Goal: Task Accomplishment & Management: Manage account settings

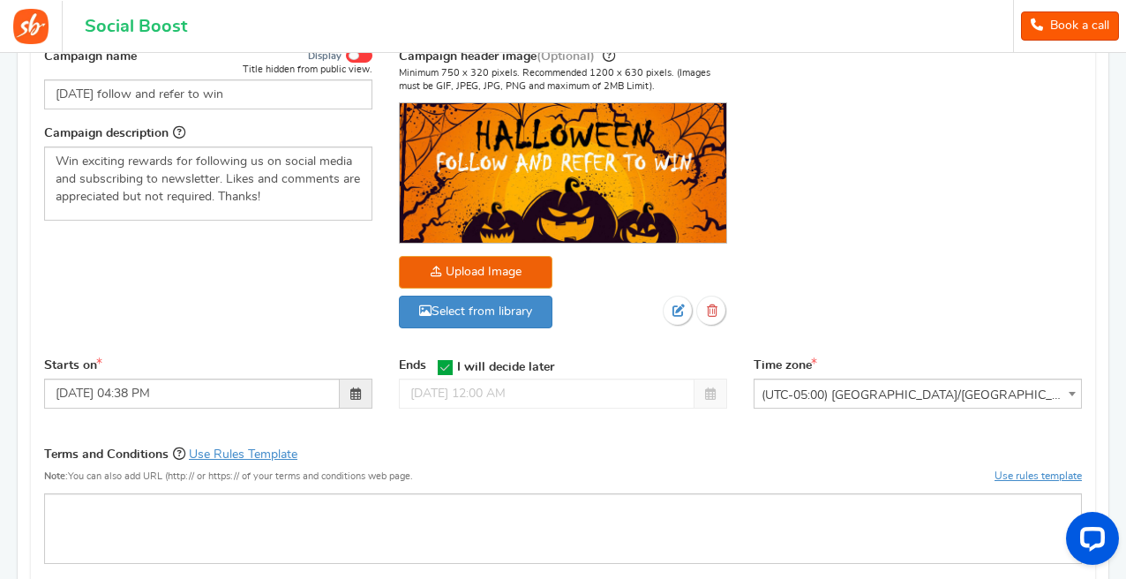
scroll to position [255, 0]
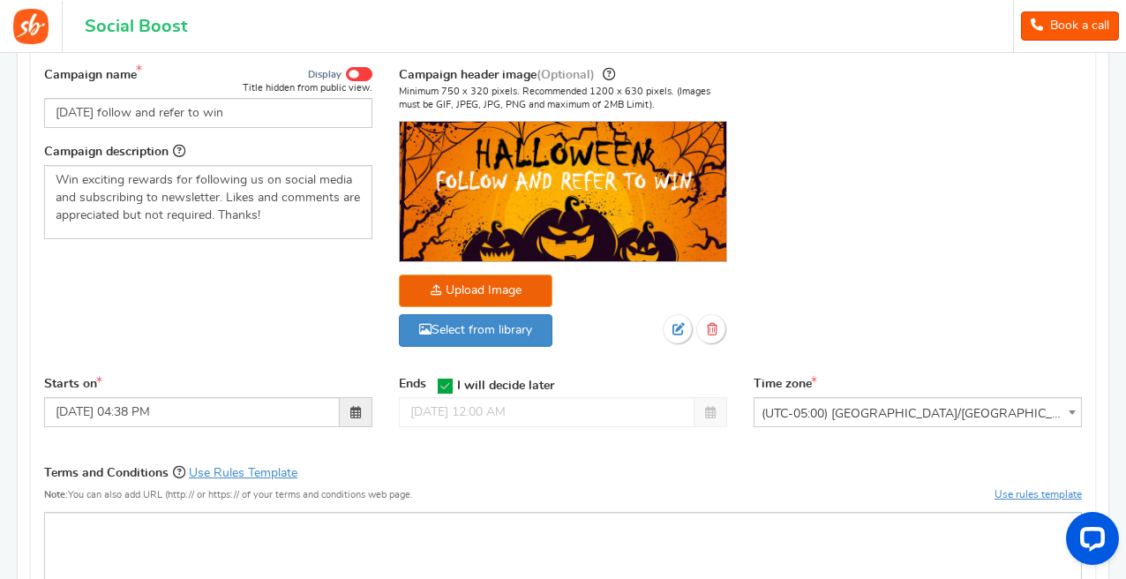
click at [174, 361] on div "Campaign name Display Title hidden from public view. [DATE] follow and refer to…" at bounding box center [563, 216] width 1065 height 320
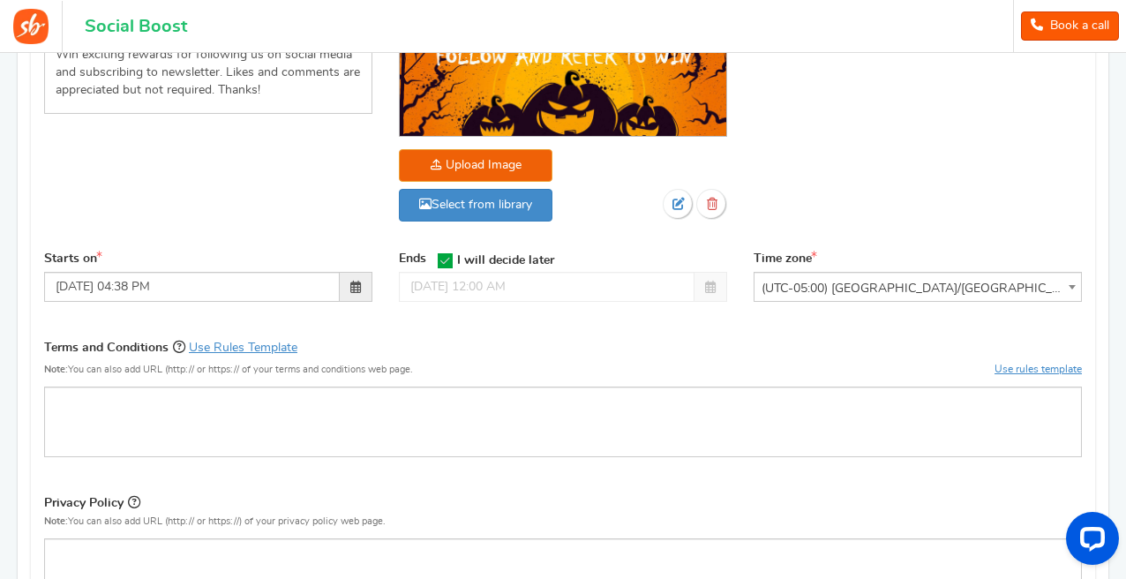
scroll to position [0, 0]
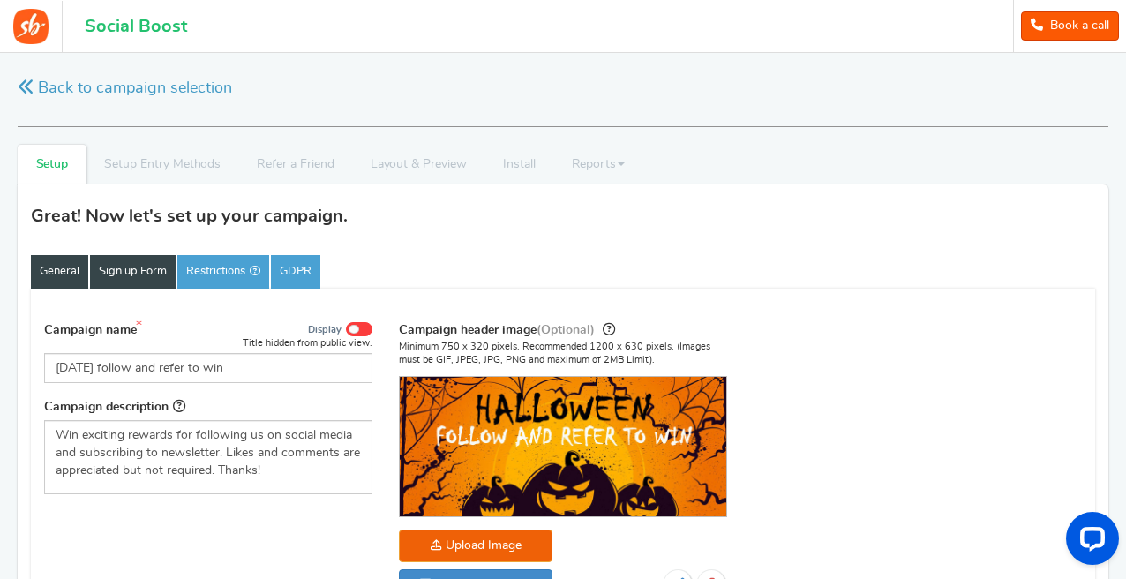
click at [124, 280] on link "Sign up Form" at bounding box center [133, 272] width 86 height 34
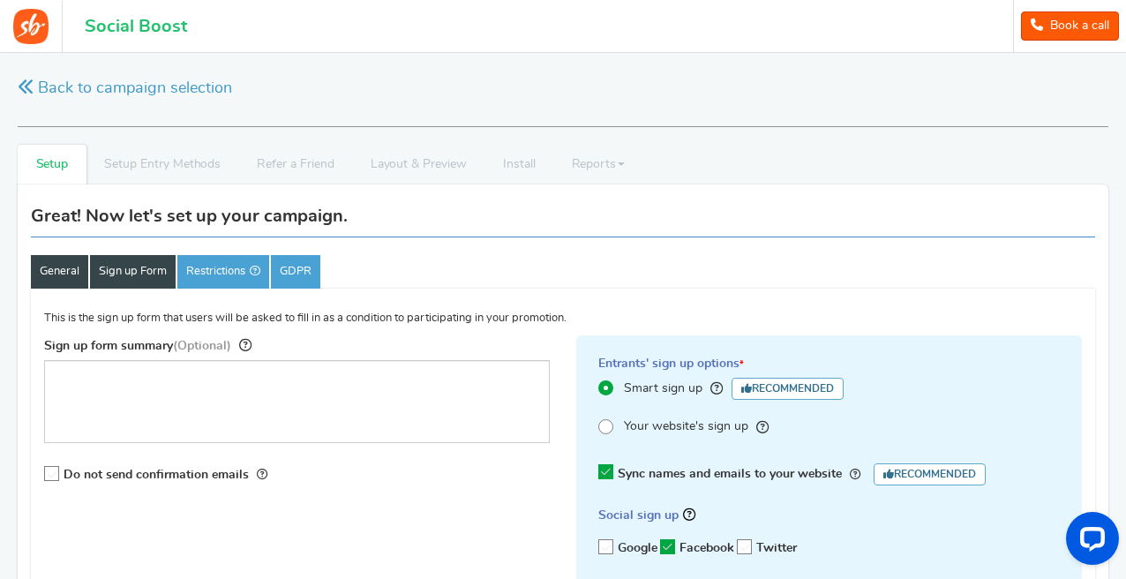
click at [72, 283] on link "General" at bounding box center [59, 272] width 57 height 34
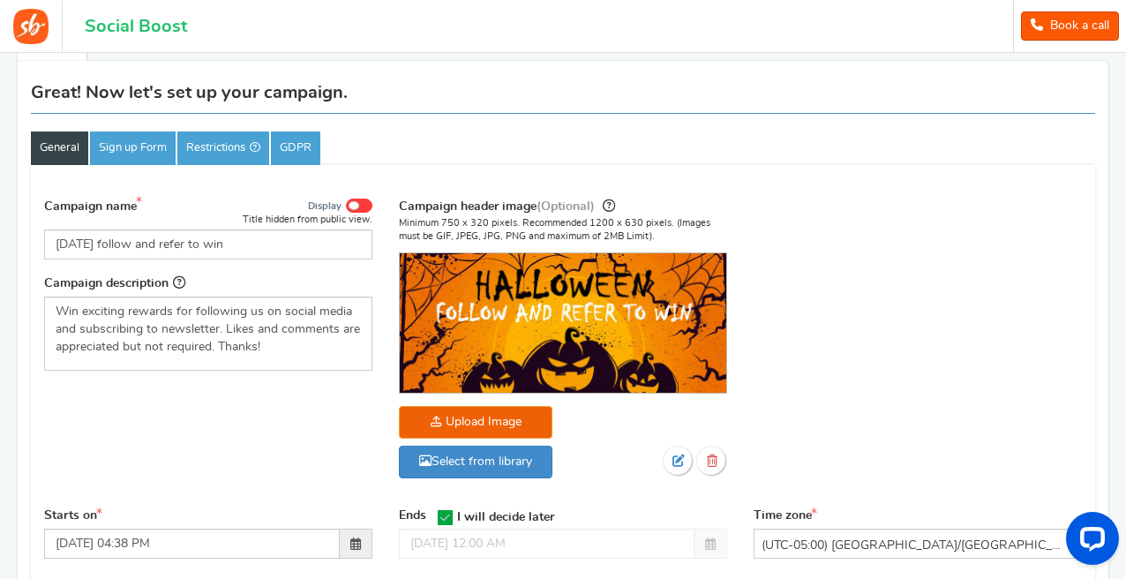
scroll to position [132, 0]
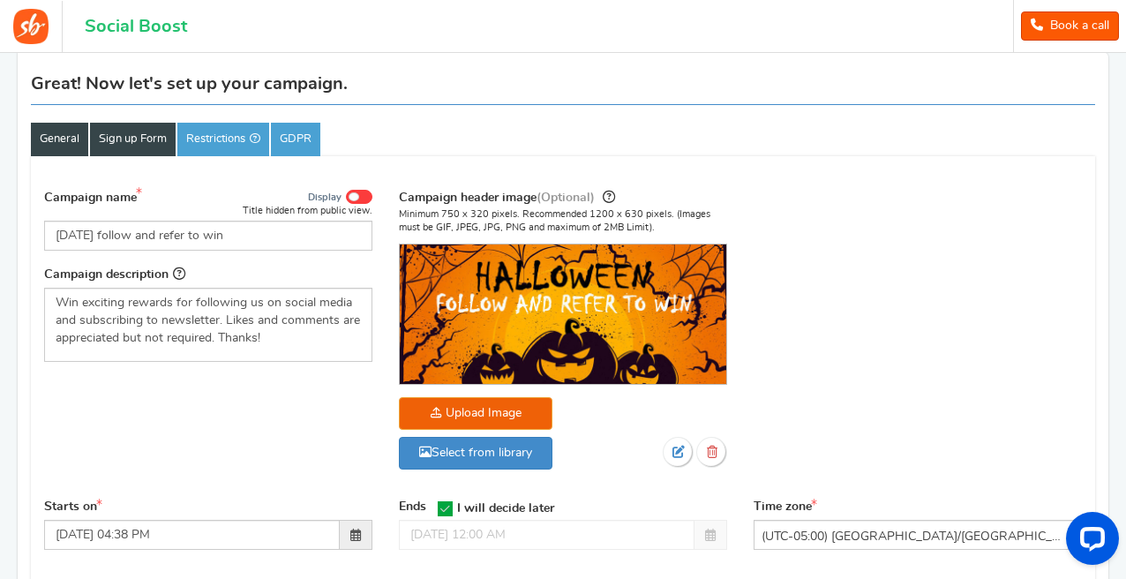
click at [132, 139] on link "Sign up Form" at bounding box center [133, 140] width 86 height 34
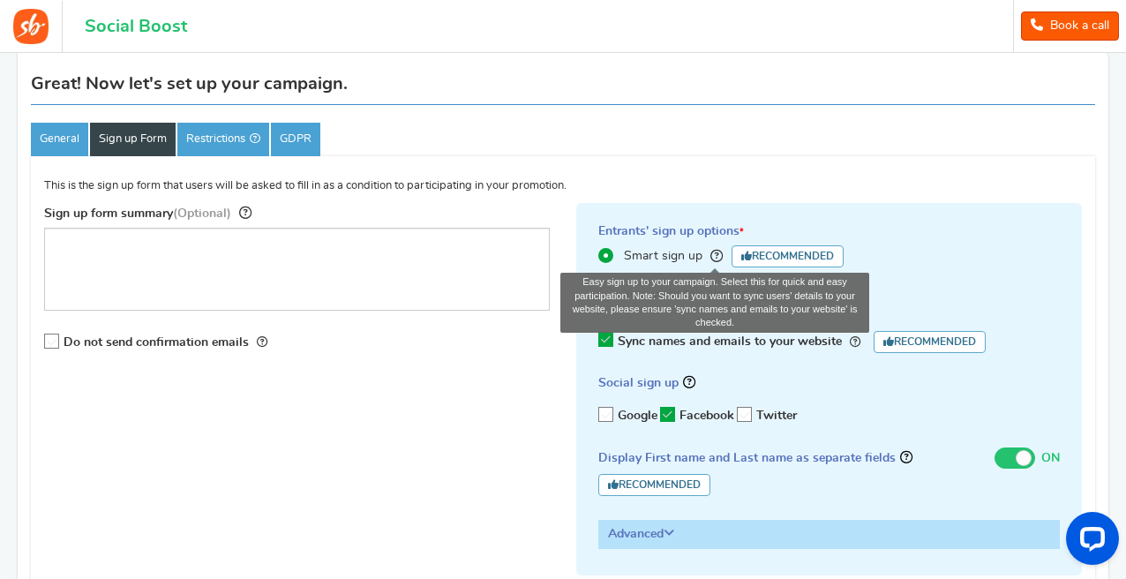
click at [718, 252] on icon at bounding box center [717, 256] width 12 height 12
click at [610, 252] on input "Smart sign up Easy sign up to your campaign. Select this for quick and easy par…" at bounding box center [604, 255] width 11 height 11
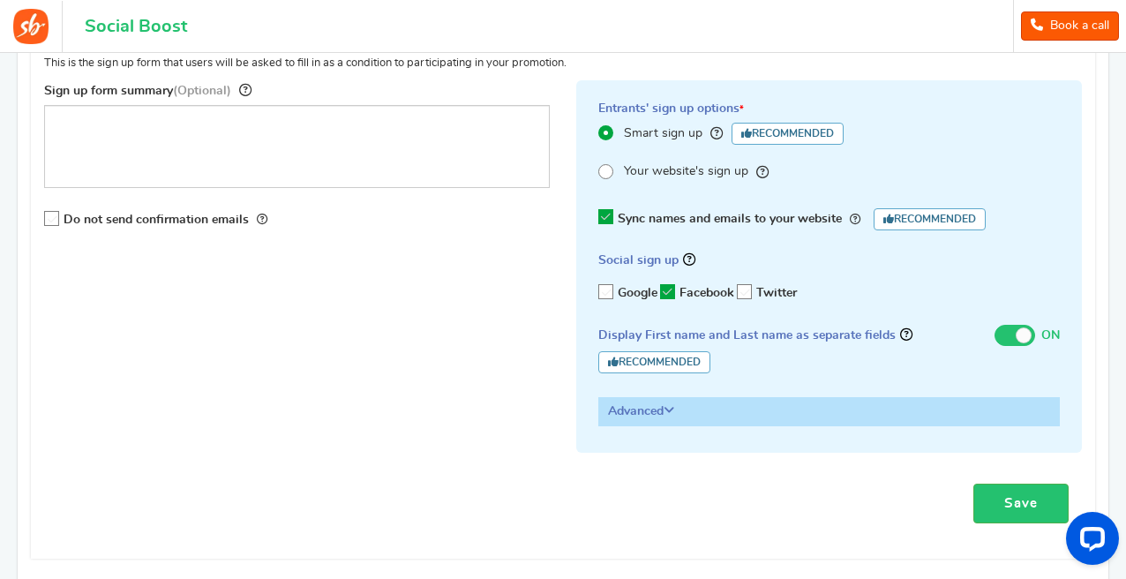
scroll to position [258, 0]
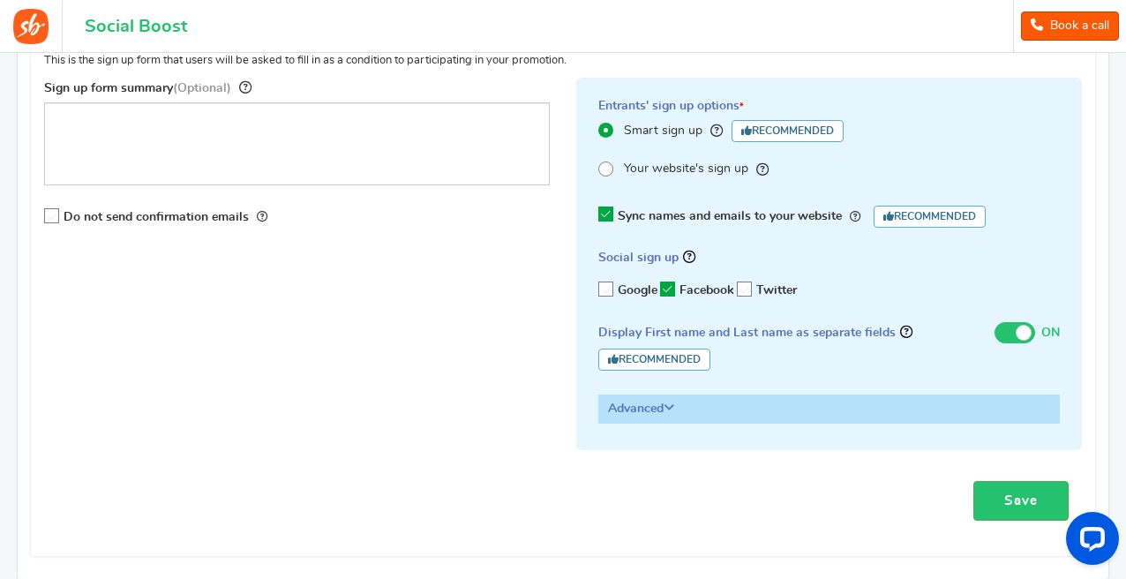
click at [616, 290] on label "Google" at bounding box center [628, 290] width 59 height 18
click at [600, 290] on input "Google" at bounding box center [600, 289] width 0 height 11
click at [666, 297] on label "Facebook" at bounding box center [697, 290] width 74 height 18
click at [662, 296] on input "Facebook" at bounding box center [662, 289] width 0 height 11
click at [667, 297] on label "Facebook" at bounding box center [697, 290] width 74 height 18
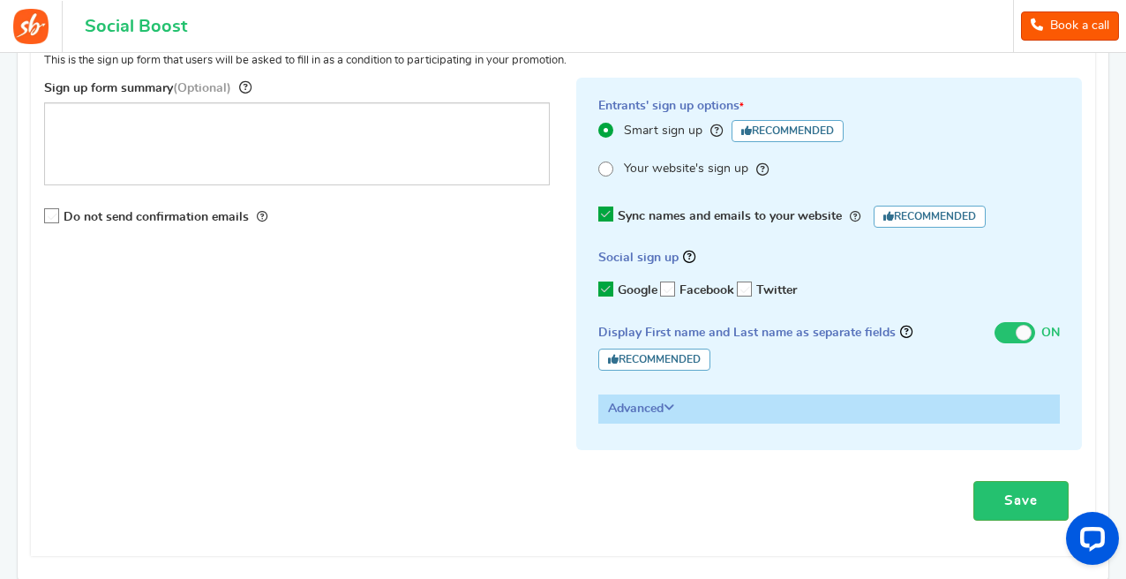
click at [662, 296] on input "Facebook" at bounding box center [662, 289] width 0 height 11
click at [659, 418] on h3 "Advanced" at bounding box center [829, 408] width 460 height 26
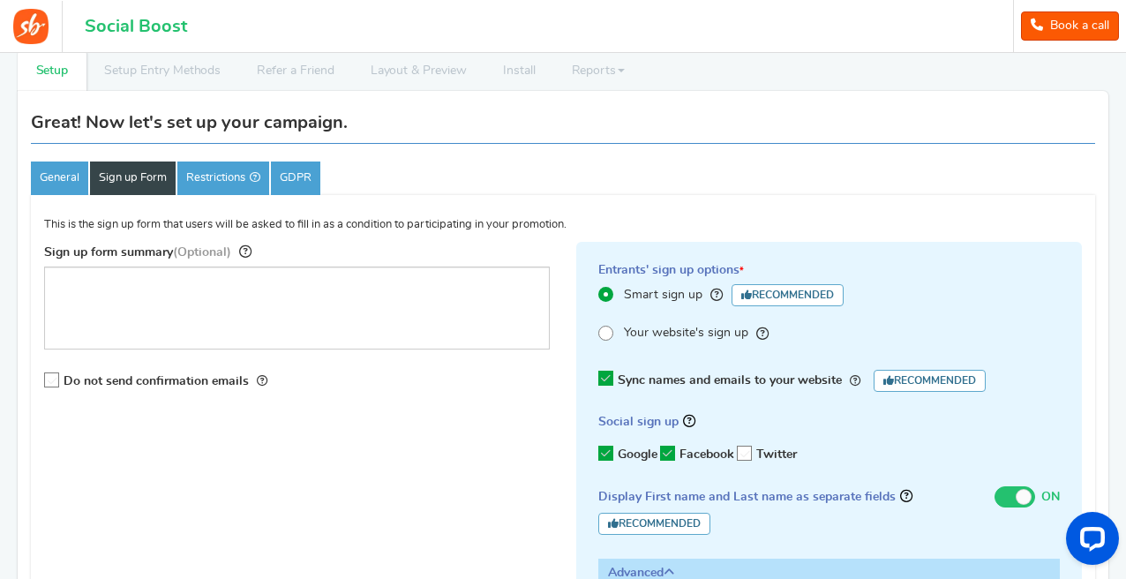
scroll to position [92, 0]
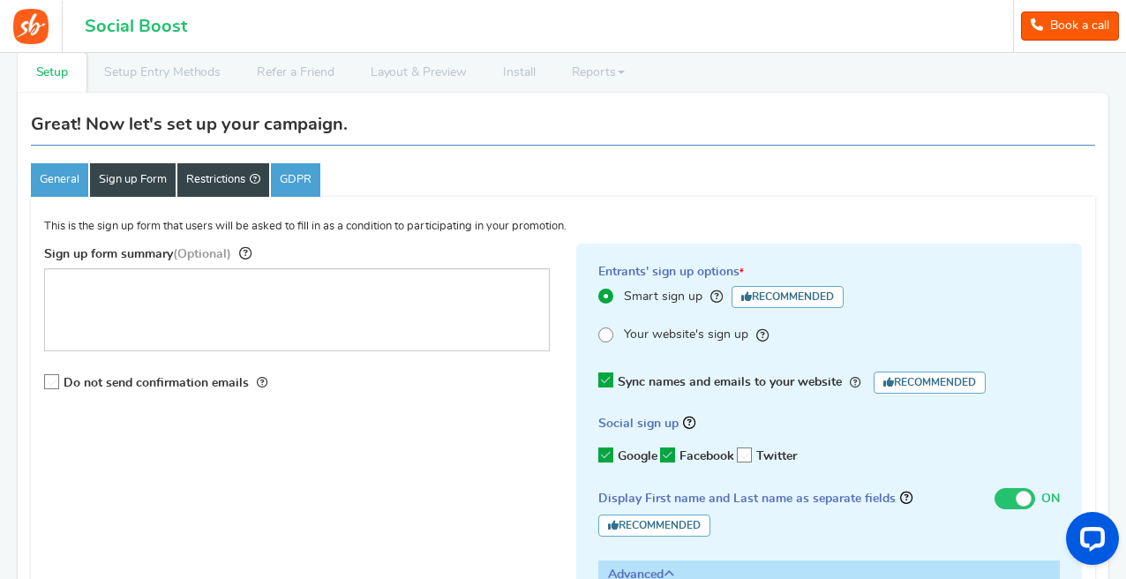
click at [245, 187] on link "Restrictions" at bounding box center [223, 180] width 92 height 34
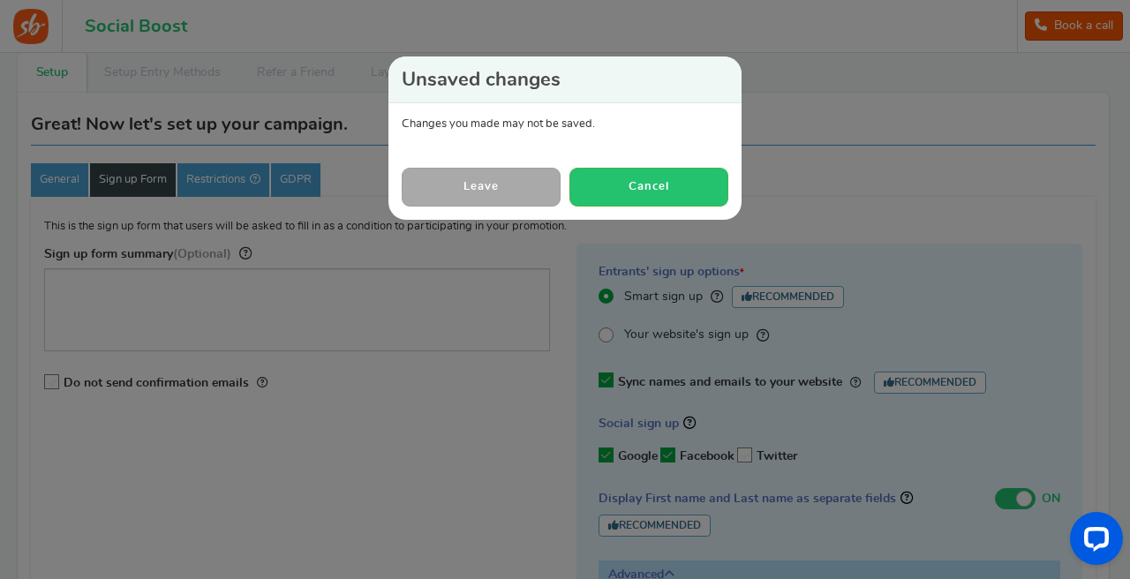
click at [524, 189] on link "Leave" at bounding box center [481, 187] width 159 height 38
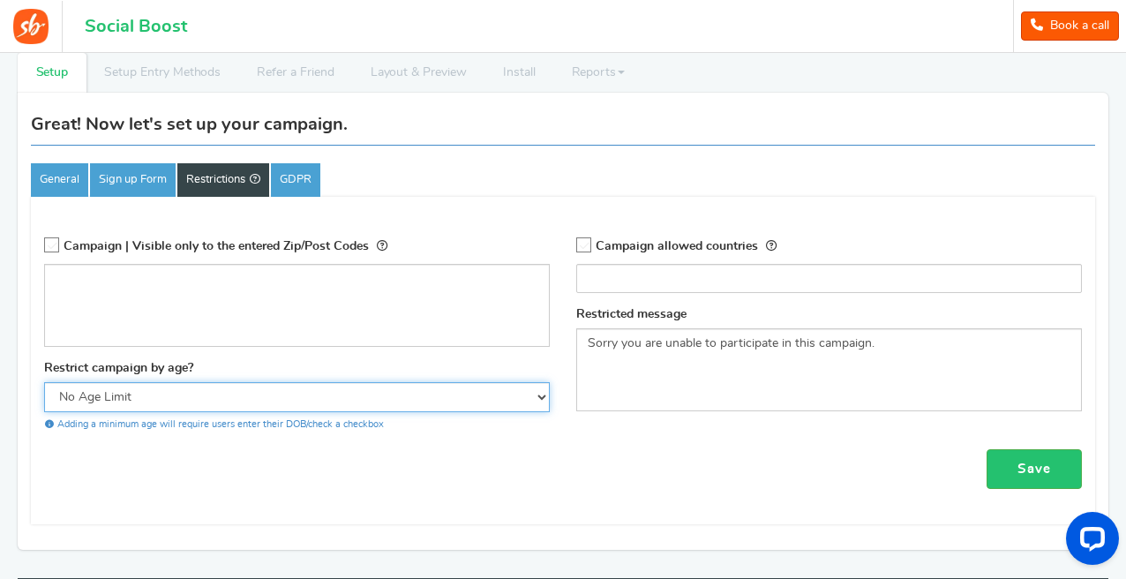
click at [156, 403] on select "No Age Limit 13+ Required Checkbox 18+ Required Checkbox 21+ Required Checkbox" at bounding box center [297, 397] width 506 height 30
select select "21CHK"
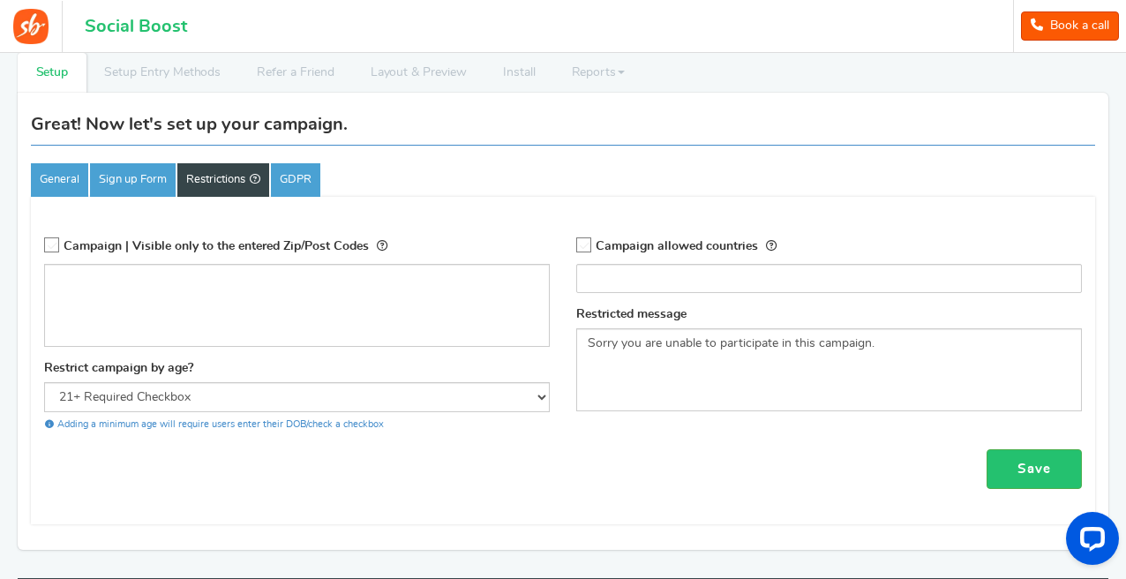
click at [413, 479] on div "Save" at bounding box center [563, 469] width 1038 height 40
click at [297, 182] on link "GDPR" at bounding box center [295, 180] width 49 height 34
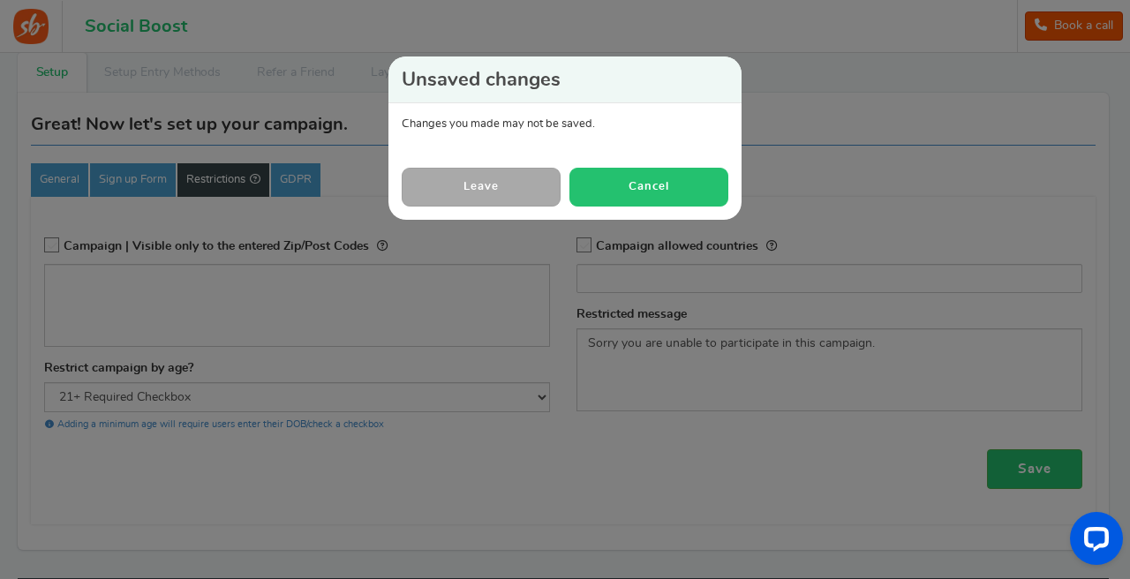
click at [634, 181] on button "Cancel" at bounding box center [648, 187] width 159 height 38
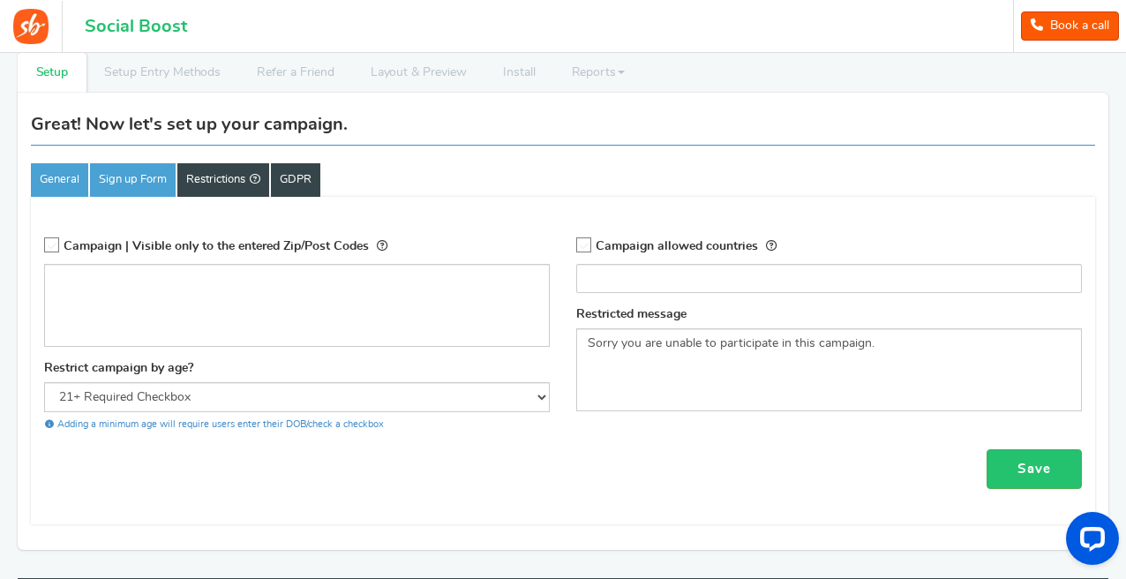
click at [304, 186] on link "GDPR" at bounding box center [295, 180] width 49 height 34
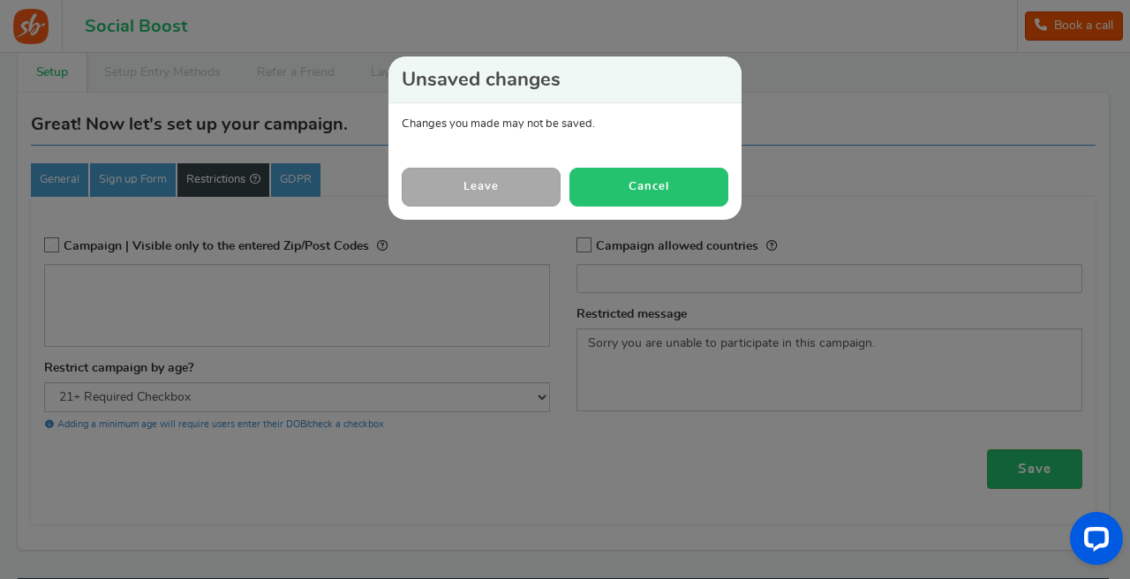
click at [622, 187] on button "Cancel" at bounding box center [648, 187] width 159 height 38
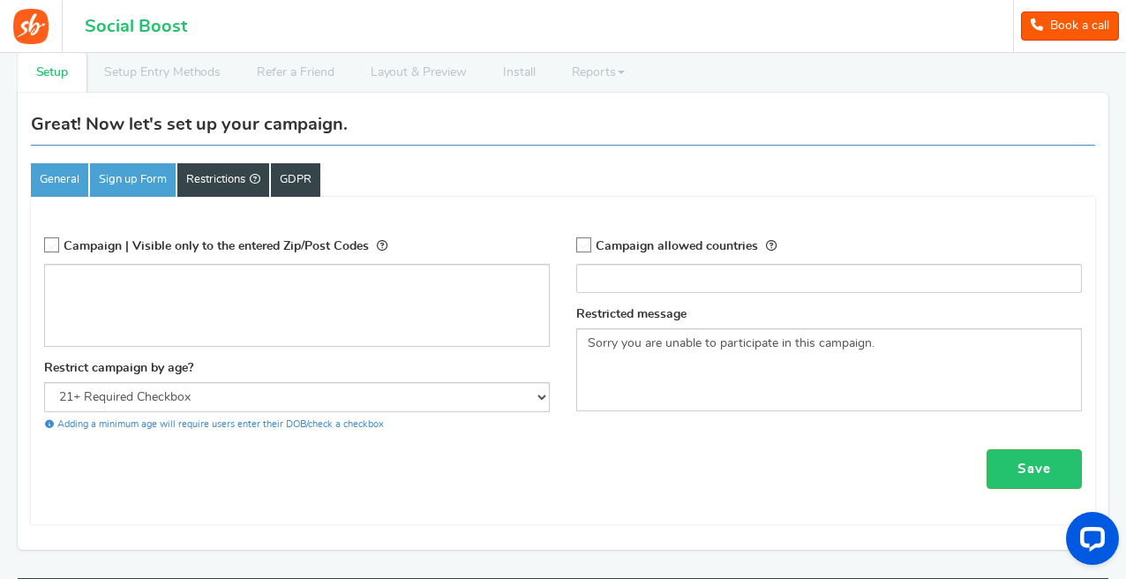
click at [318, 173] on link "GDPR" at bounding box center [295, 180] width 49 height 34
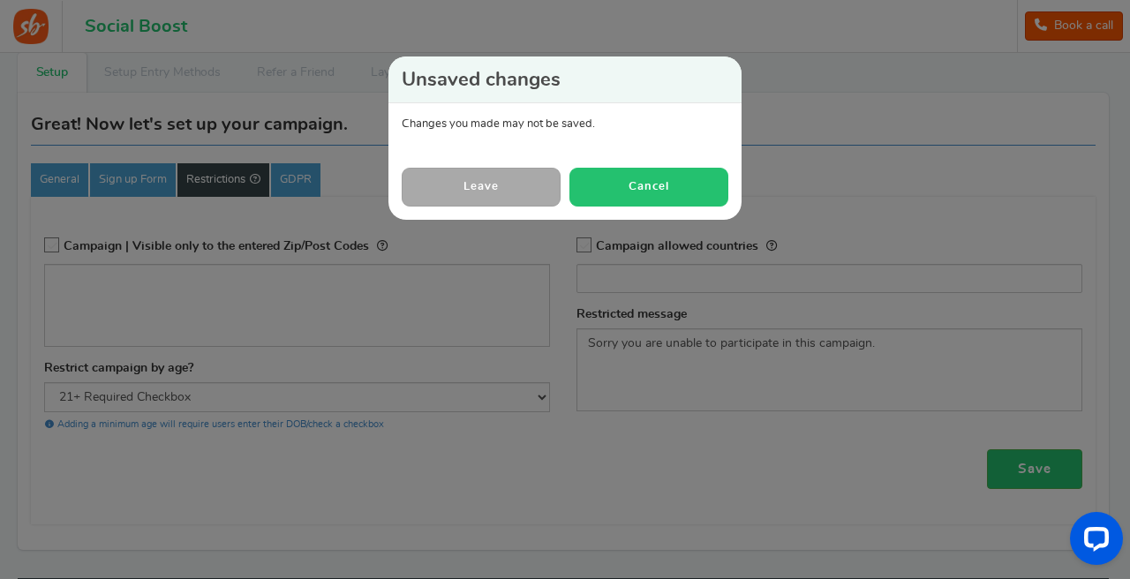
click at [651, 184] on button "Cancel" at bounding box center [648, 187] width 159 height 38
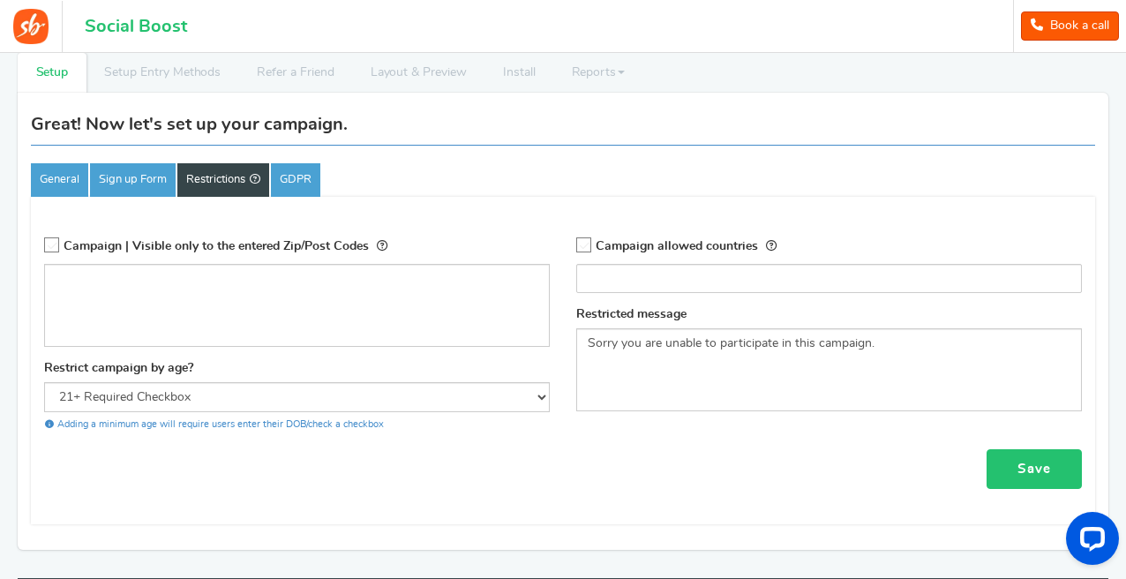
click at [1043, 472] on link "Save" at bounding box center [1034, 469] width 95 height 40
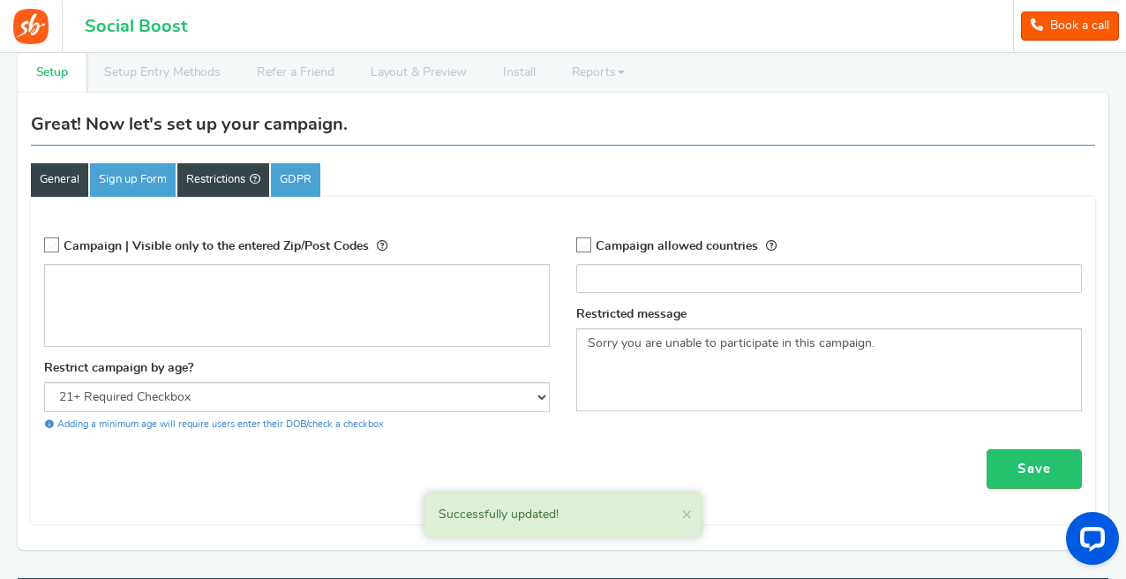
click at [58, 177] on link "General" at bounding box center [59, 180] width 57 height 34
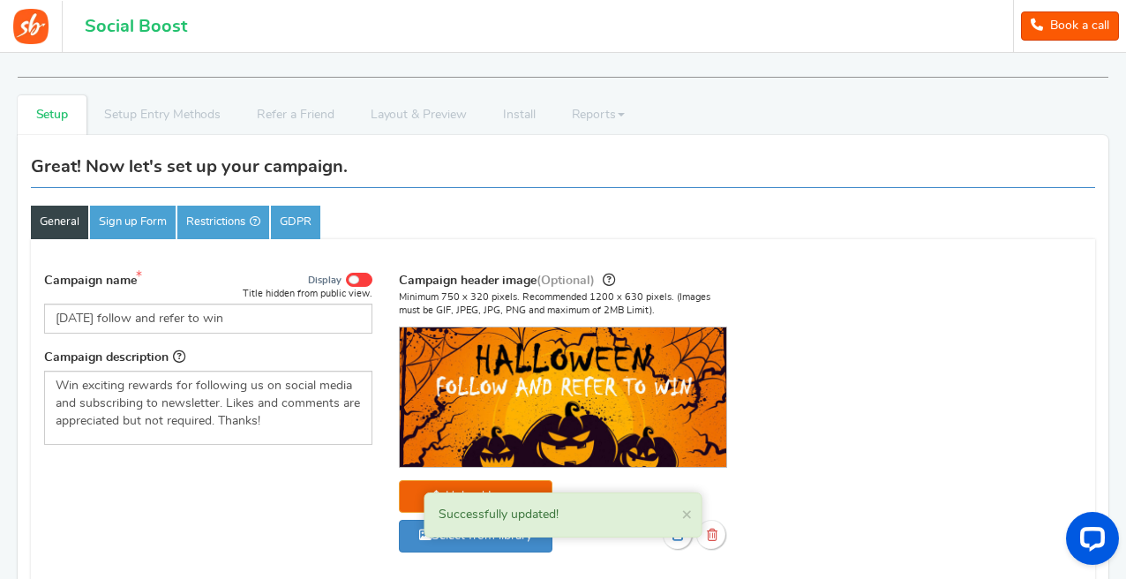
scroll to position [0, 0]
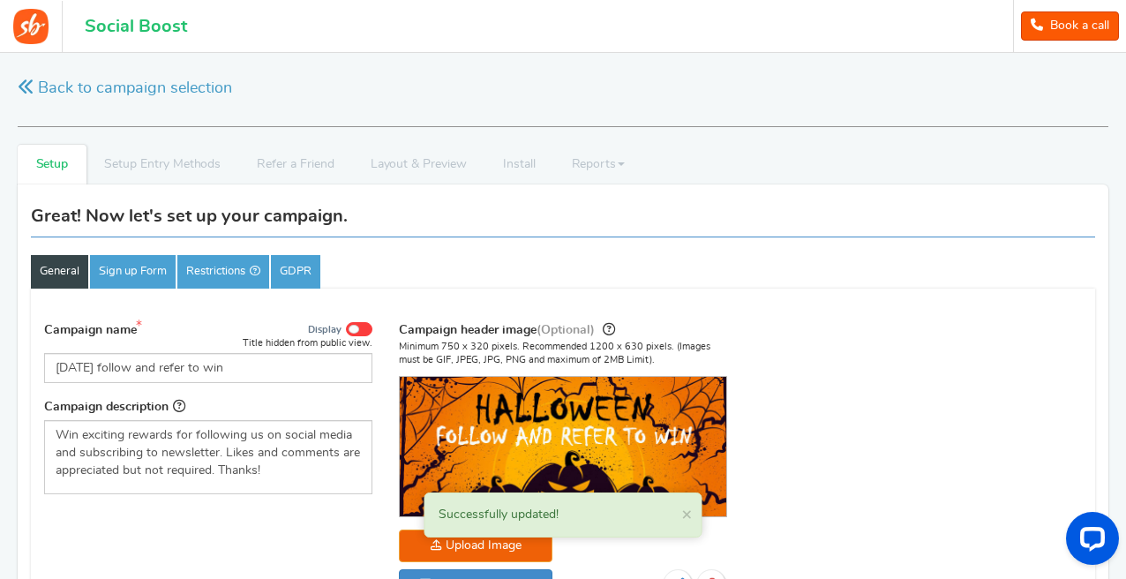
click at [154, 161] on li "Setup Entry Methods" at bounding box center [163, 165] width 153 height 40
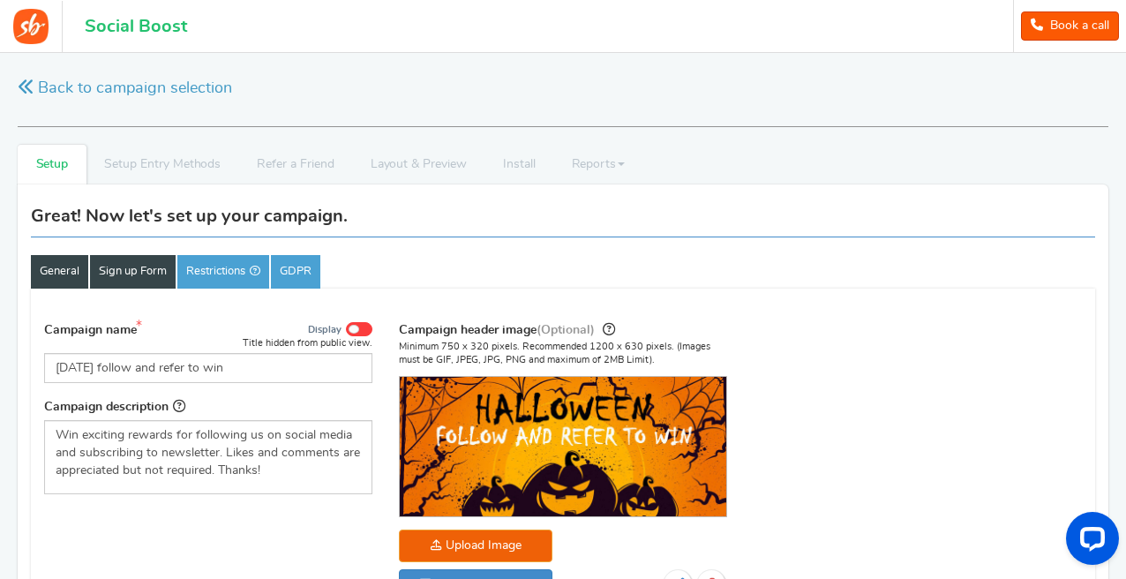
click at [169, 272] on link "Sign up Form" at bounding box center [133, 272] width 86 height 34
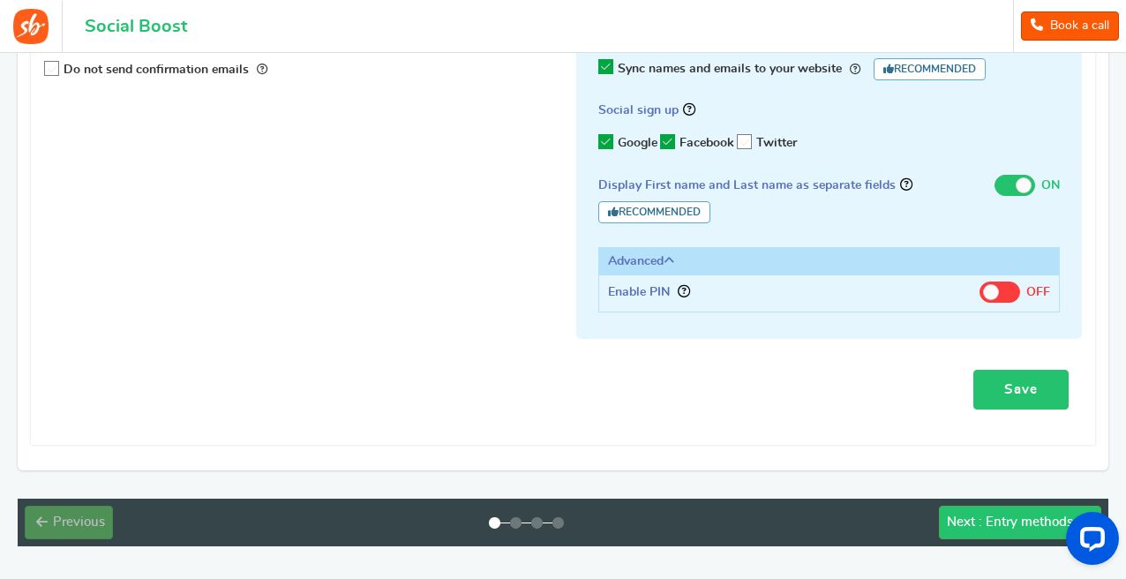
click at [1003, 384] on link "Save" at bounding box center [1021, 390] width 95 height 40
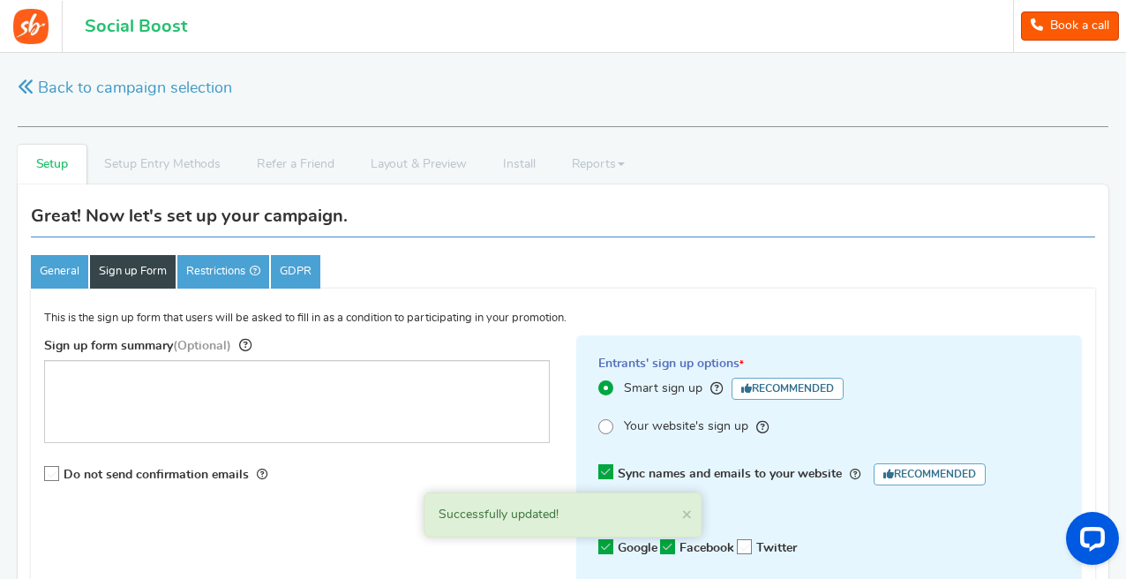
click at [228, 252] on div "General Sign up Form Restrictions GDPR" at bounding box center [563, 243] width 1065 height 91
click at [230, 273] on link "Restrictions" at bounding box center [223, 272] width 92 height 34
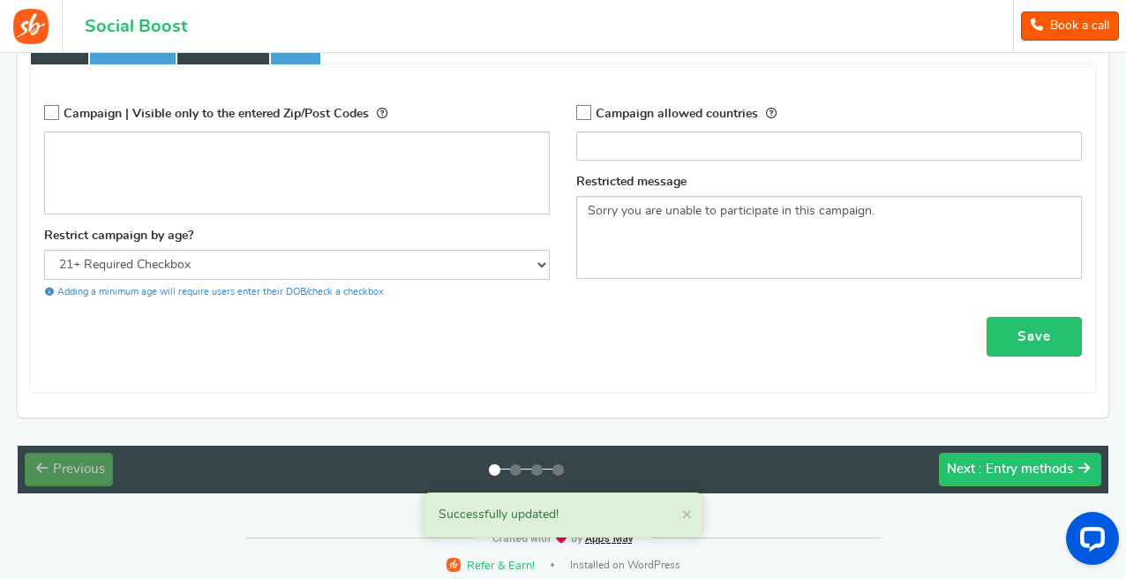
scroll to position [86, 0]
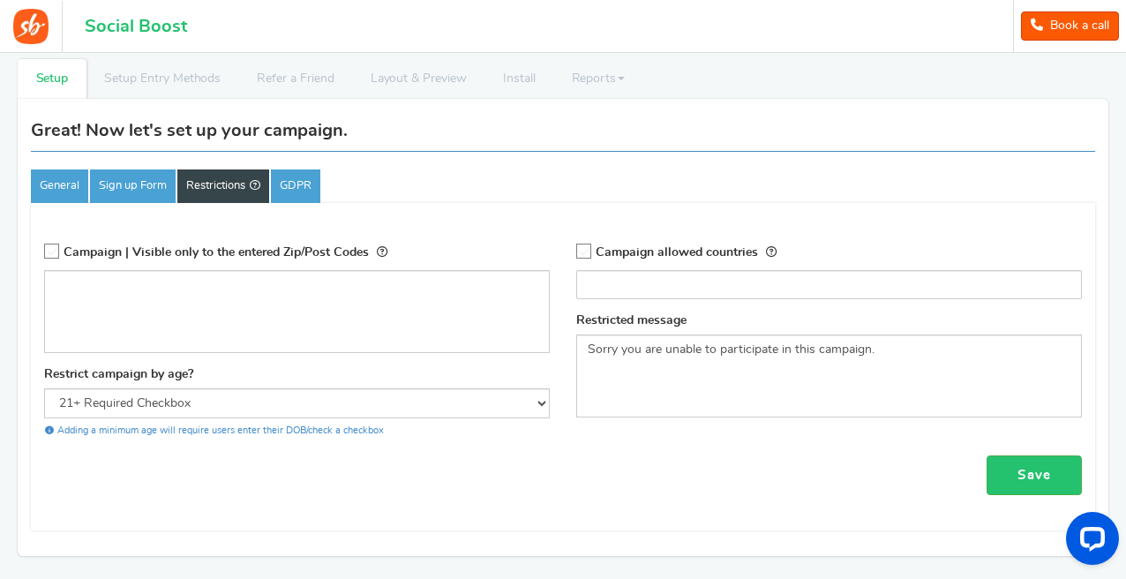
click at [325, 173] on ul "General Sign up Form Restrictions Set restrictions to target your campaign & re…" at bounding box center [563, 186] width 1065 height 34
click at [320, 179] on link "GDPR" at bounding box center [295, 186] width 49 height 34
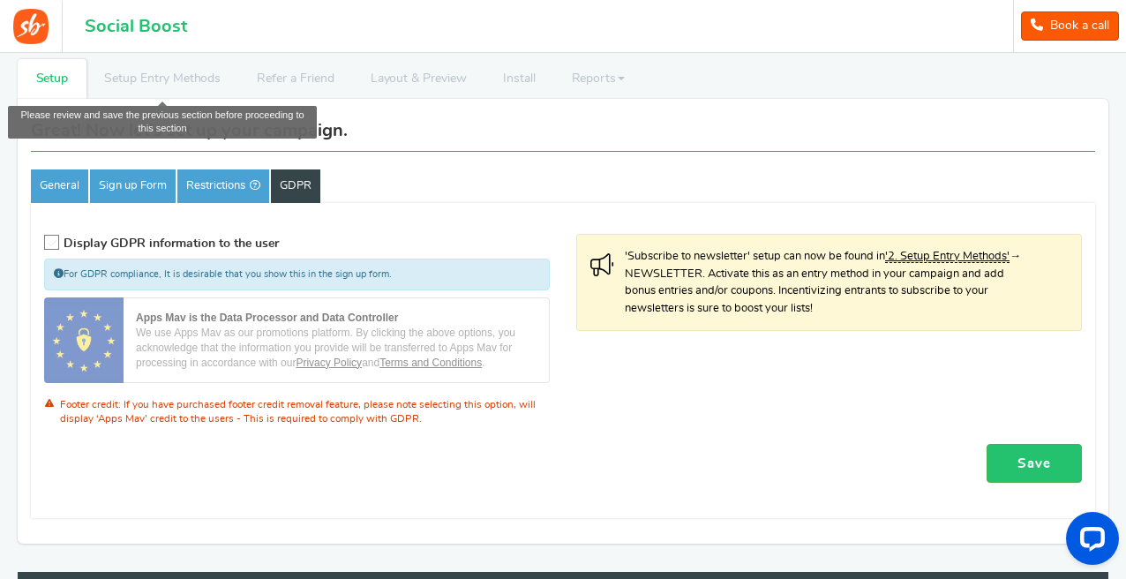
click at [141, 71] on li "Setup Entry Methods" at bounding box center [163, 79] width 153 height 40
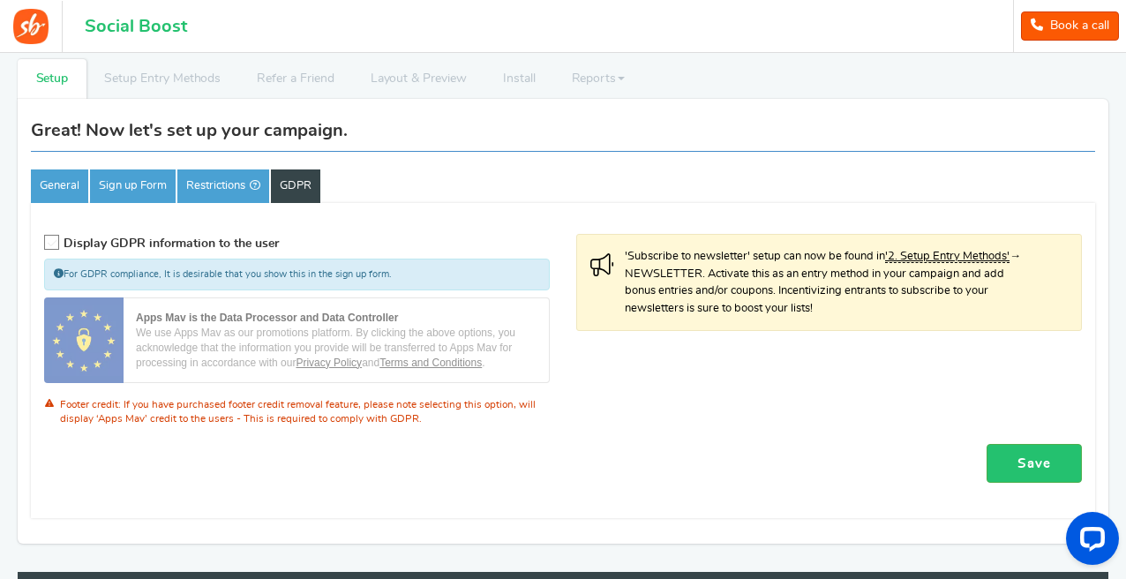
click at [137, 251] on label "Display GDPR information to the user" at bounding box center [161, 246] width 235 height 25
click at [46, 249] on input "Display GDPR information to the user" at bounding box center [46, 242] width 0 height 11
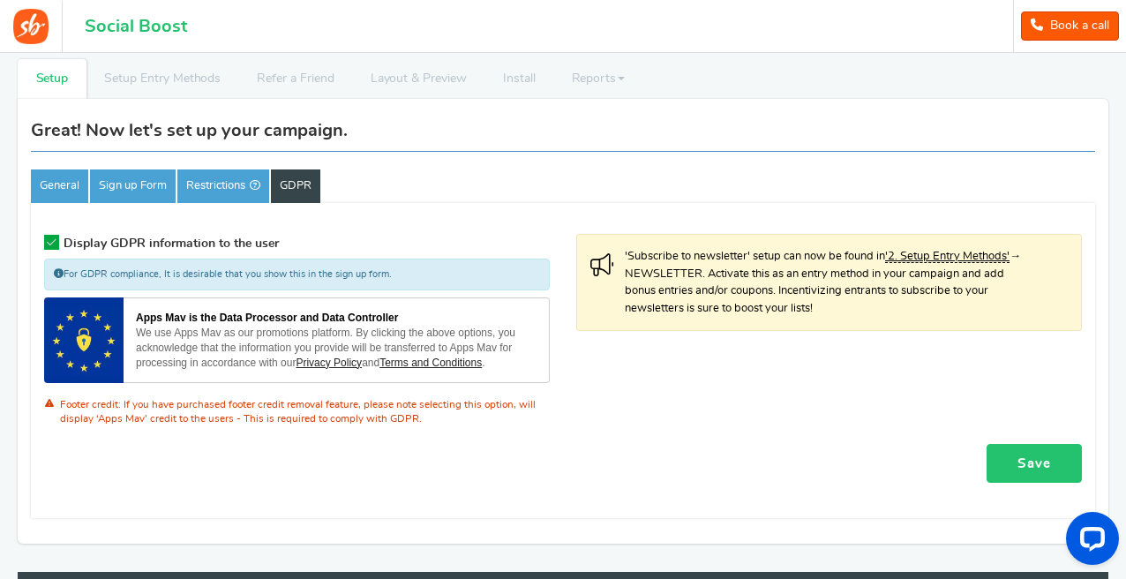
click at [1039, 455] on link "Save" at bounding box center [1034, 464] width 95 height 40
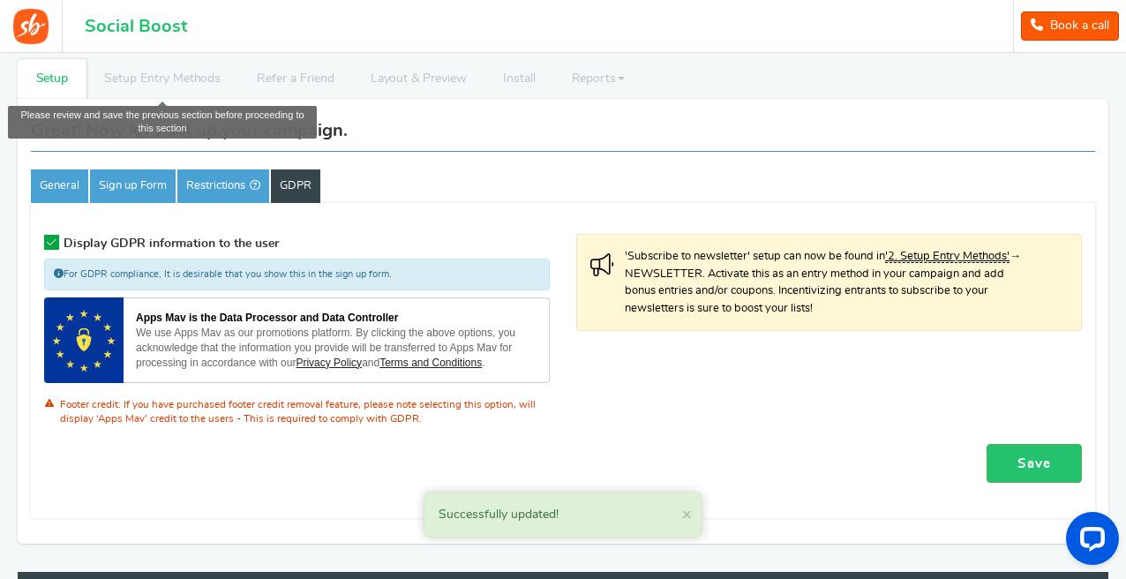
click at [150, 73] on li "Setup Entry Methods" at bounding box center [163, 79] width 153 height 40
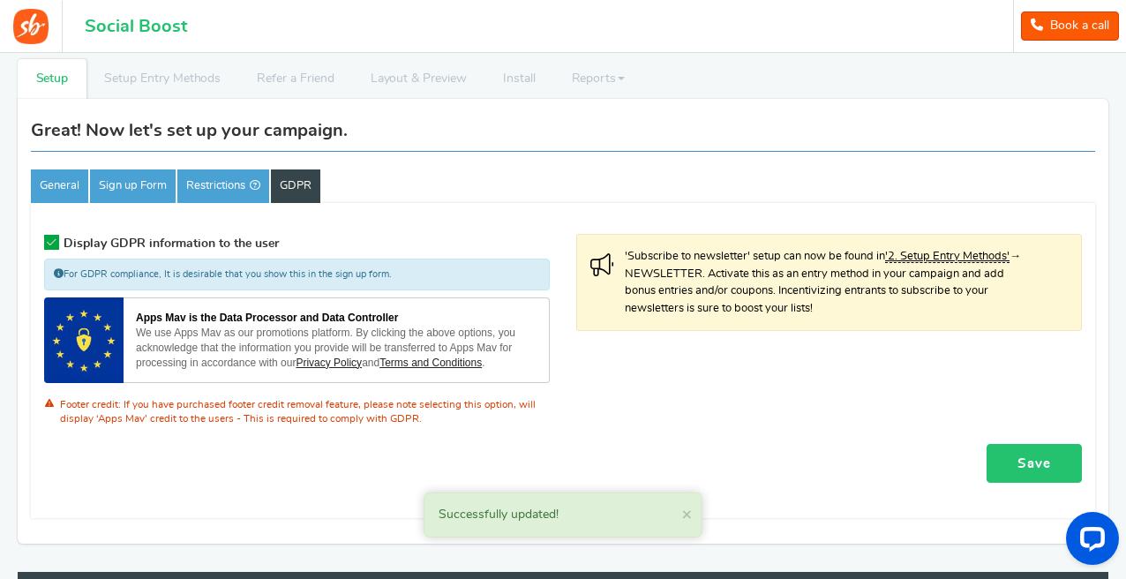
click at [1032, 455] on link "Save" at bounding box center [1034, 464] width 95 height 40
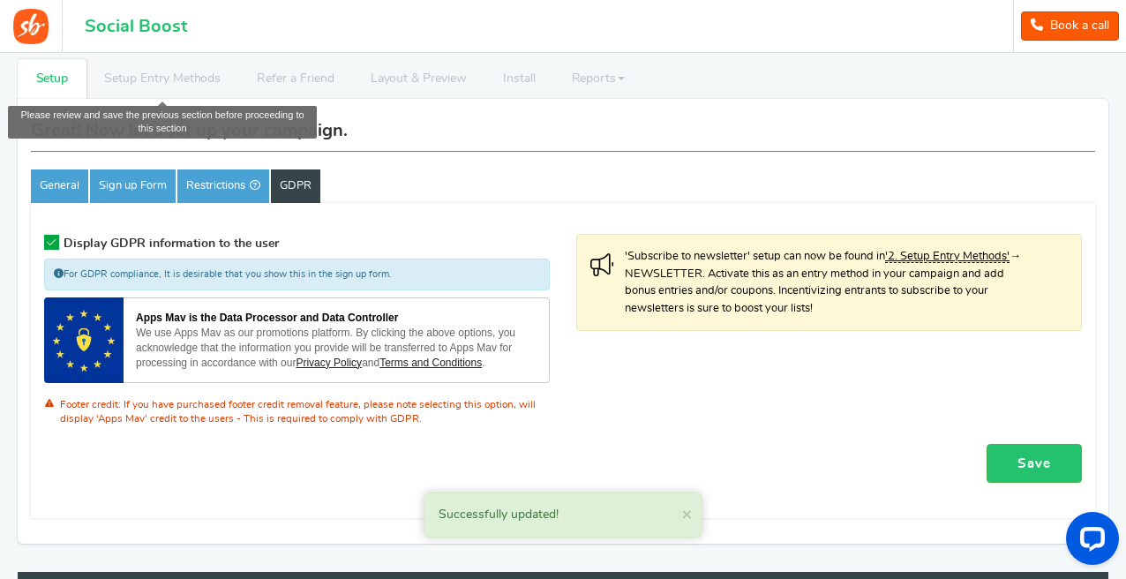
click at [165, 79] on li "Setup Entry Methods" at bounding box center [163, 79] width 153 height 40
click at [142, 85] on li "Setup Entry Methods" at bounding box center [163, 79] width 153 height 40
click at [207, 86] on li "Setup Entry Methods" at bounding box center [163, 79] width 153 height 40
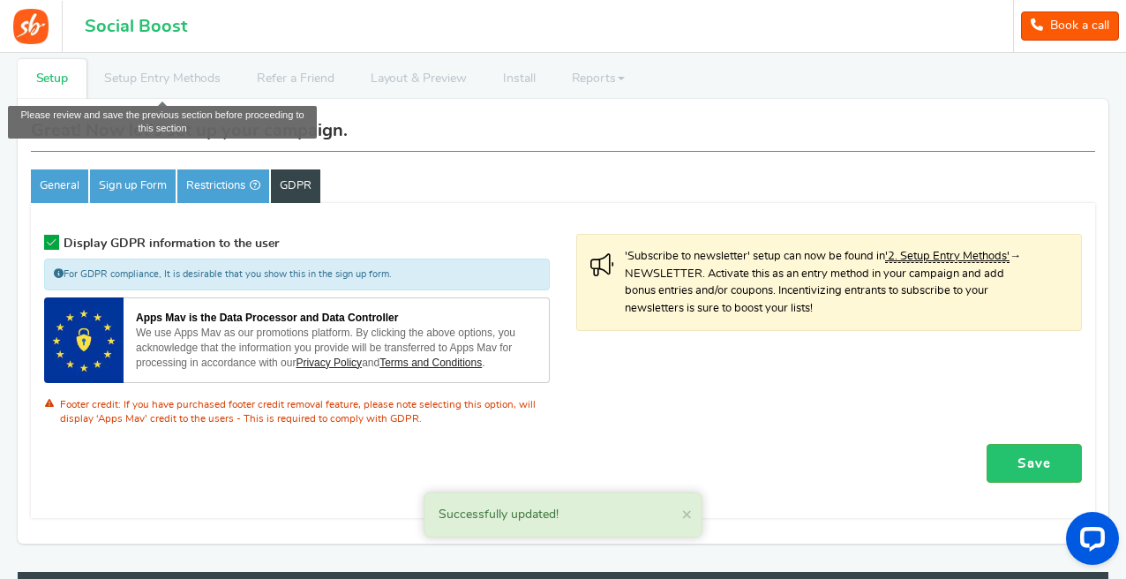
click at [282, 86] on li "Refer a Friend" at bounding box center [295, 79] width 113 height 40
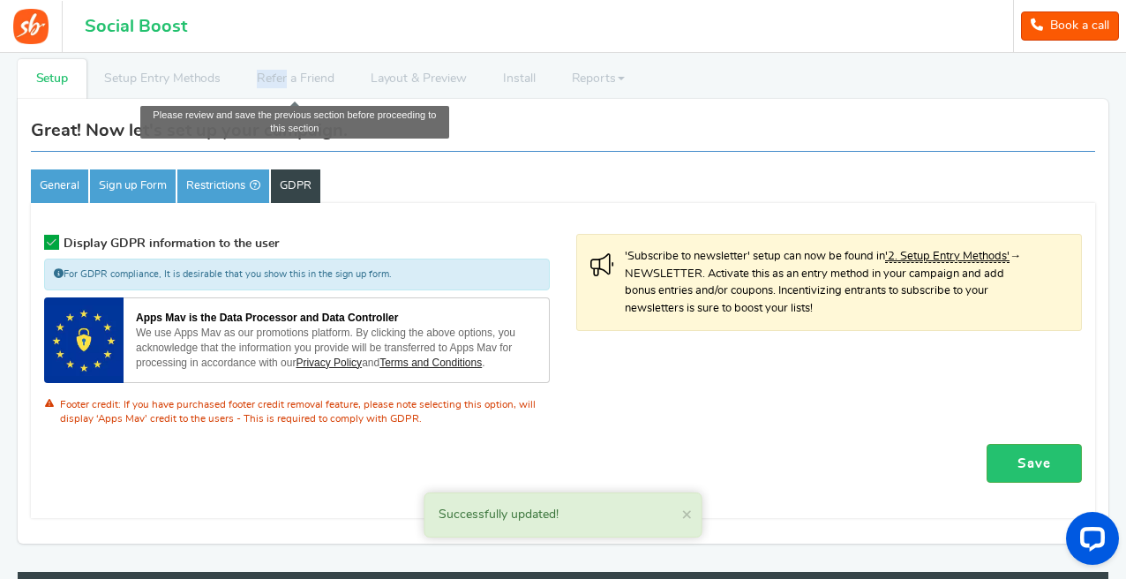
click at [282, 86] on li "Refer a Friend" at bounding box center [295, 79] width 113 height 40
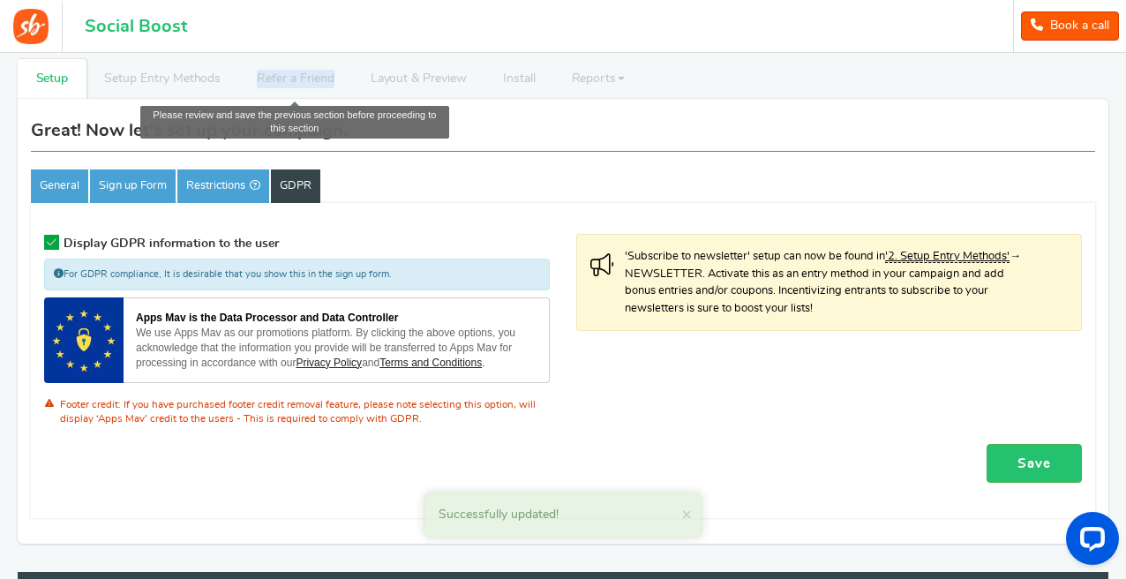
click at [282, 86] on li "Refer a Friend" at bounding box center [295, 79] width 113 height 40
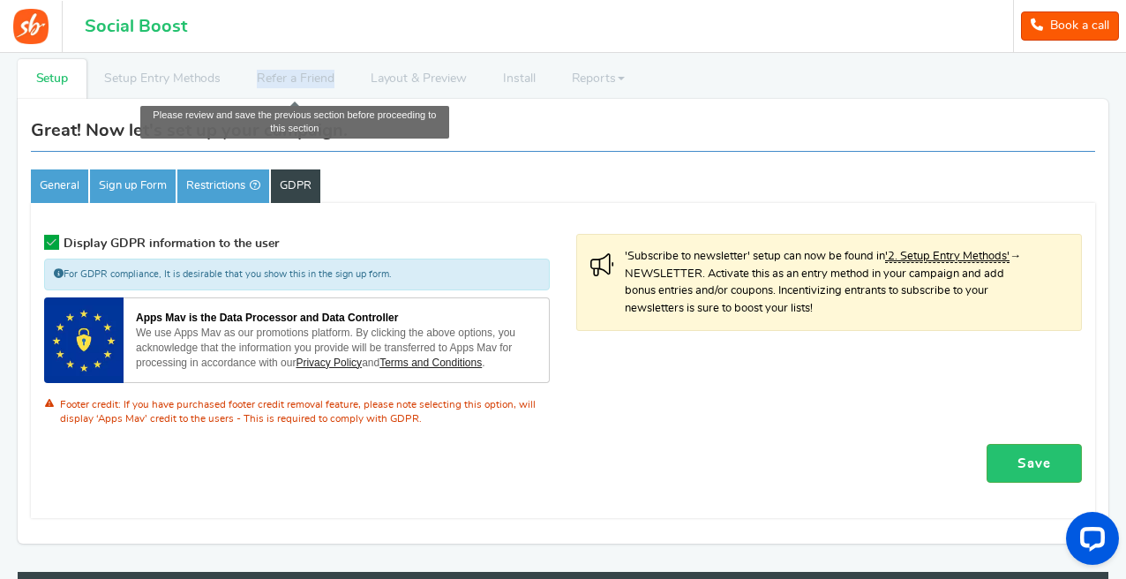
click at [281, 87] on li "Refer a Friend" at bounding box center [295, 79] width 113 height 40
click at [280, 87] on li "Refer a Friend" at bounding box center [295, 79] width 113 height 40
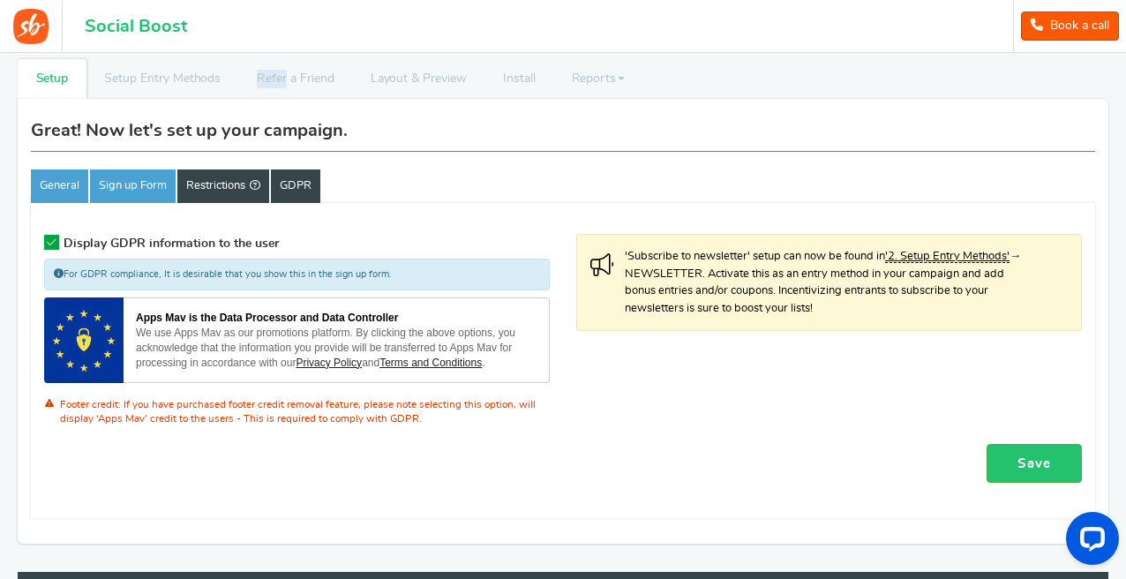
click at [197, 190] on link "Restrictions" at bounding box center [223, 186] width 92 height 34
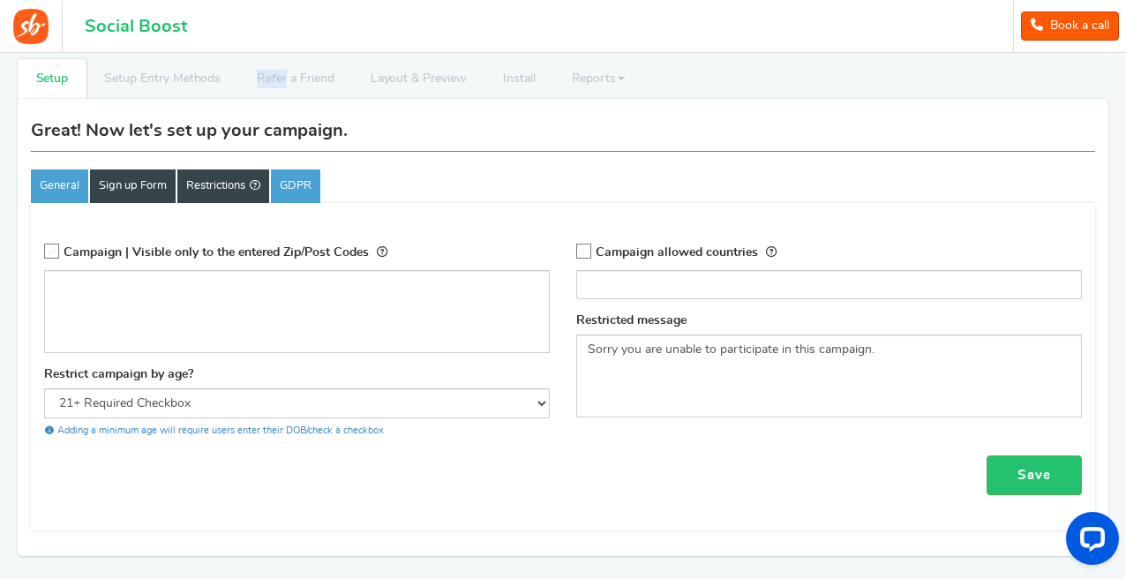
click at [105, 194] on link "Sign up Form" at bounding box center [133, 186] width 86 height 34
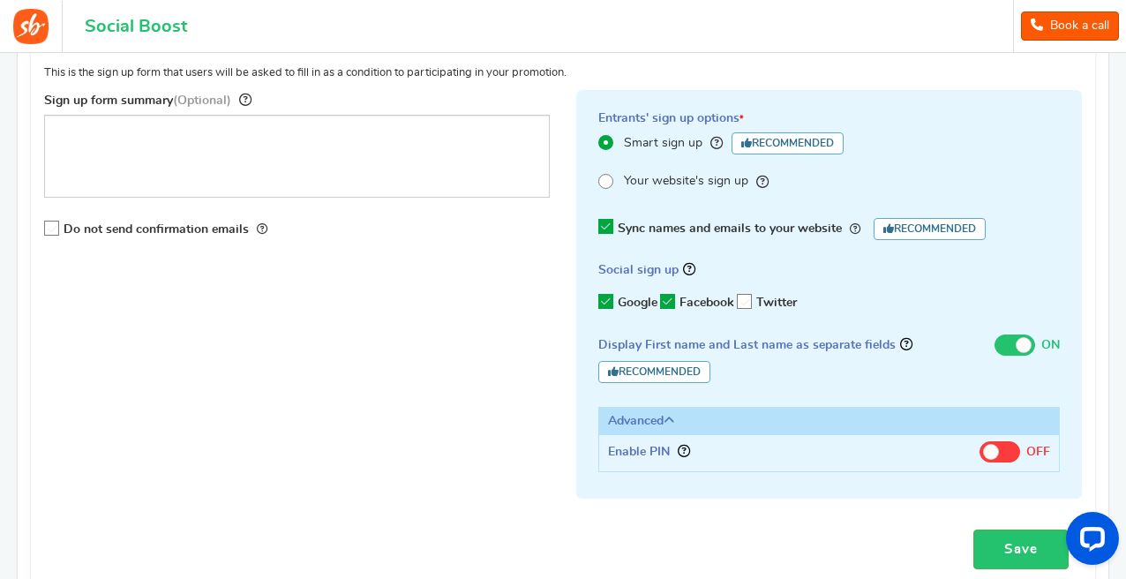
scroll to position [249, 0]
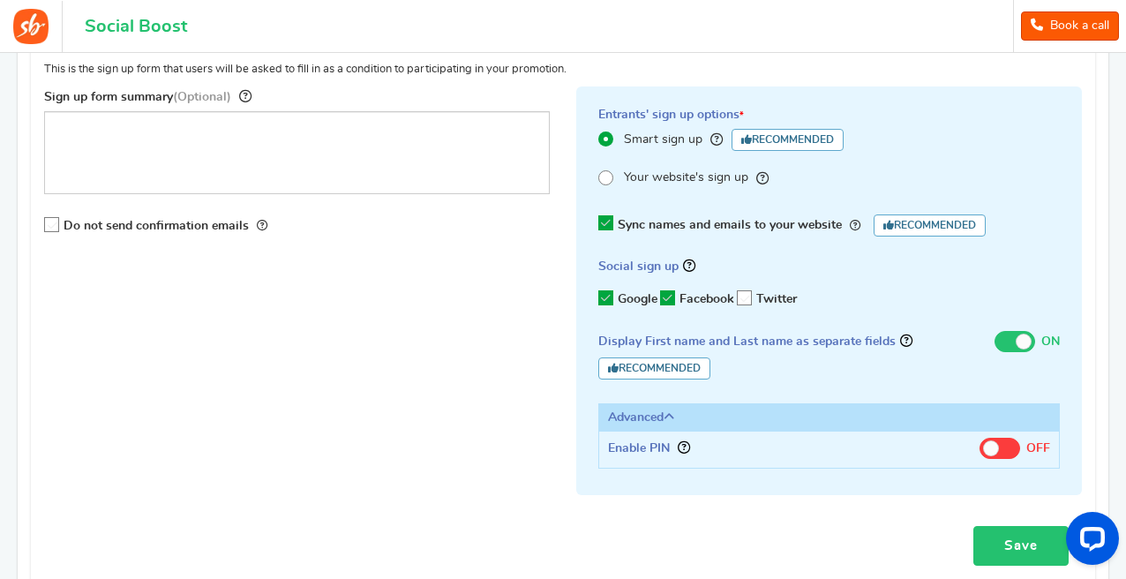
click at [1043, 527] on link "Save" at bounding box center [1021, 546] width 95 height 40
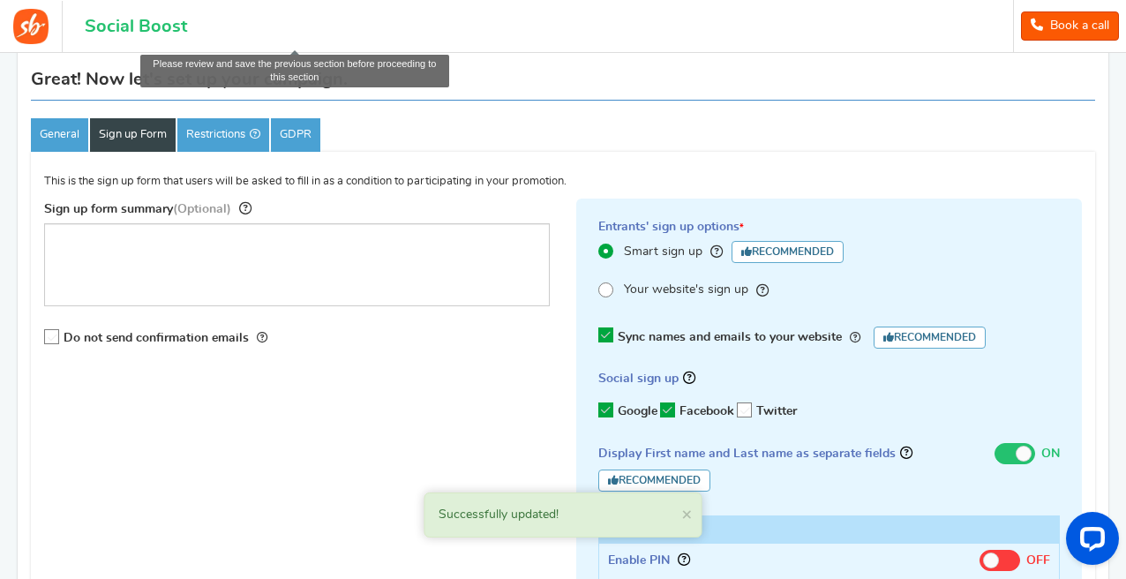
scroll to position [0, 0]
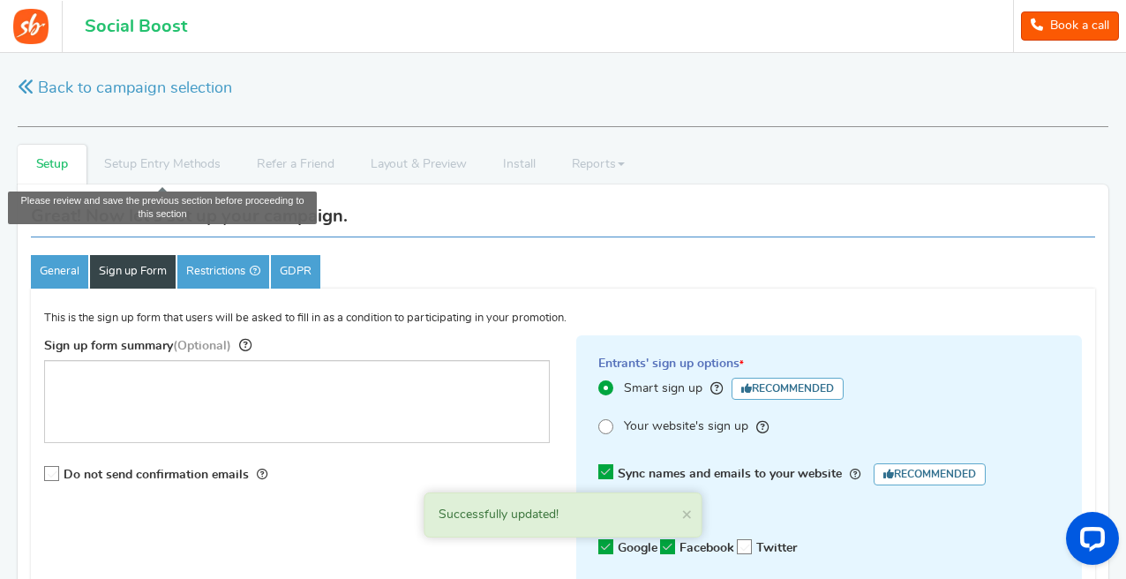
click at [183, 166] on li "Setup Entry Methods" at bounding box center [163, 165] width 153 height 40
click at [335, 162] on li "Refer a Friend" at bounding box center [295, 165] width 113 height 40
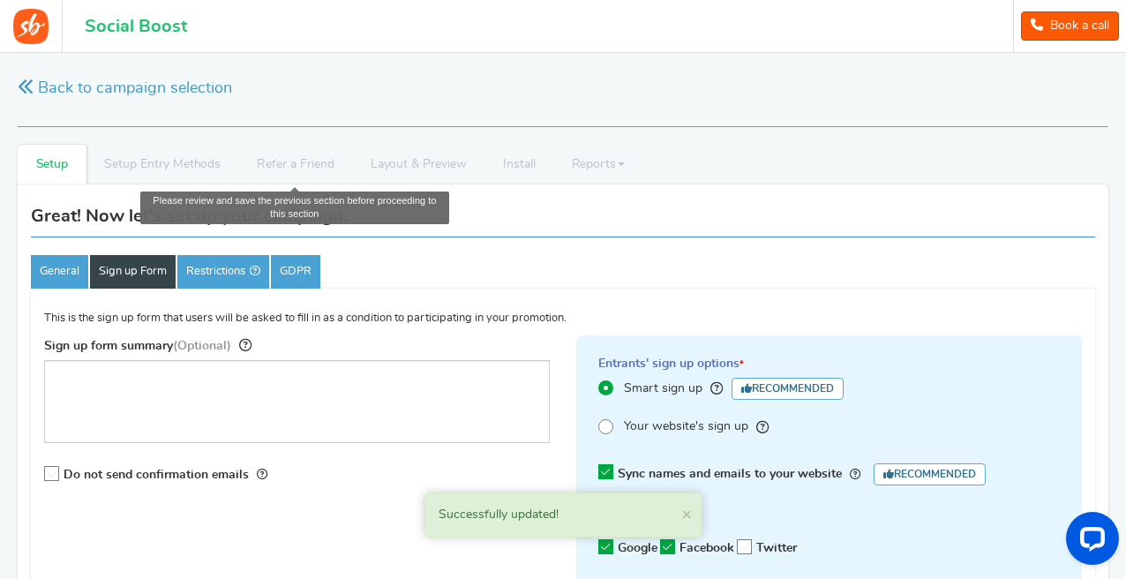
click at [335, 162] on li "Refer a Friend" at bounding box center [295, 165] width 113 height 40
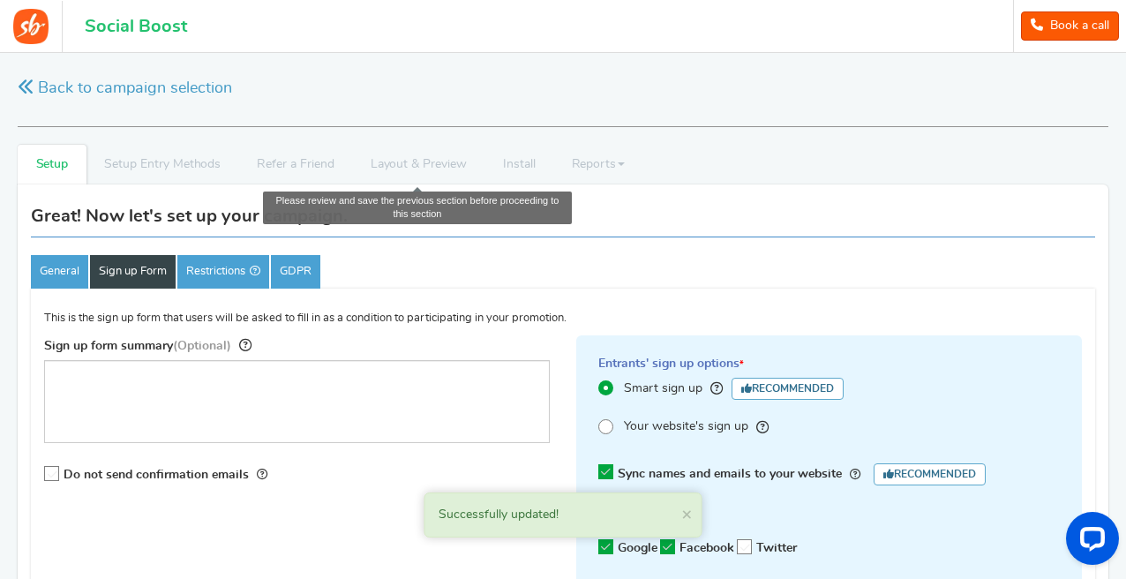
click at [428, 160] on li "Layout & Preview" at bounding box center [418, 165] width 132 height 40
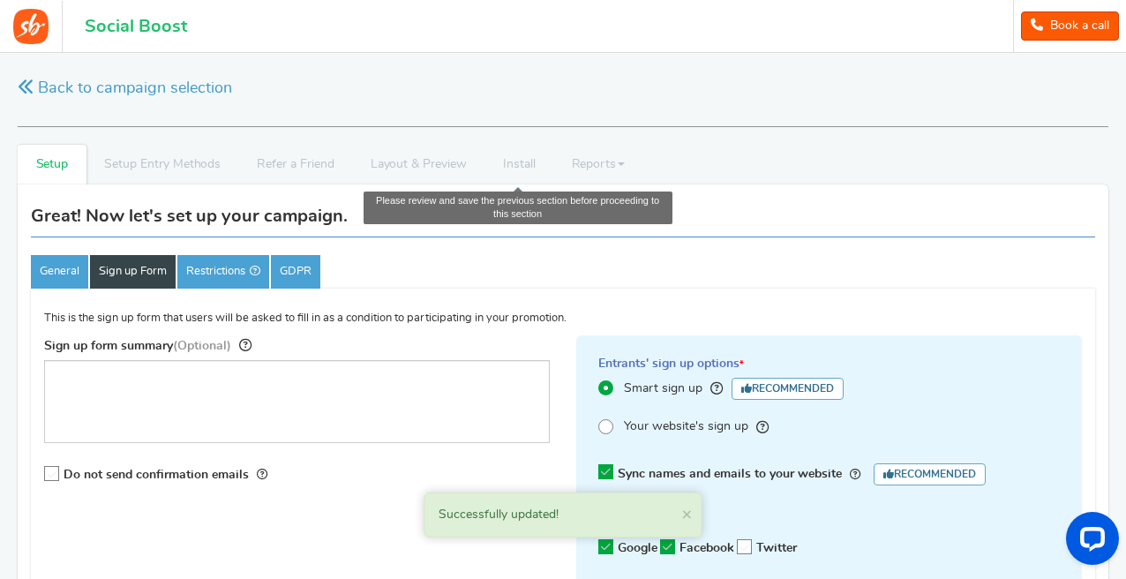
click at [547, 157] on li "Install" at bounding box center [519, 165] width 69 height 40
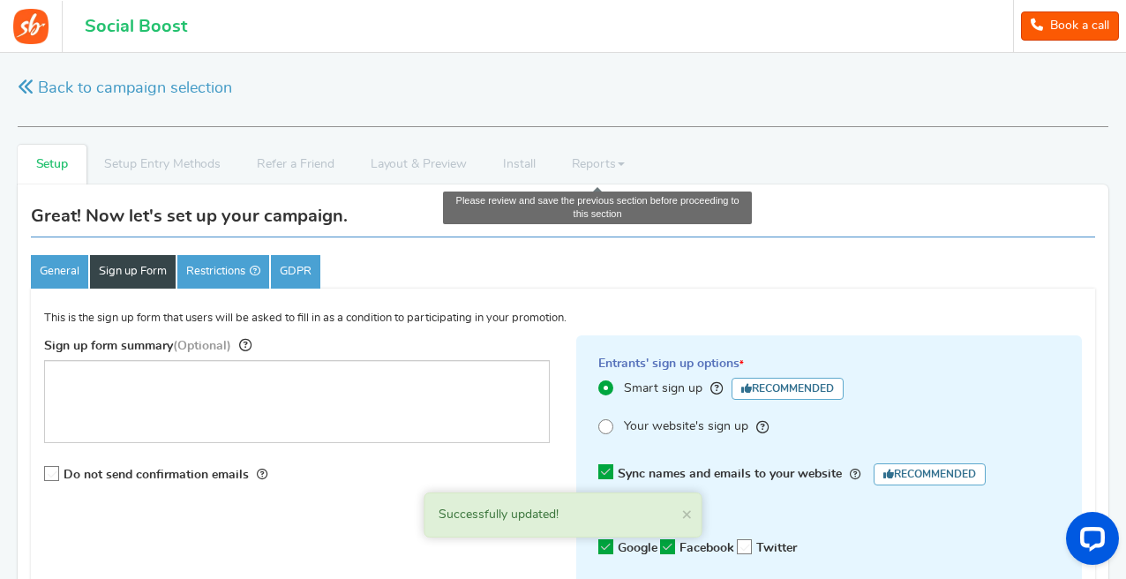
click at [557, 162] on li "Reports Analytics Users Entries Referral Stats" at bounding box center [598, 165] width 90 height 40
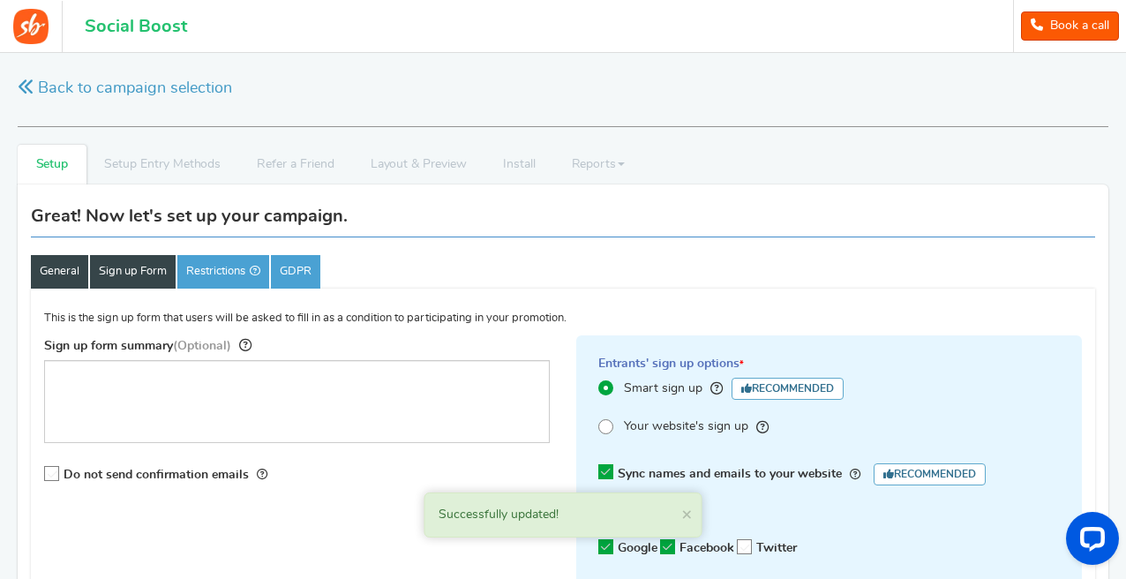
click at [54, 267] on link "General" at bounding box center [59, 272] width 57 height 34
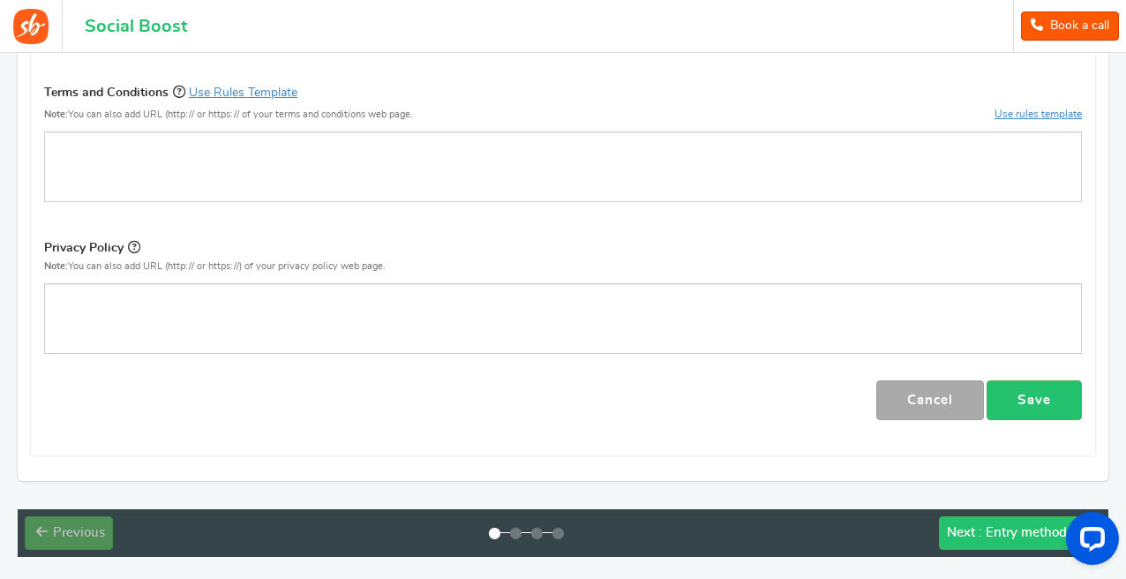
scroll to position [708, 0]
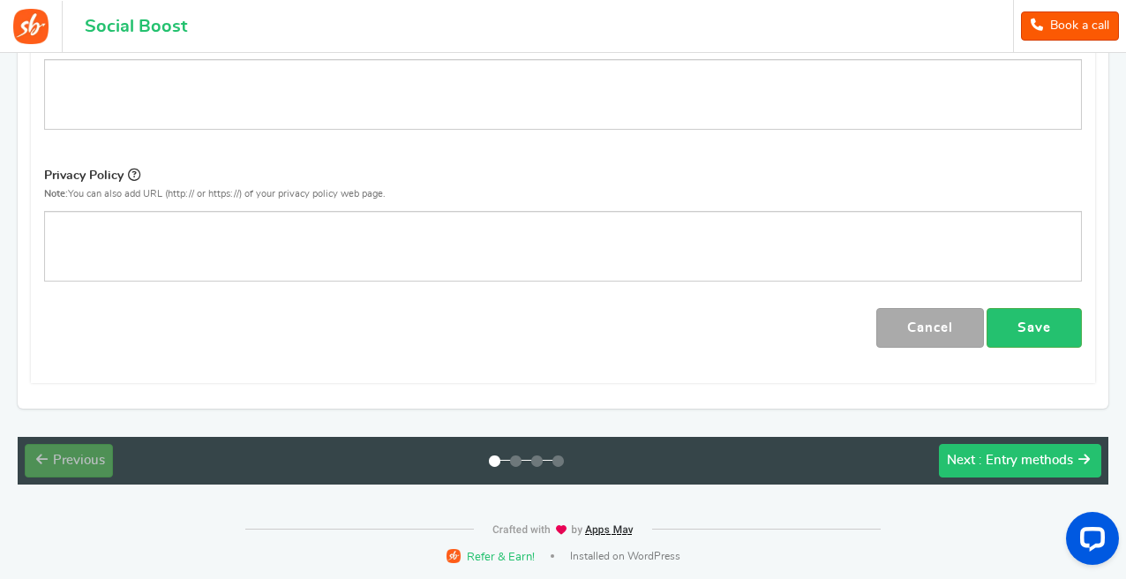
click at [1043, 454] on span ": Entry methods" at bounding box center [1026, 460] width 94 height 13
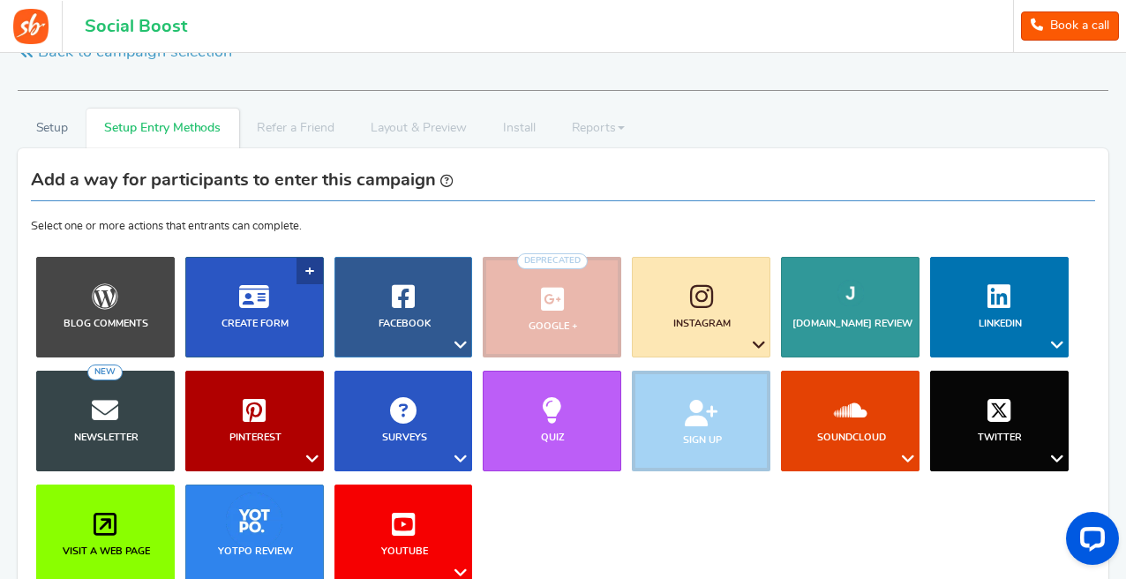
scroll to position [75, 0]
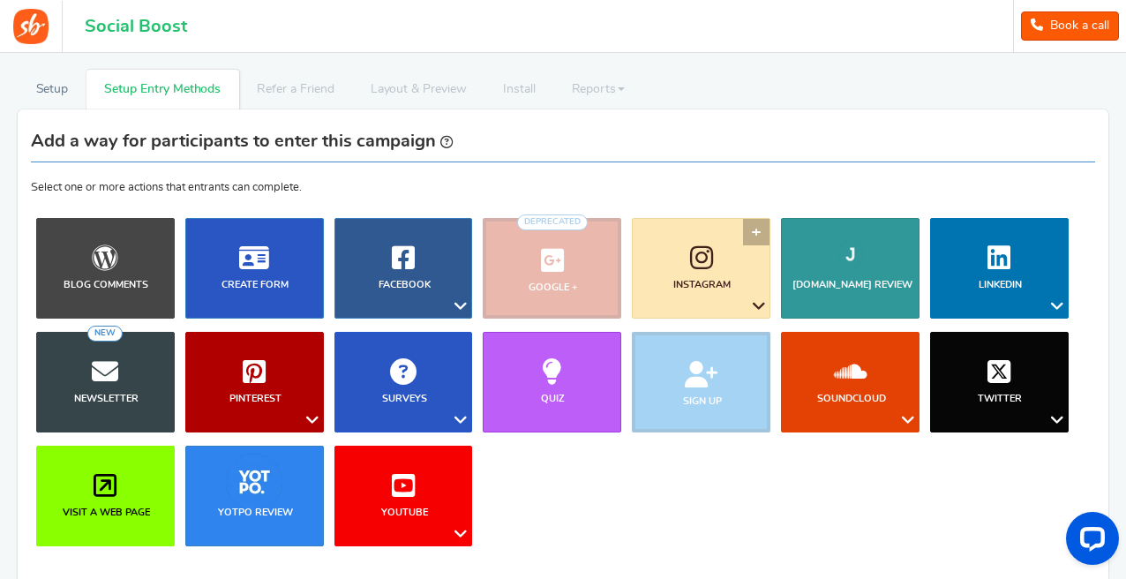
click at [713, 273] on link "Instagram" at bounding box center [701, 268] width 139 height 101
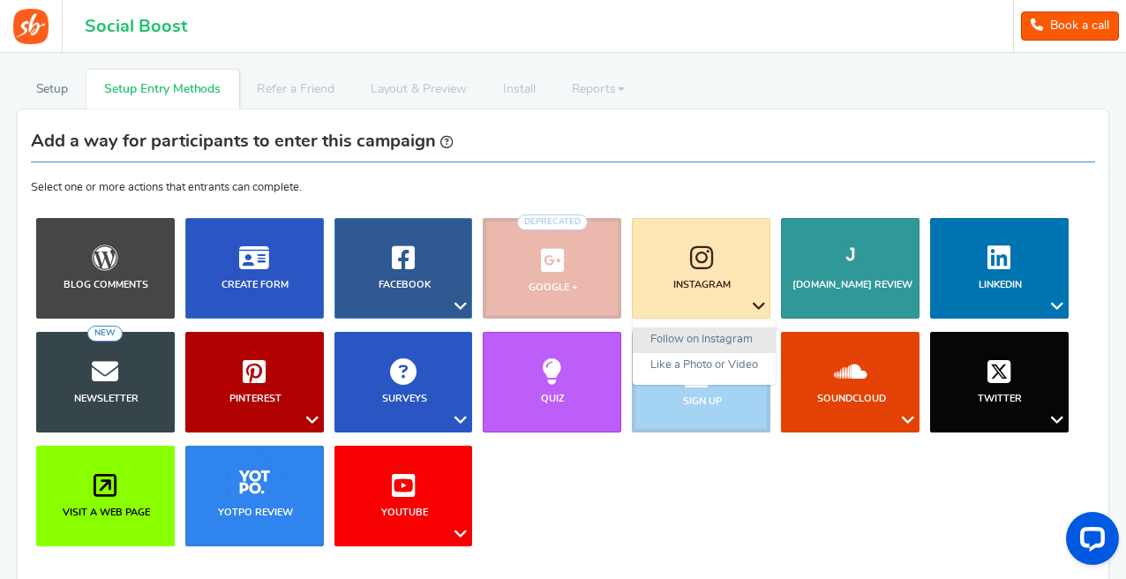
click at [696, 341] on link "Follow on Instagram" at bounding box center [704, 341] width 143 height 26
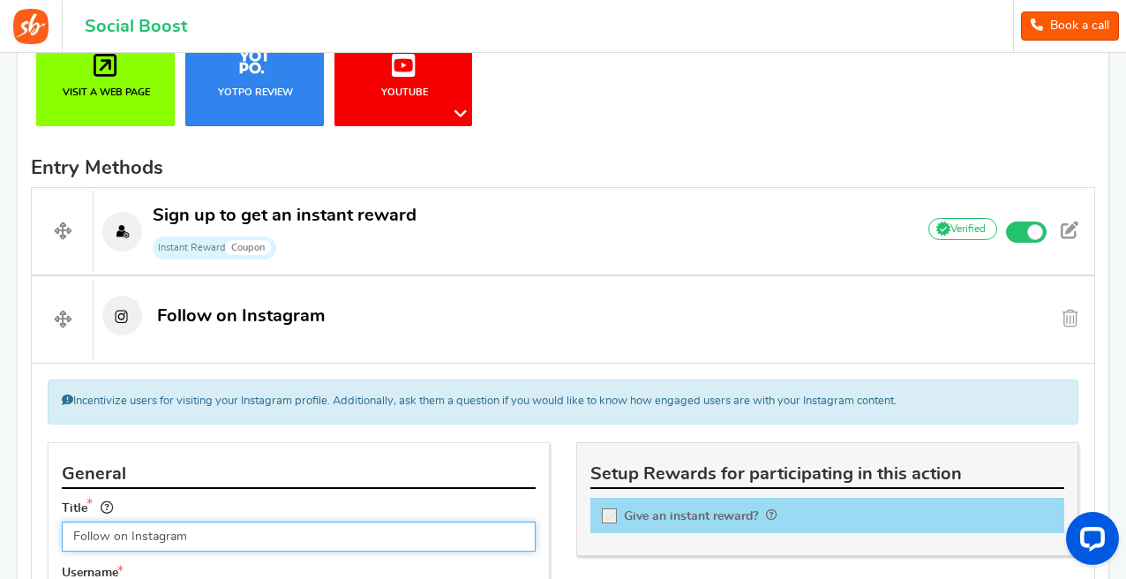
scroll to position [568, 0]
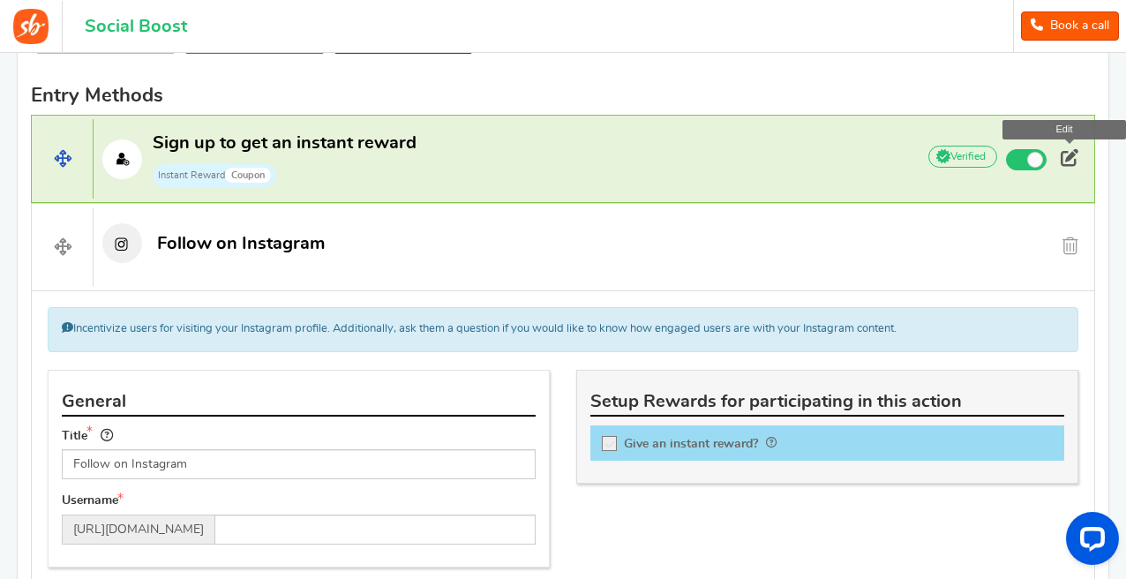
click at [1063, 154] on span at bounding box center [1070, 158] width 18 height 18
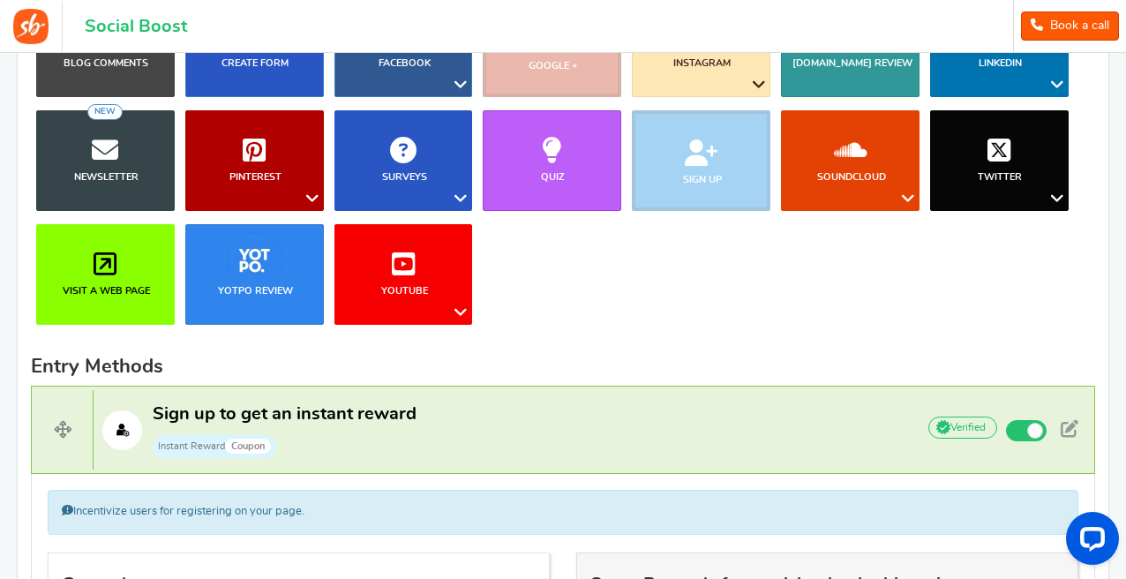
scroll to position [286, 0]
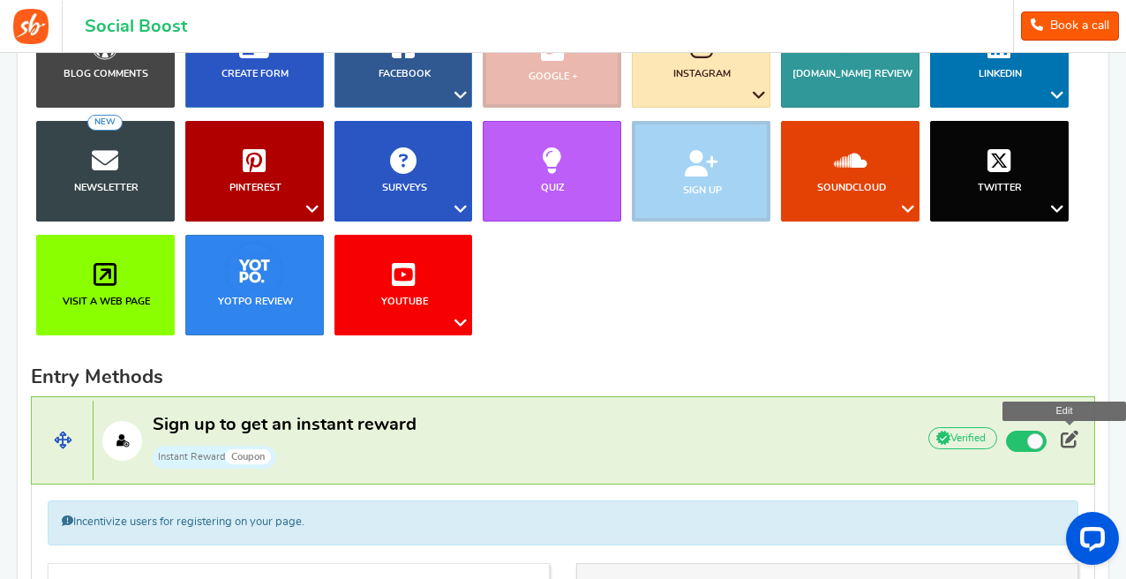
click at [1067, 440] on span at bounding box center [1070, 440] width 18 height 18
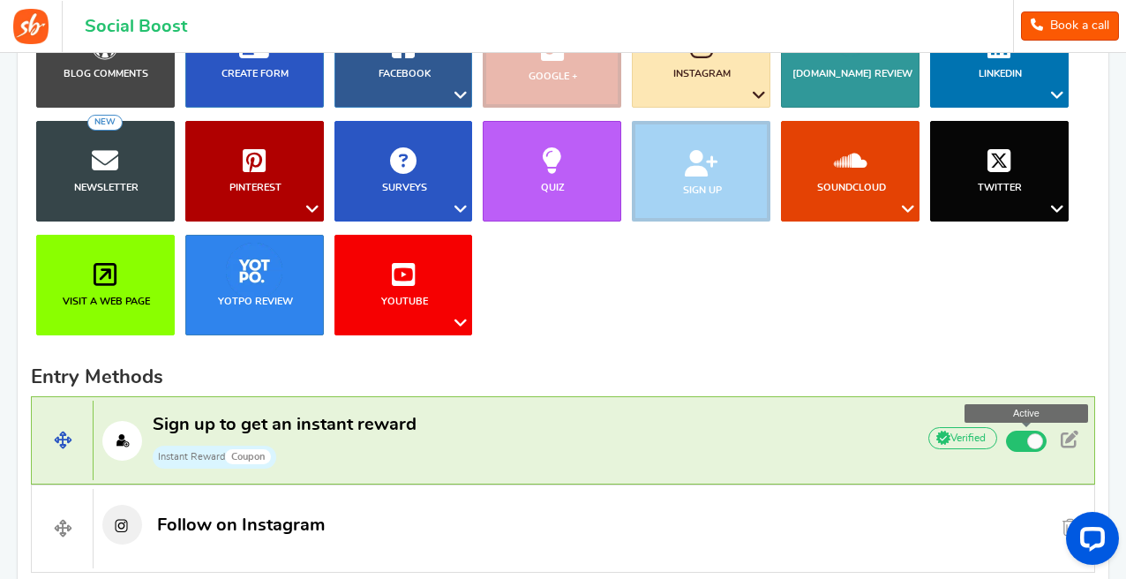
click at [1032, 438] on span at bounding box center [1036, 441] width 16 height 16
click at [0, 0] on input "Active" at bounding box center [0, 0] width 0 height 0
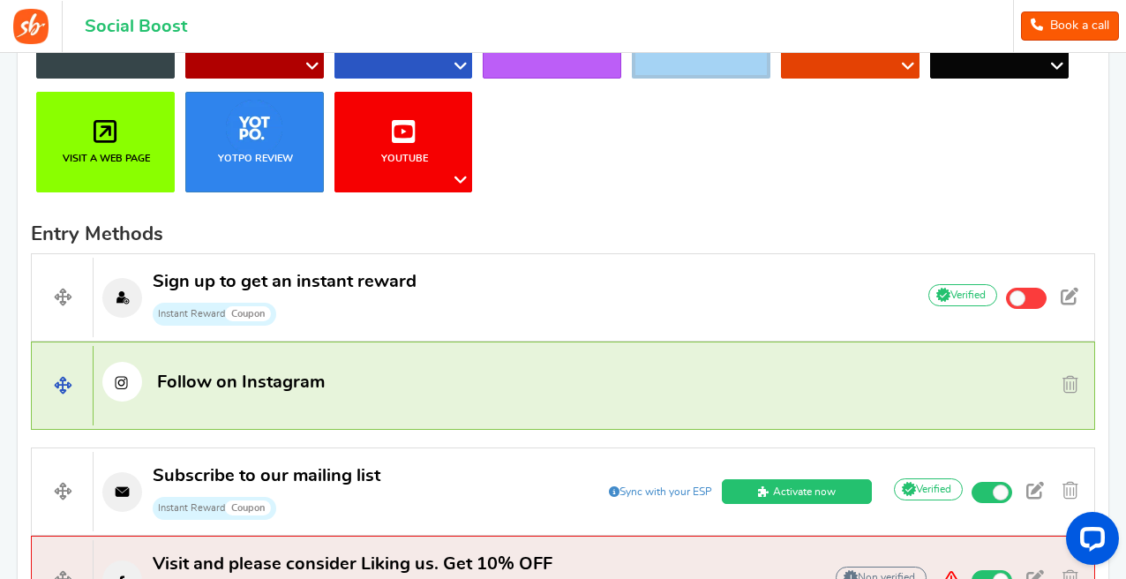
scroll to position [432, 0]
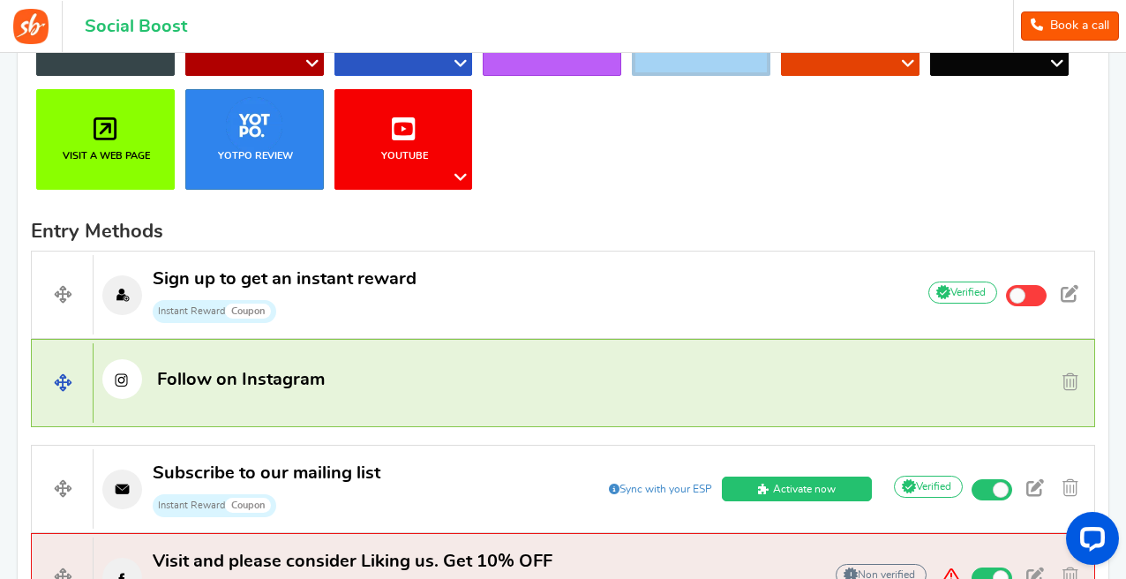
click at [320, 398] on p "Follow on Instagram" at bounding box center [497, 379] width 807 height 40
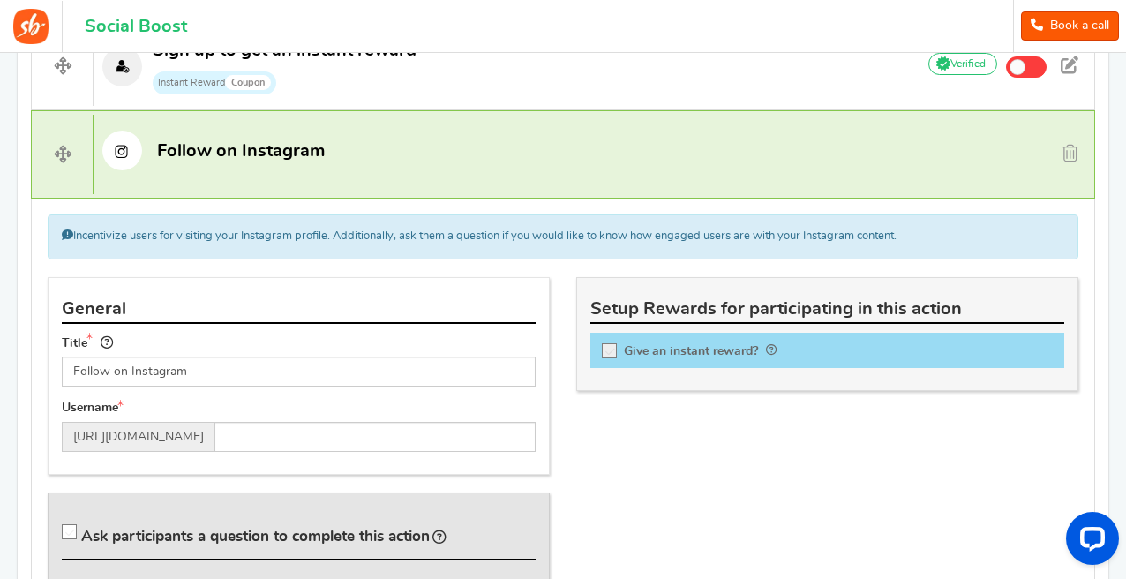
scroll to position [698, 0]
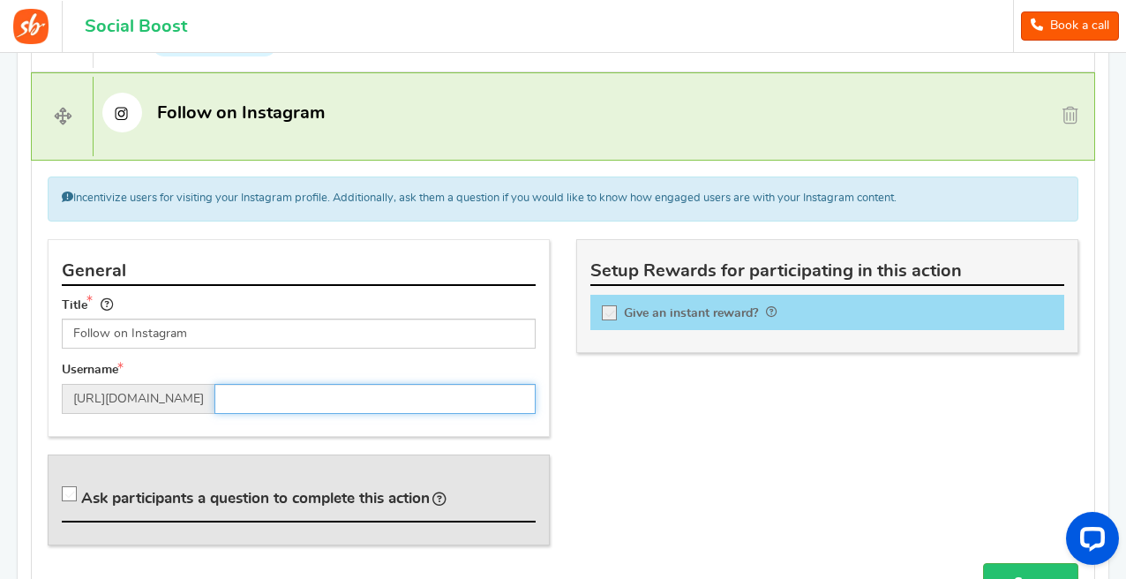
click at [316, 391] on input "text" at bounding box center [375, 399] width 321 height 30
type input "v"
type input "bythecloud_photography"
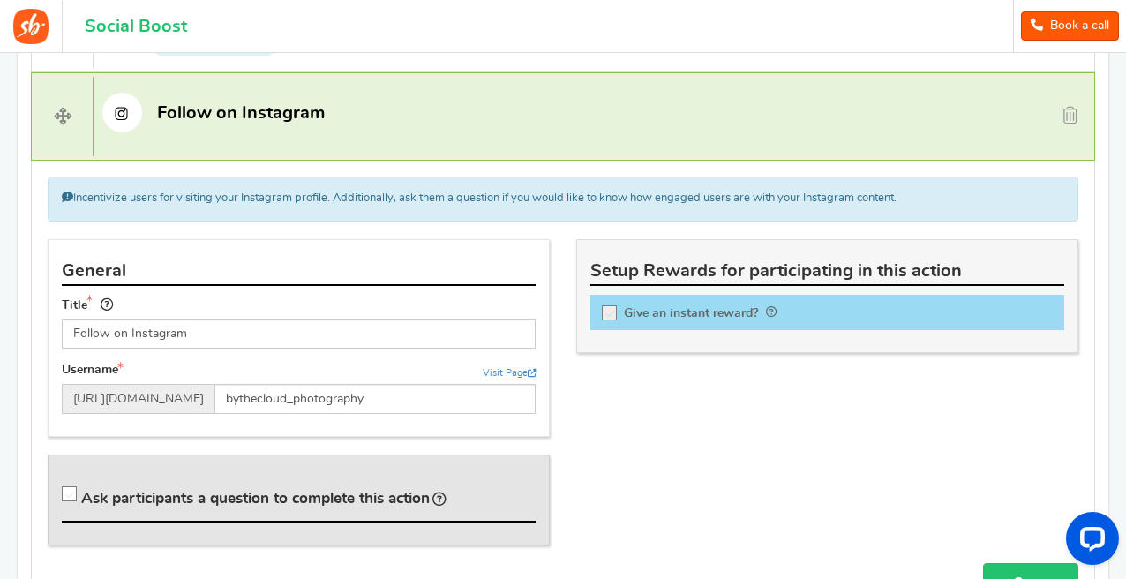
click at [751, 472] on div "General Title Follow on Instagram Tip! Your title should show the huge savings …" at bounding box center [563, 401] width 1058 height 325
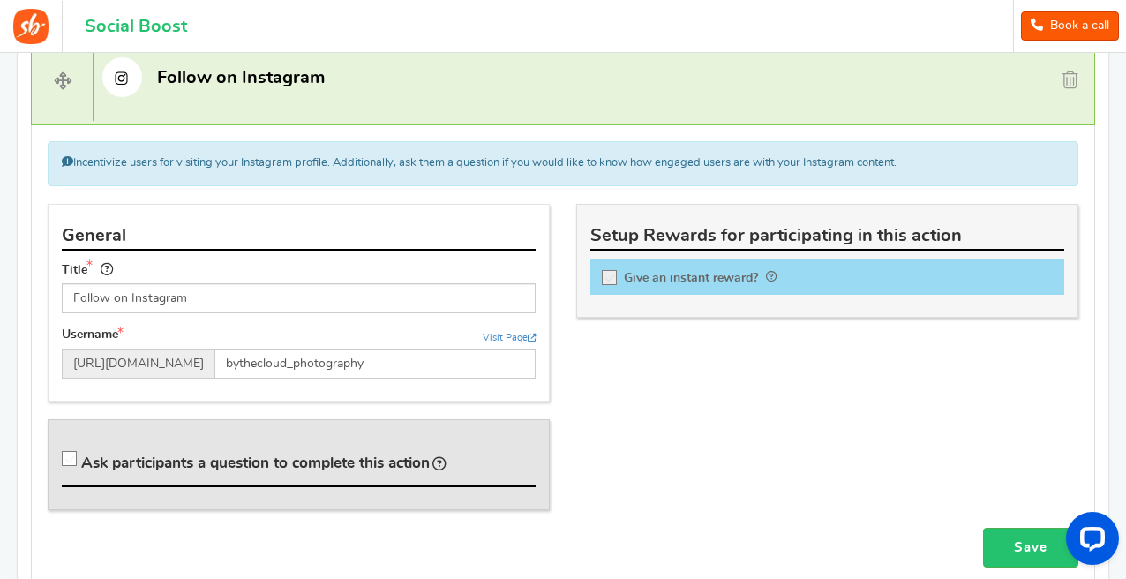
scroll to position [851, 0]
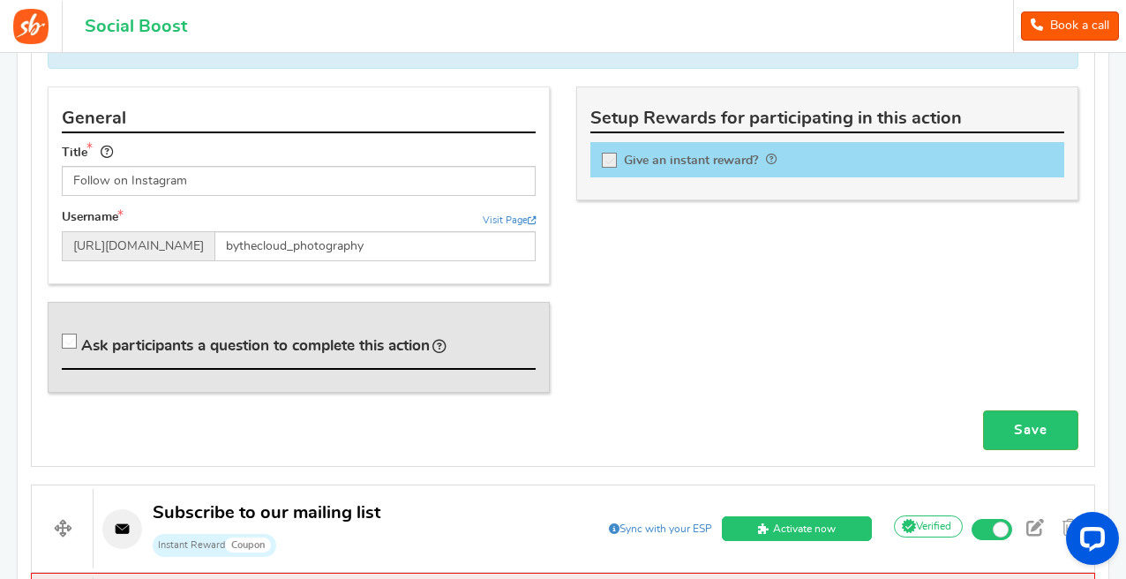
click at [303, 350] on span "Ask participants a question to complete this action" at bounding box center [255, 345] width 349 height 15
click at [81, 350] on input "Ask participants a question to complete this action" at bounding box center [73, 345] width 18 height 18
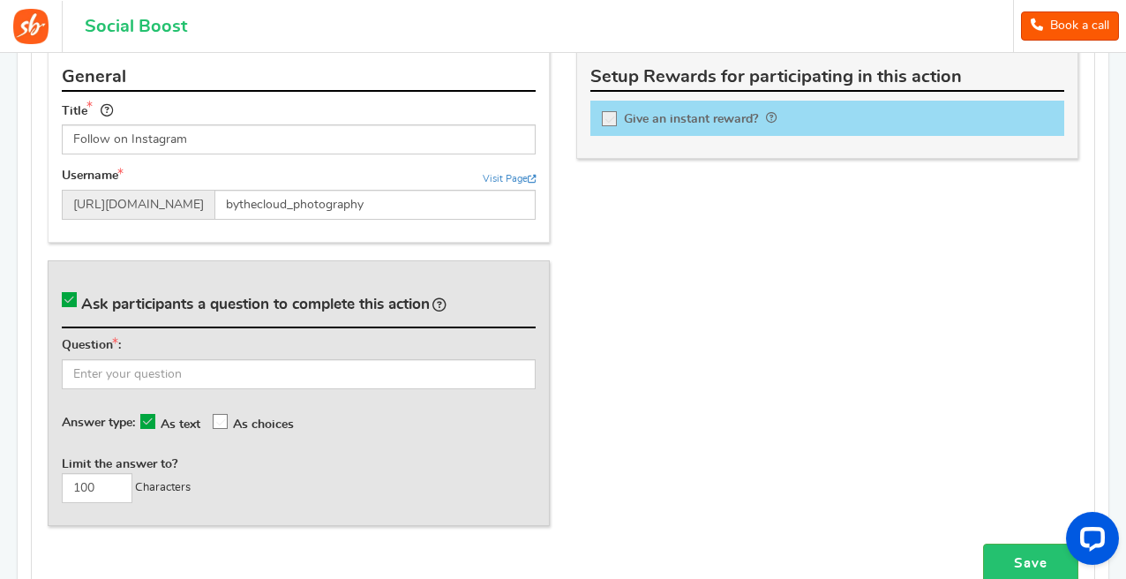
scroll to position [979, 0]
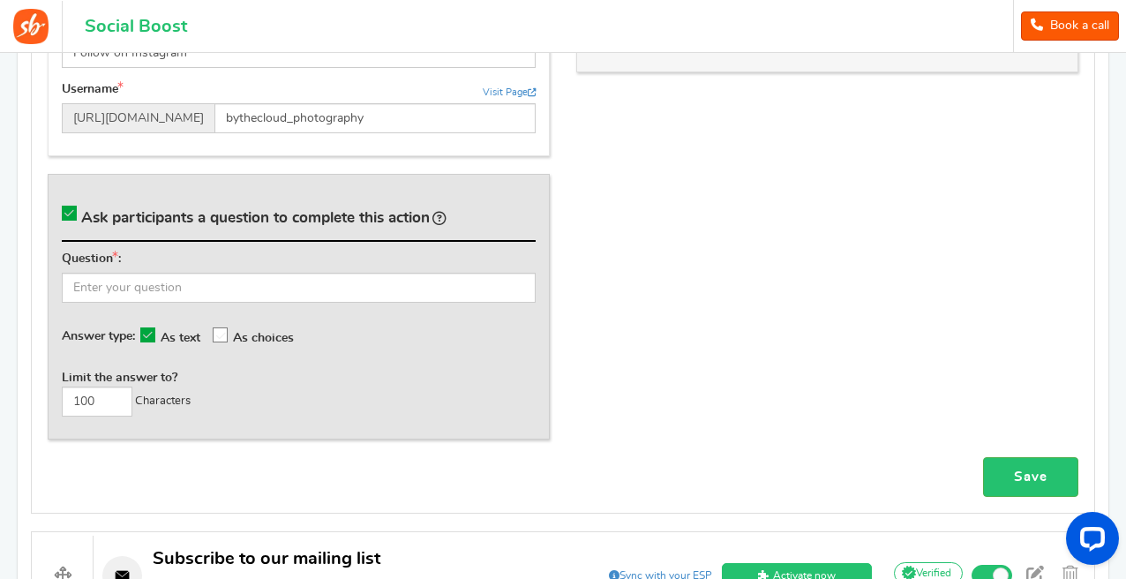
click at [205, 215] on span "Ask participants a question to complete this action" at bounding box center [255, 217] width 349 height 15
click at [81, 215] on input "Ask participants a question to complete this action" at bounding box center [73, 217] width 18 height 18
checkbox input "false"
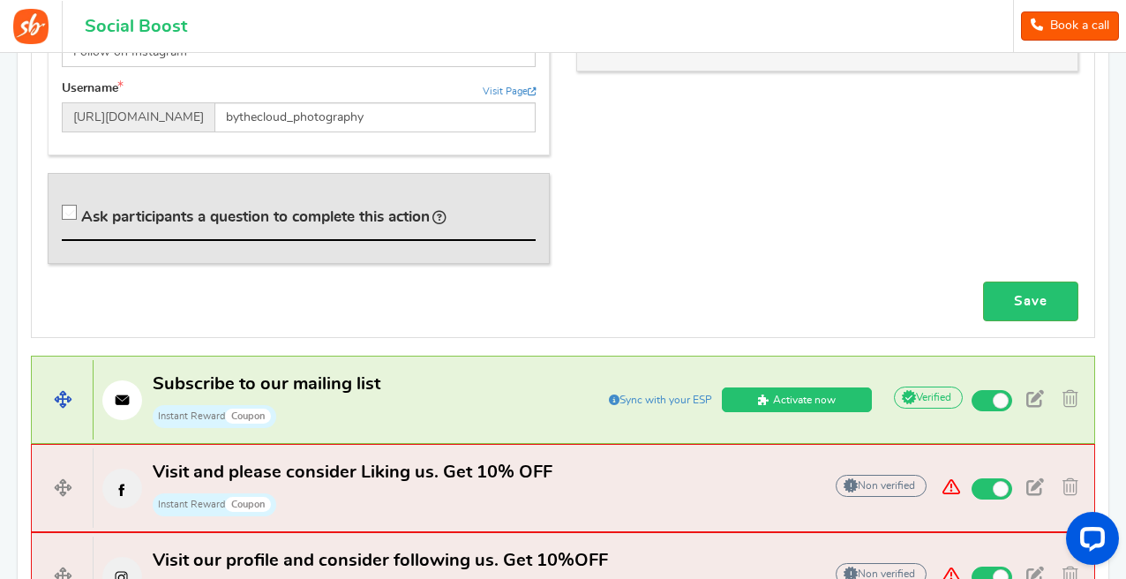
scroll to position [1016, 0]
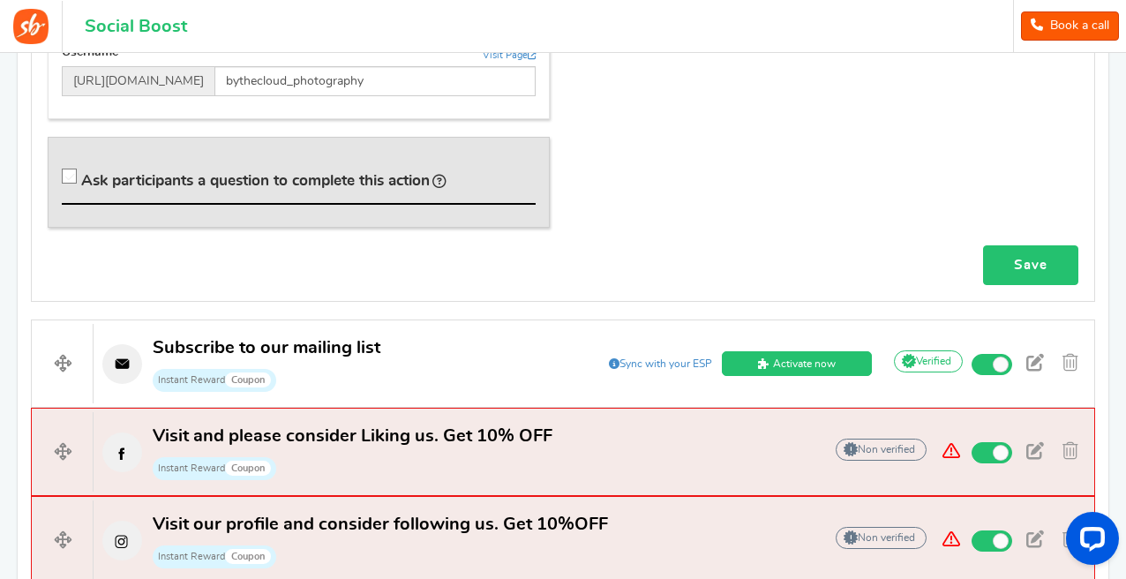
click at [1031, 269] on link "Save" at bounding box center [1030, 265] width 95 height 40
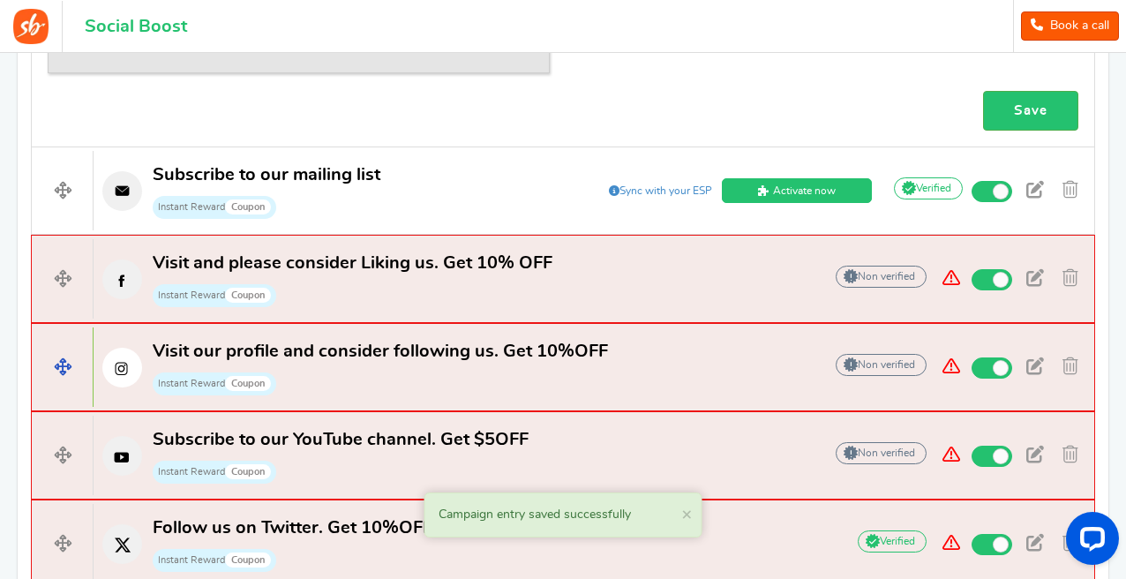
scroll to position [1233, 0]
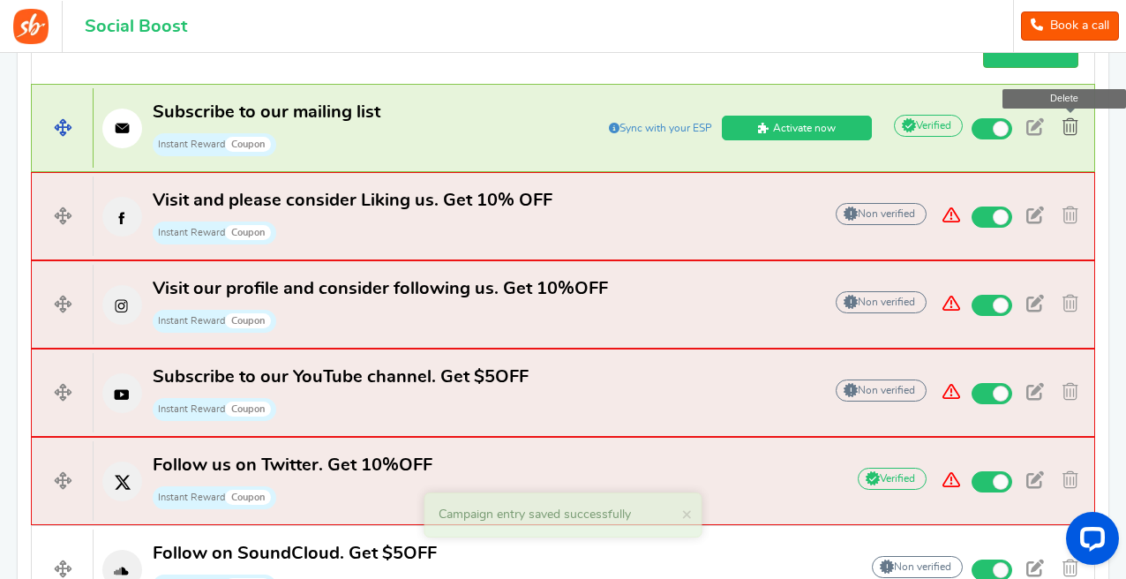
click at [1072, 125] on span at bounding box center [1071, 127] width 16 height 18
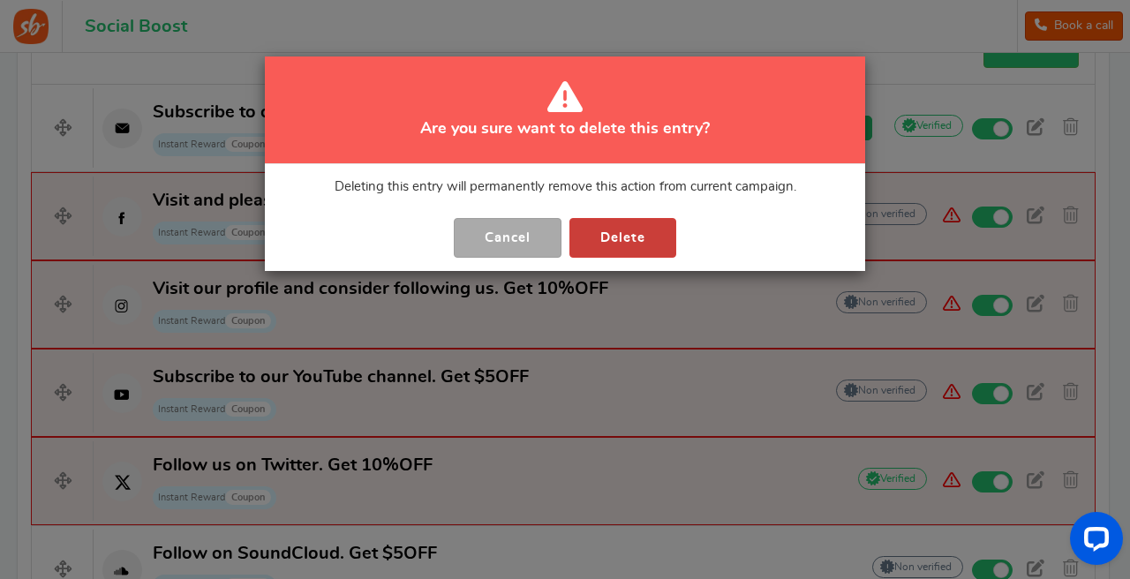
click at [635, 240] on button "Delete" at bounding box center [622, 238] width 107 height 40
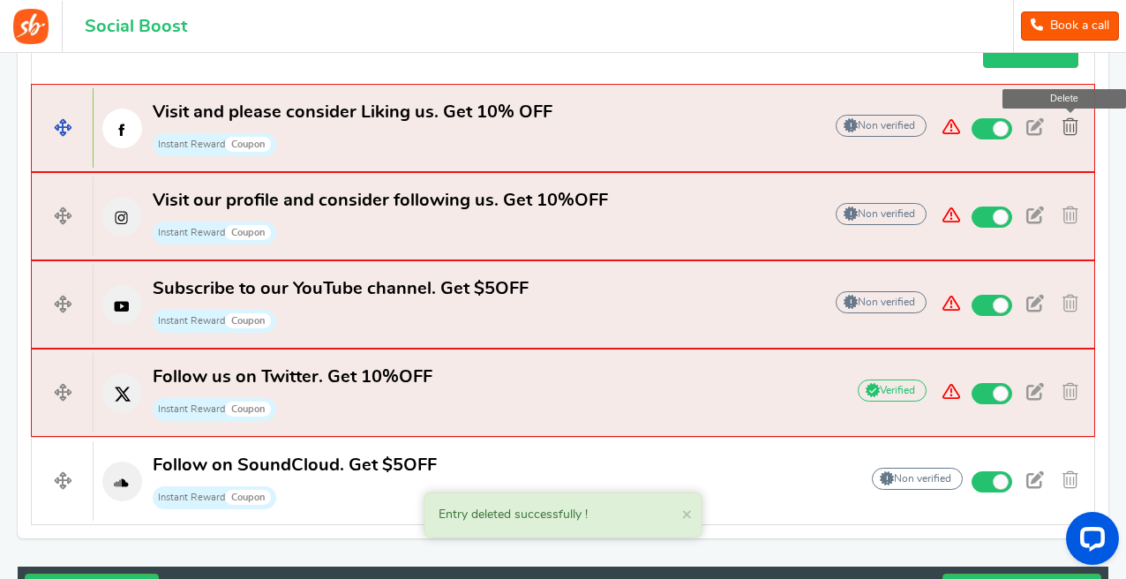
click at [1072, 127] on span at bounding box center [1071, 127] width 16 height 18
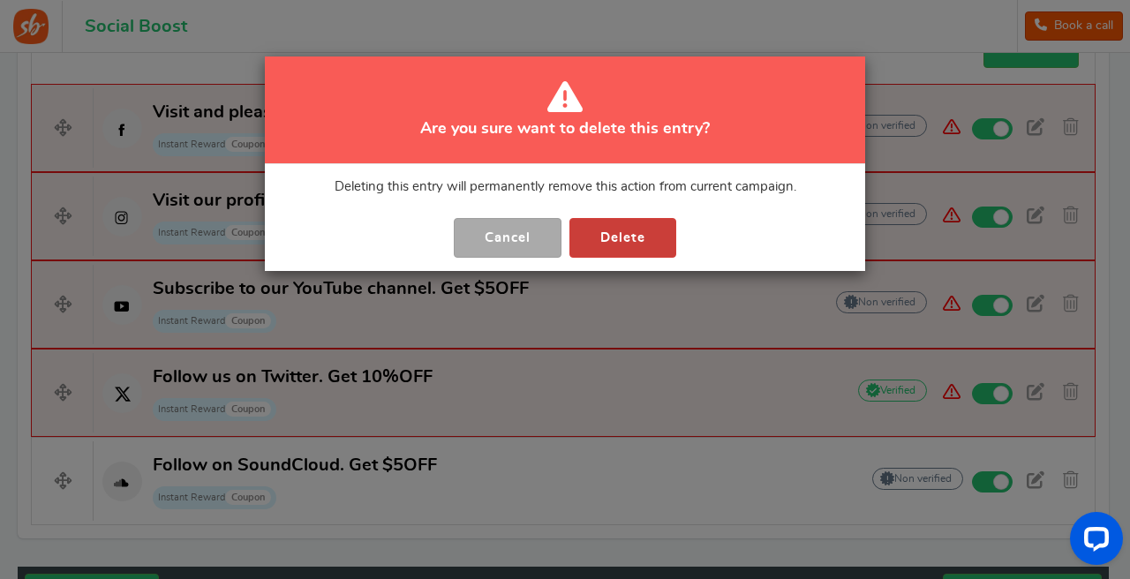
click at [609, 239] on button "Delete" at bounding box center [622, 238] width 107 height 40
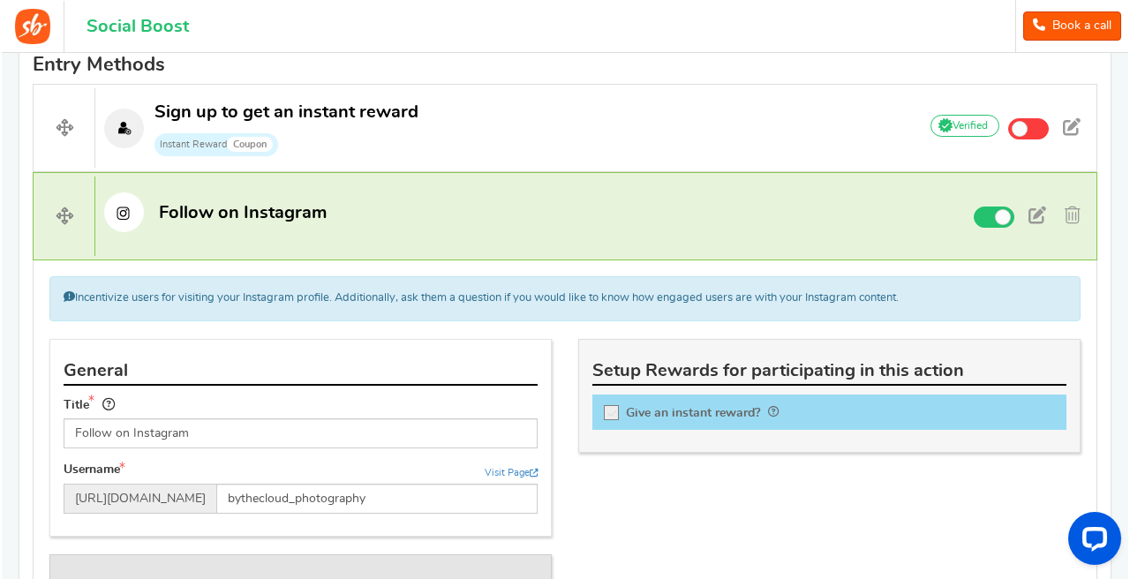
scroll to position [1081, 0]
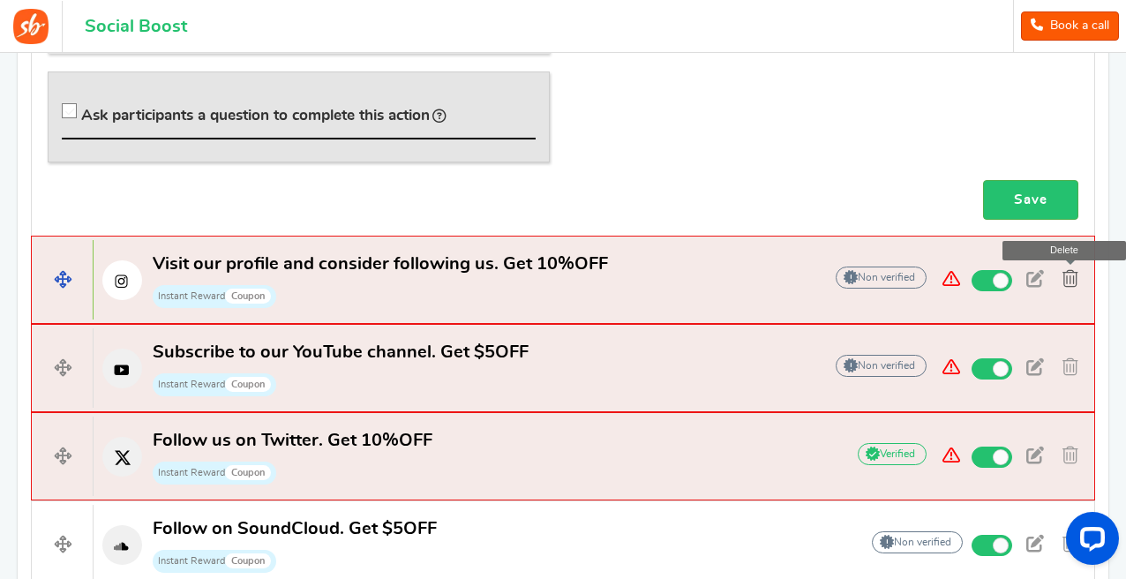
click at [1067, 271] on span at bounding box center [1071, 279] width 16 height 18
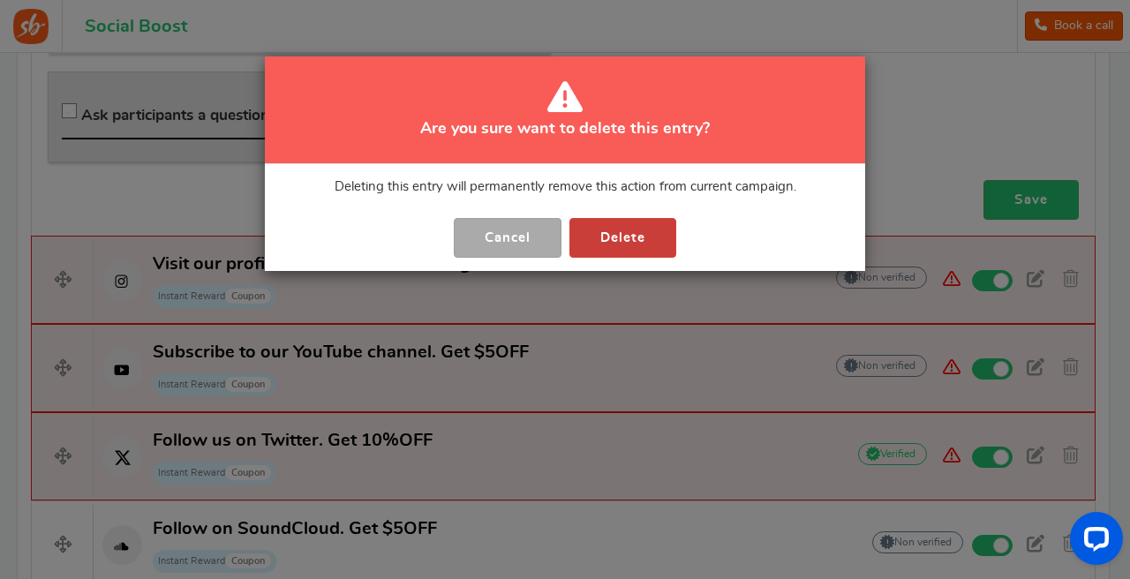
click at [660, 246] on button "Delete" at bounding box center [622, 238] width 107 height 40
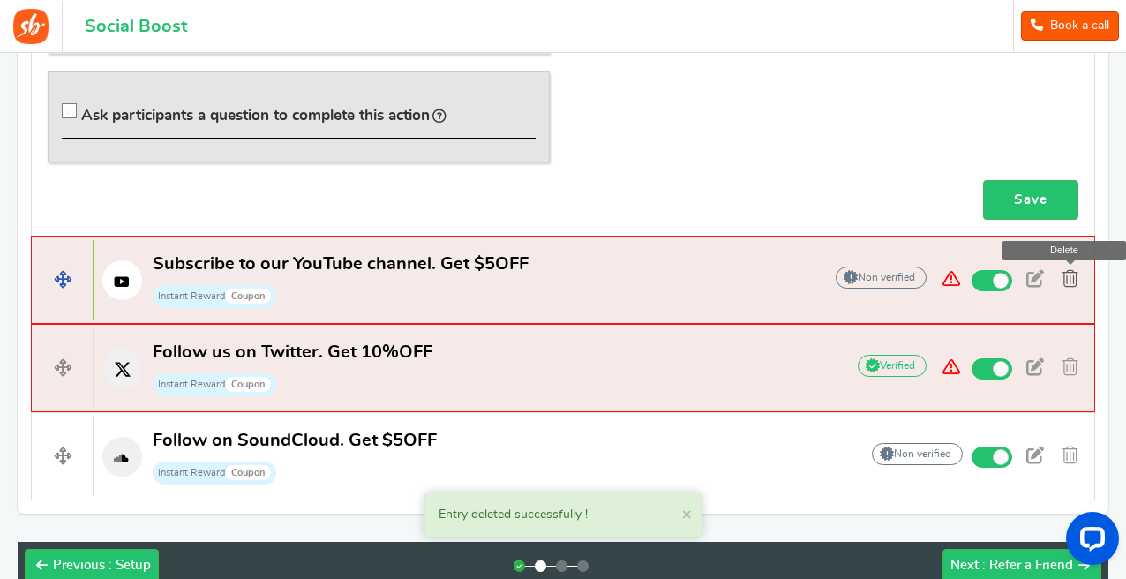
click at [1075, 276] on span at bounding box center [1071, 279] width 16 height 18
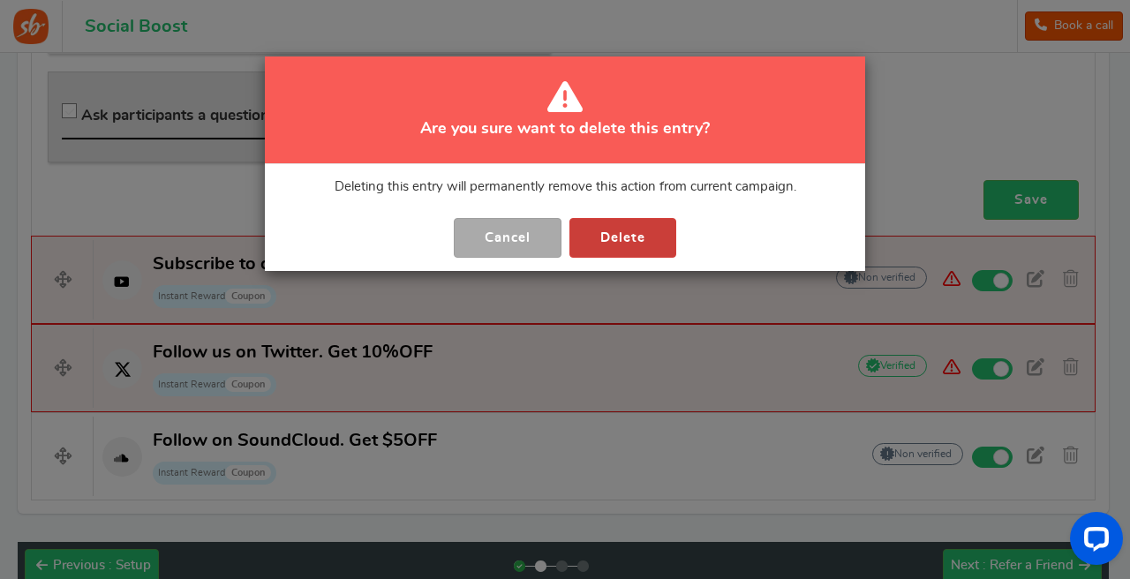
click at [631, 245] on button "Delete" at bounding box center [622, 238] width 107 height 40
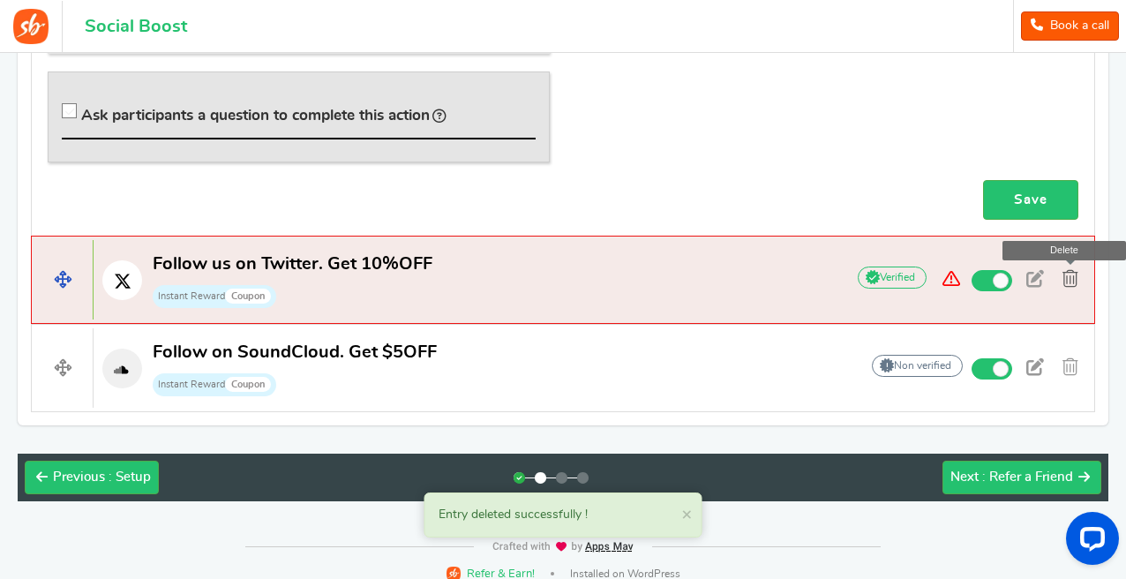
click at [1076, 280] on span at bounding box center [1071, 279] width 16 height 18
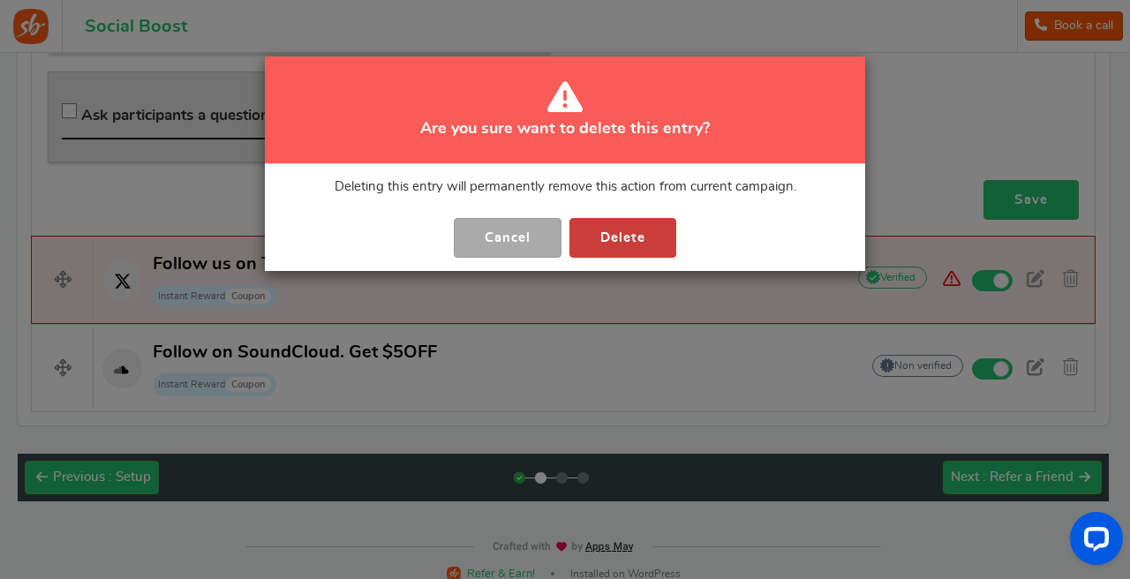
click at [632, 230] on button "Delete" at bounding box center [622, 238] width 107 height 40
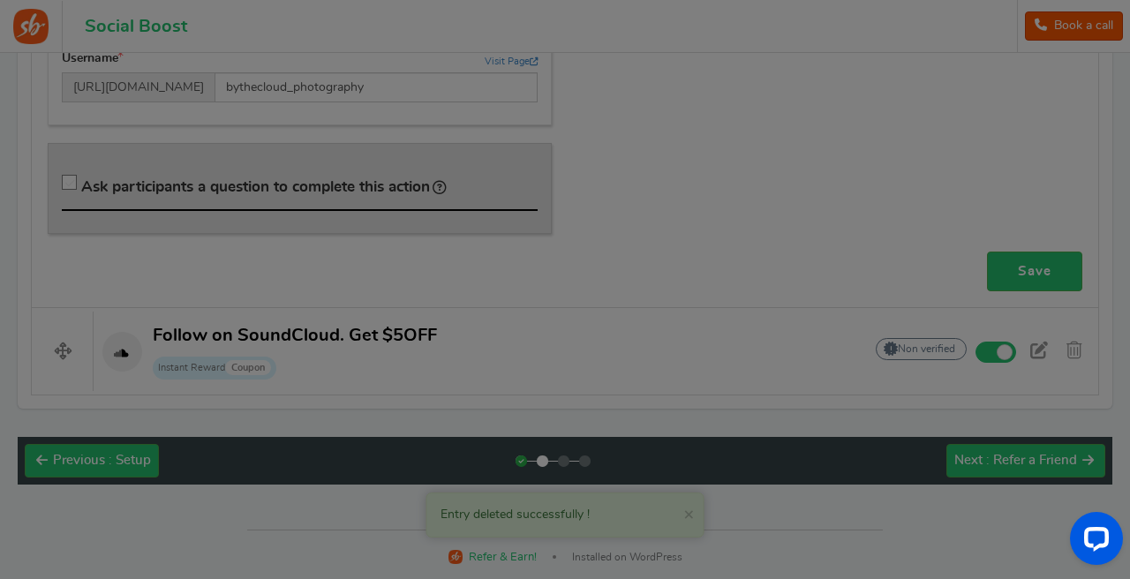
scroll to position [1009, 0]
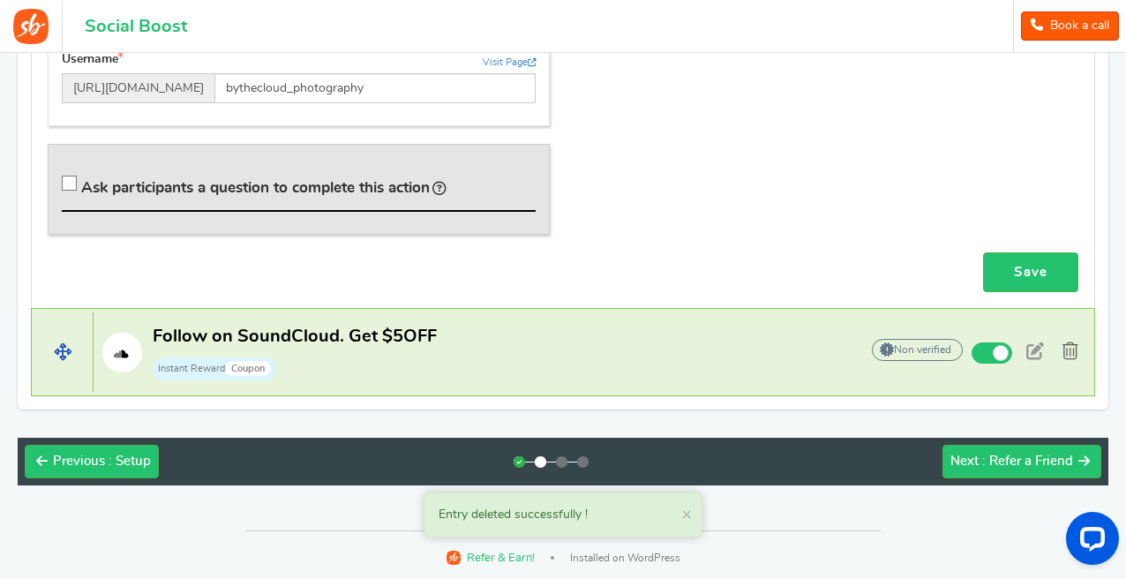
click at [1068, 345] on span at bounding box center [1071, 352] width 16 height 18
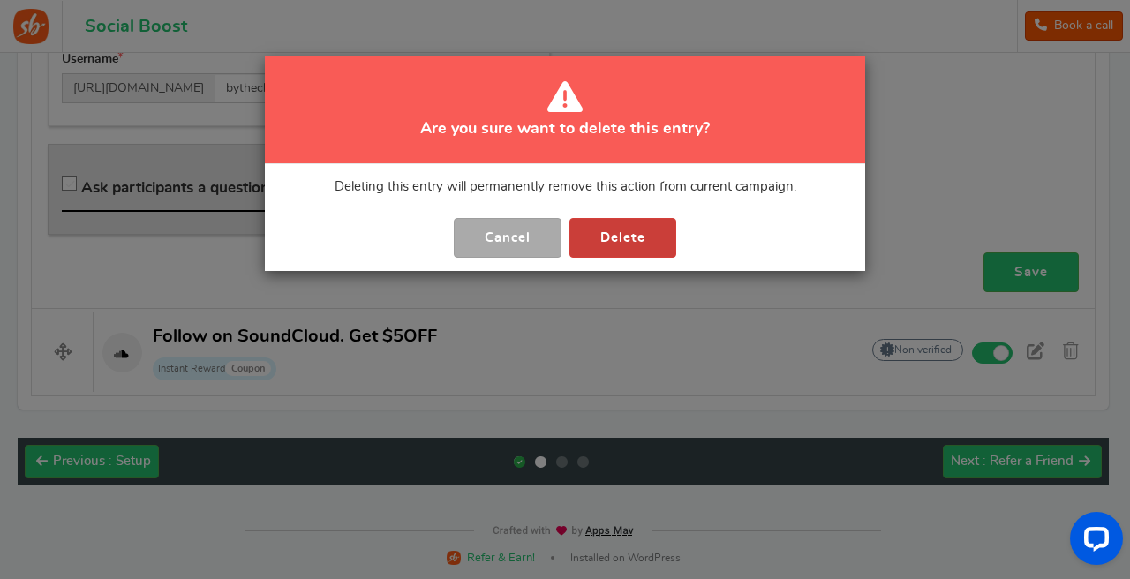
click at [589, 238] on button "Delete" at bounding box center [622, 238] width 107 height 40
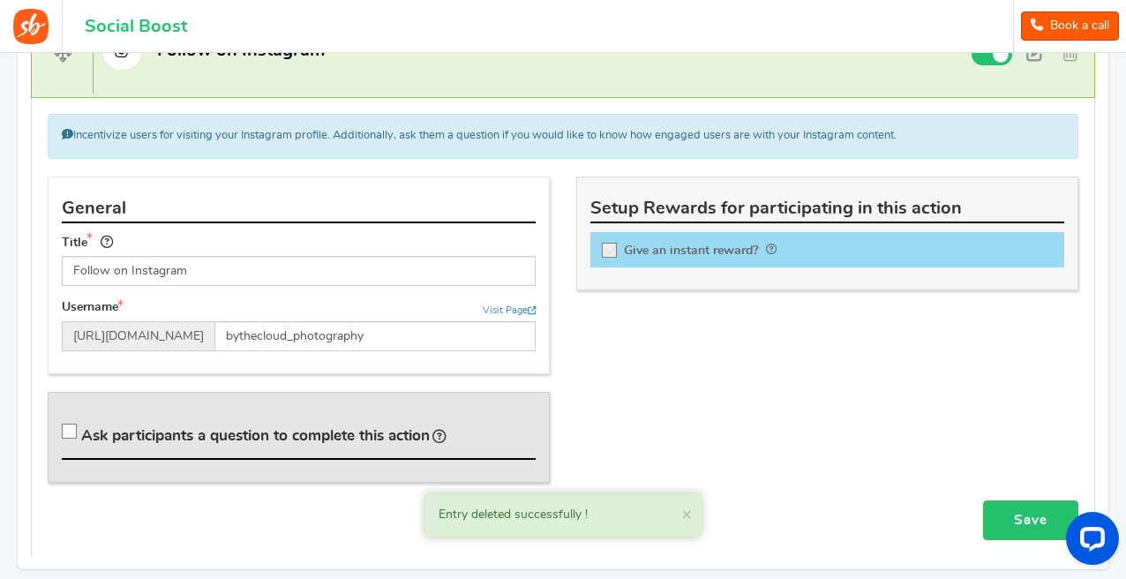
scroll to position [757, 0]
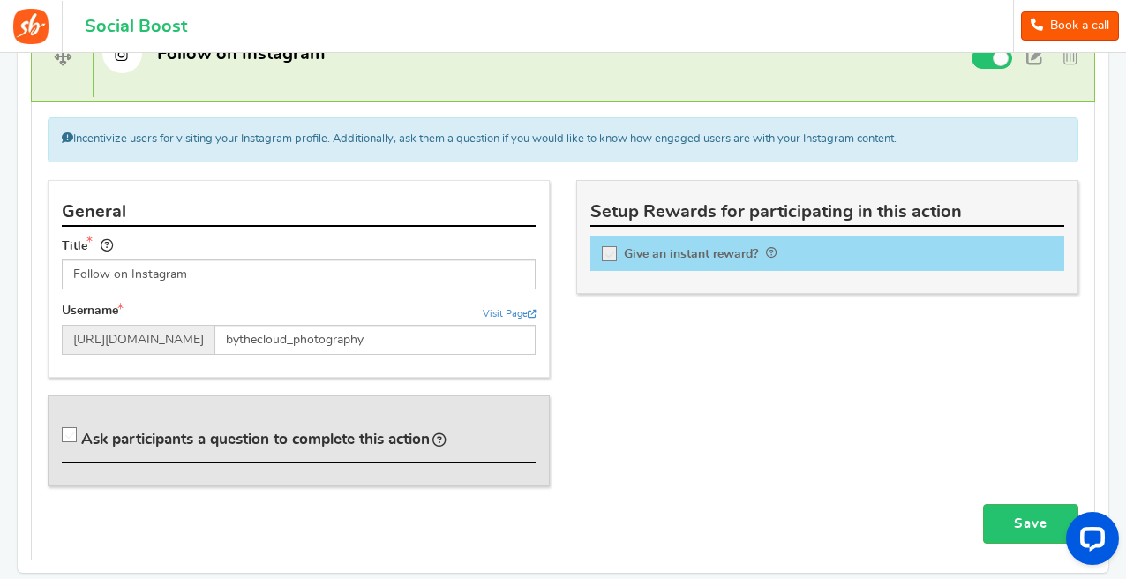
click at [692, 243] on label "Give an instant reward?" at bounding box center [828, 254] width 474 height 36
click at [624, 248] on input "Give an instant reward?" at bounding box center [615, 257] width 18 height 18
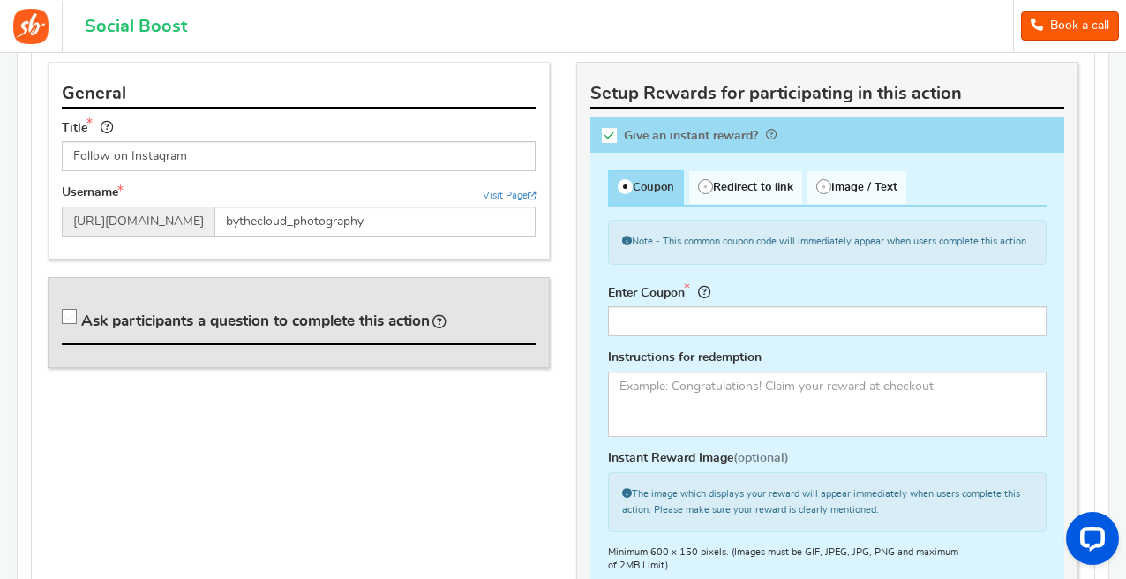
scroll to position [898, 0]
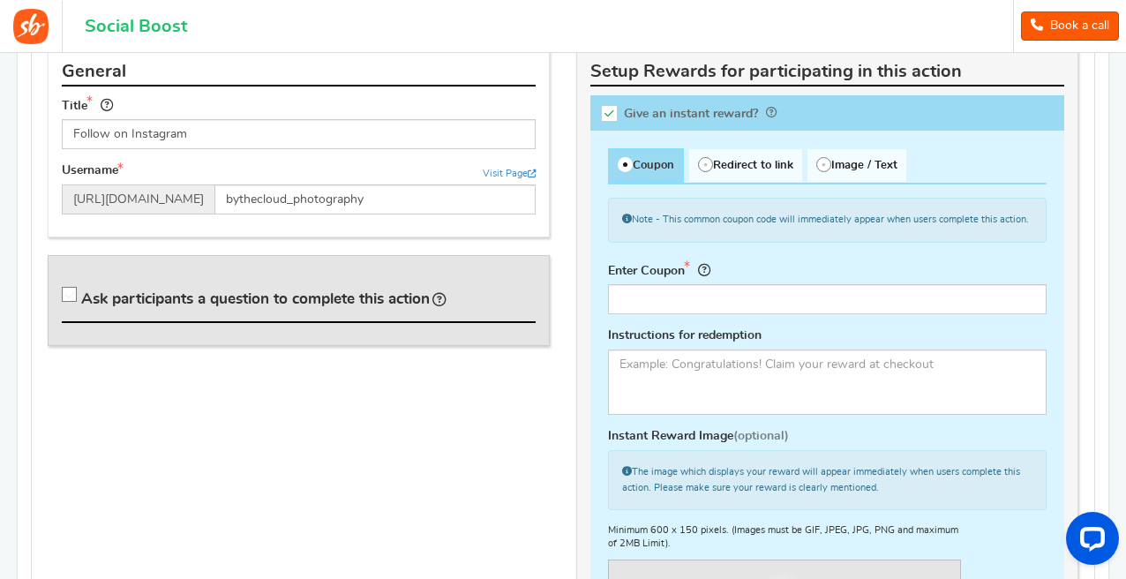
click at [700, 115] on span "Give an instant reward?" at bounding box center [691, 113] width 134 height 12
click at [624, 115] on input "Give an instant reward?" at bounding box center [615, 117] width 18 height 18
checkbox input "false"
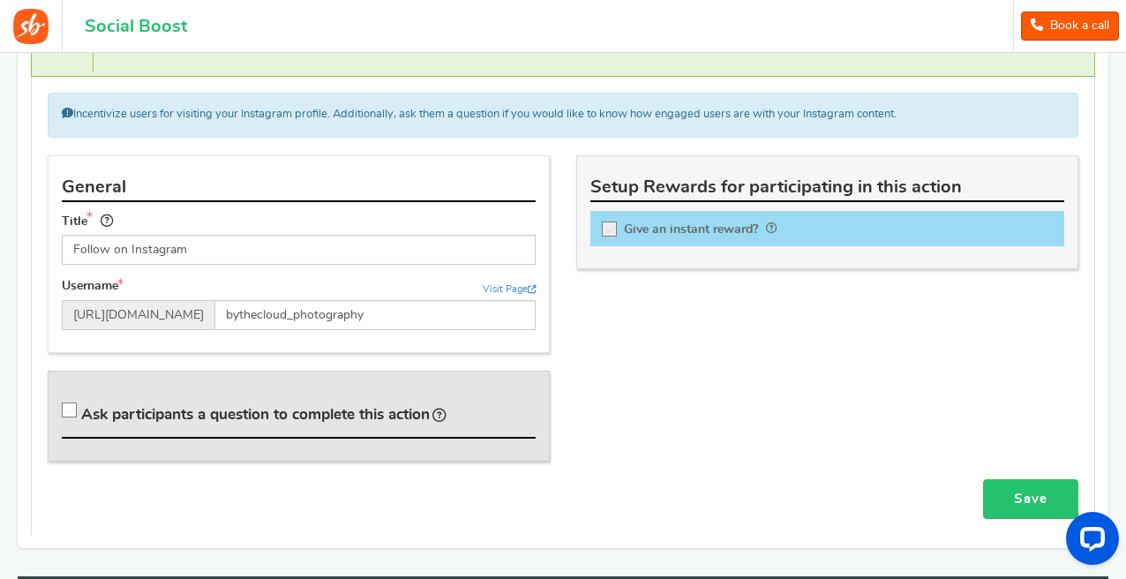
scroll to position [771, 0]
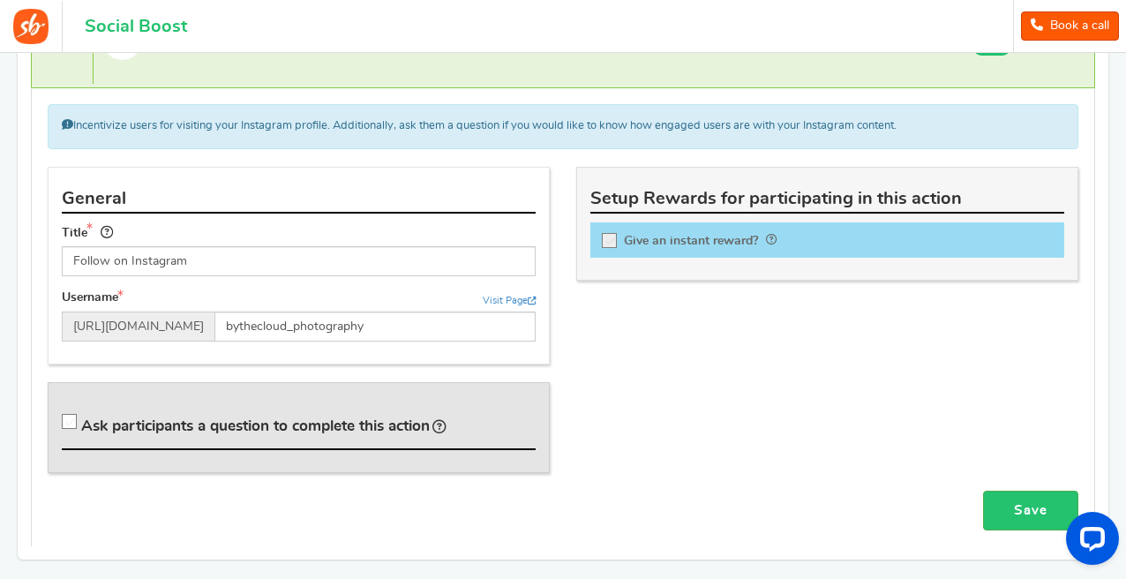
drag, startPoint x: 214, startPoint y: 137, endPoint x: 469, endPoint y: 137, distance: 255.1
click at [448, 135] on div "Incentivize users for visiting your Instagram profile. Additionally, ask them a…" at bounding box center [563, 126] width 1031 height 44
click at [483, 141] on div "Incentivize users for visiting your Instagram profile. Additionally, ask them a…" at bounding box center [563, 126] width 1031 height 44
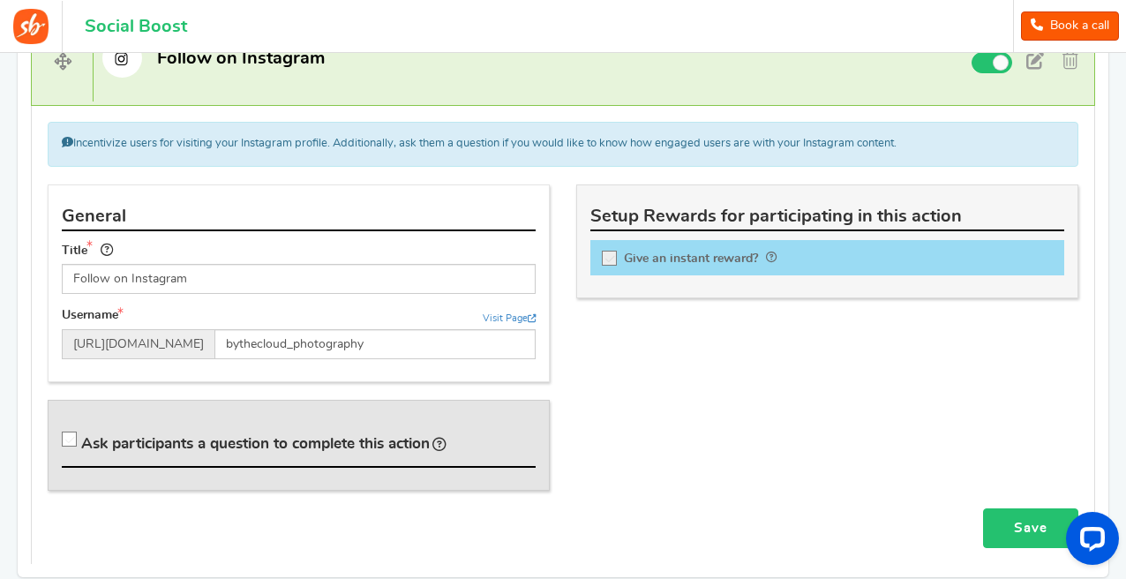
scroll to position [921, 0]
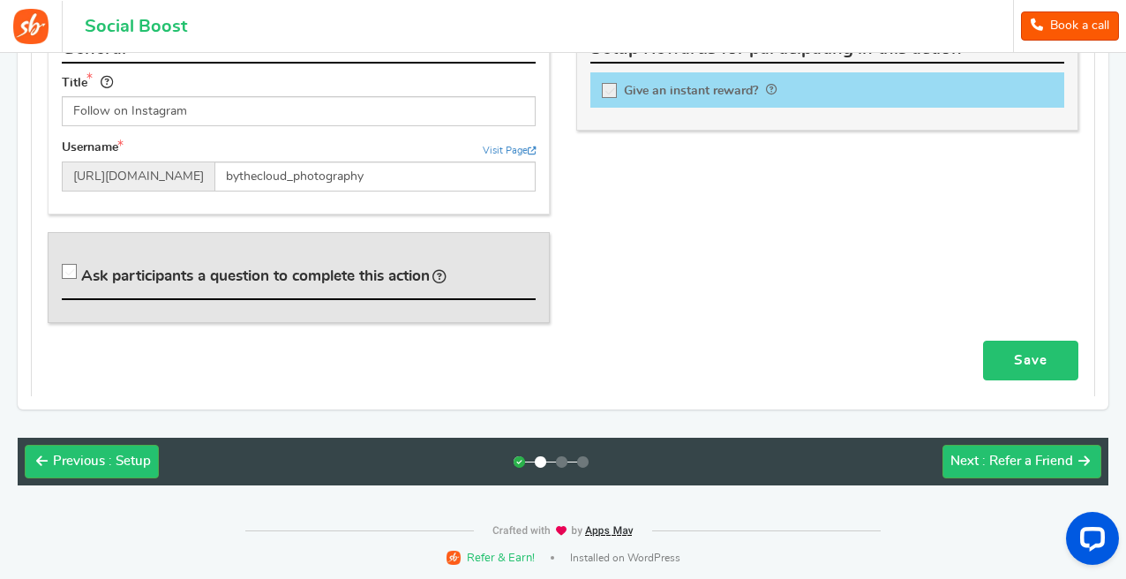
click at [1039, 372] on link "Save" at bounding box center [1030, 361] width 95 height 40
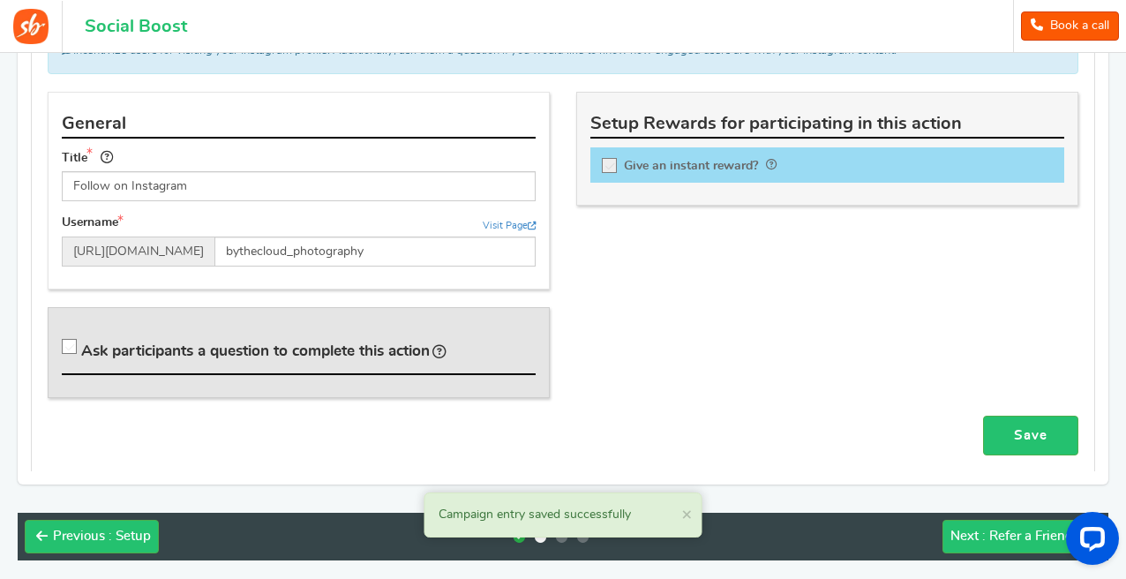
scroll to position [757, 0]
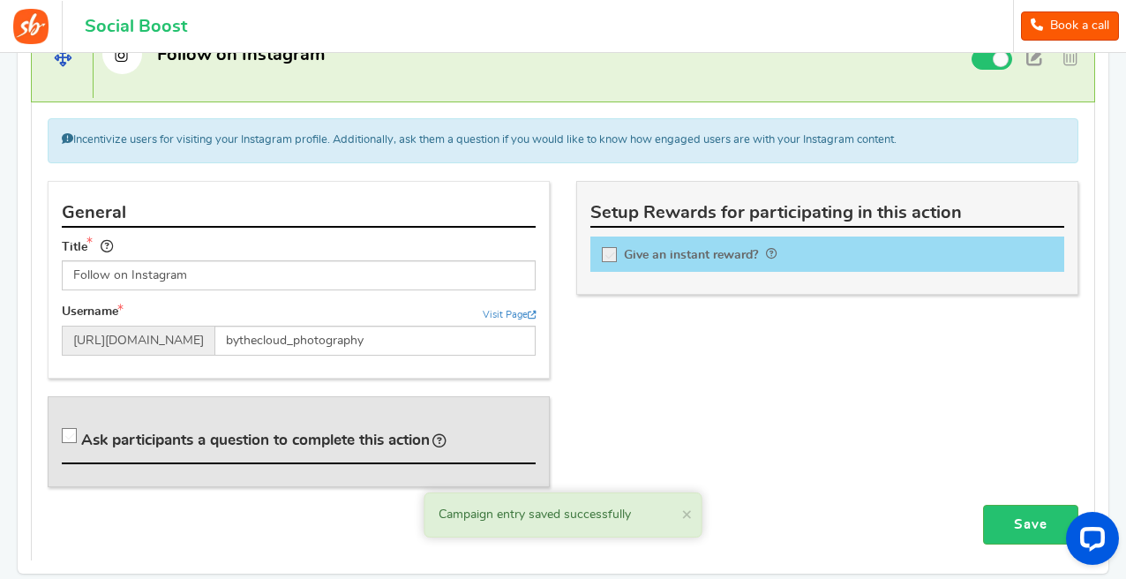
click at [313, 65] on span "Follow on Instagram" at bounding box center [241, 58] width 168 height 30
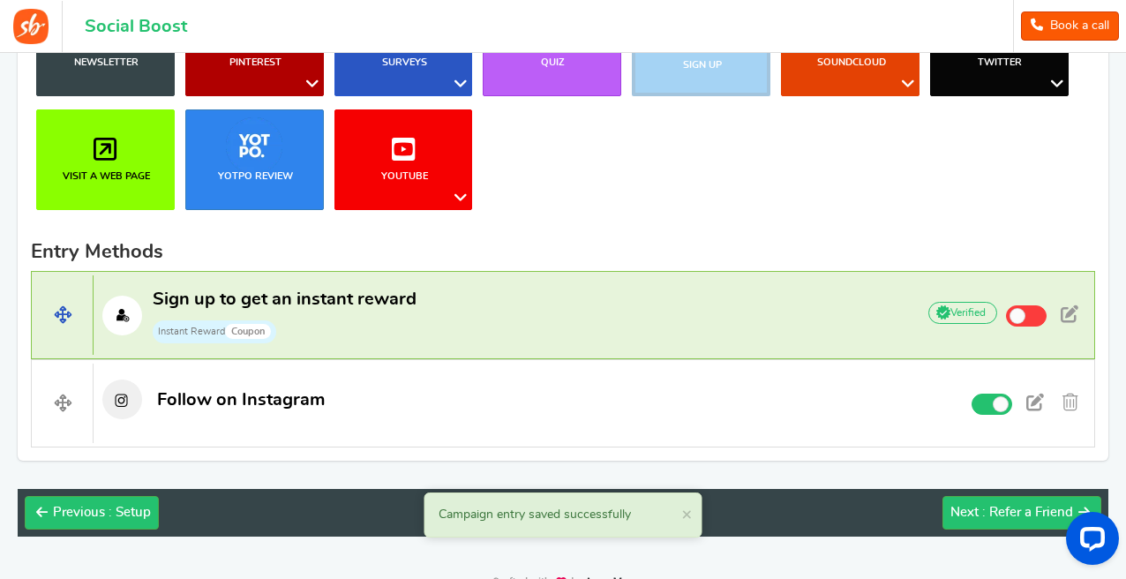
scroll to position [357, 0]
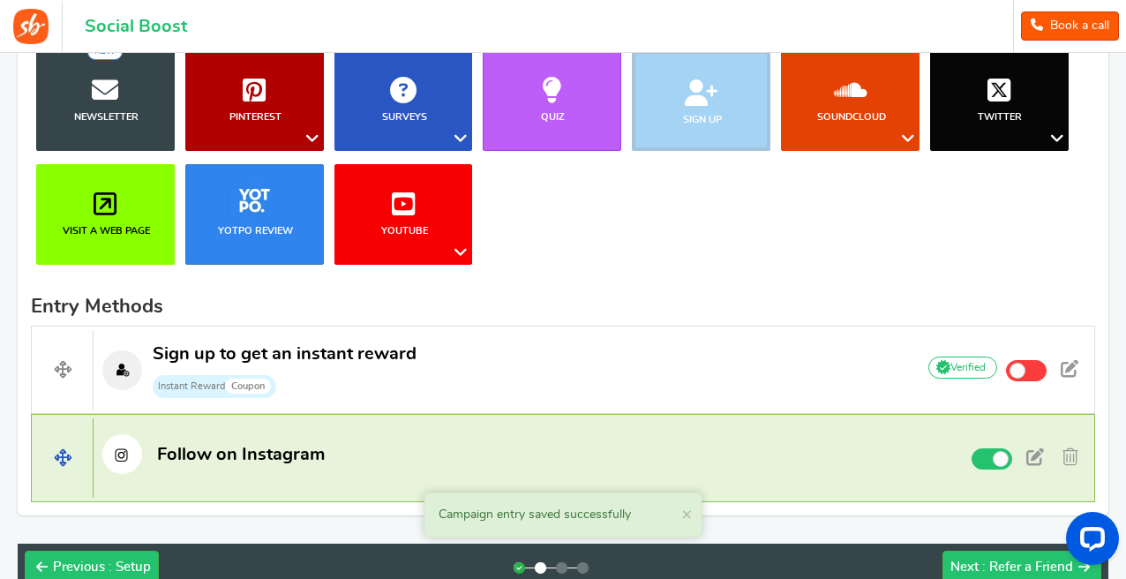
click at [288, 471] on span "Follow on Instagram" at bounding box center [241, 458] width 168 height 30
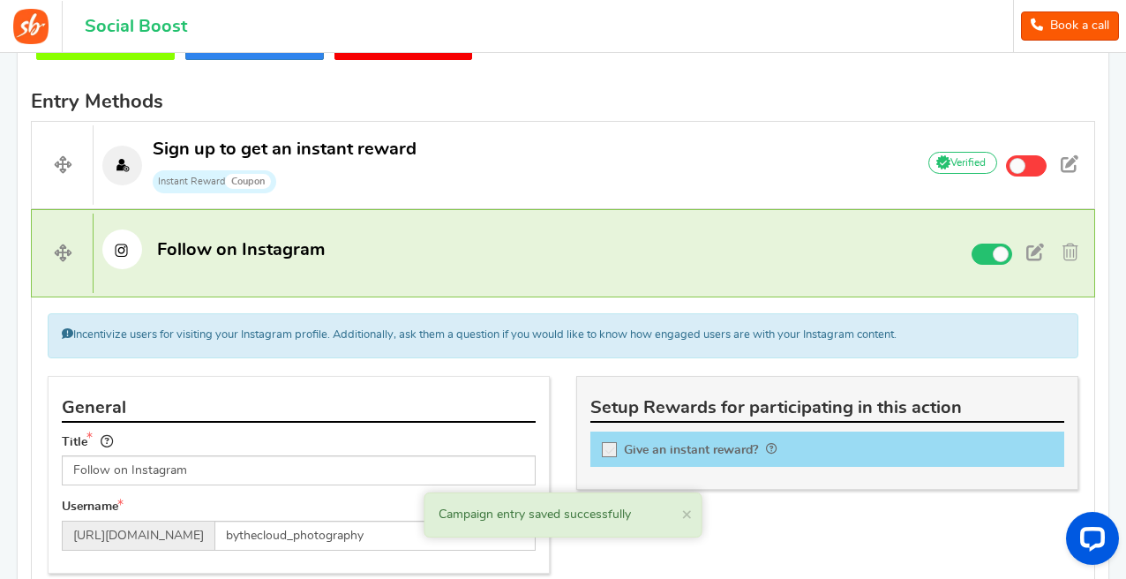
scroll to position [684, 0]
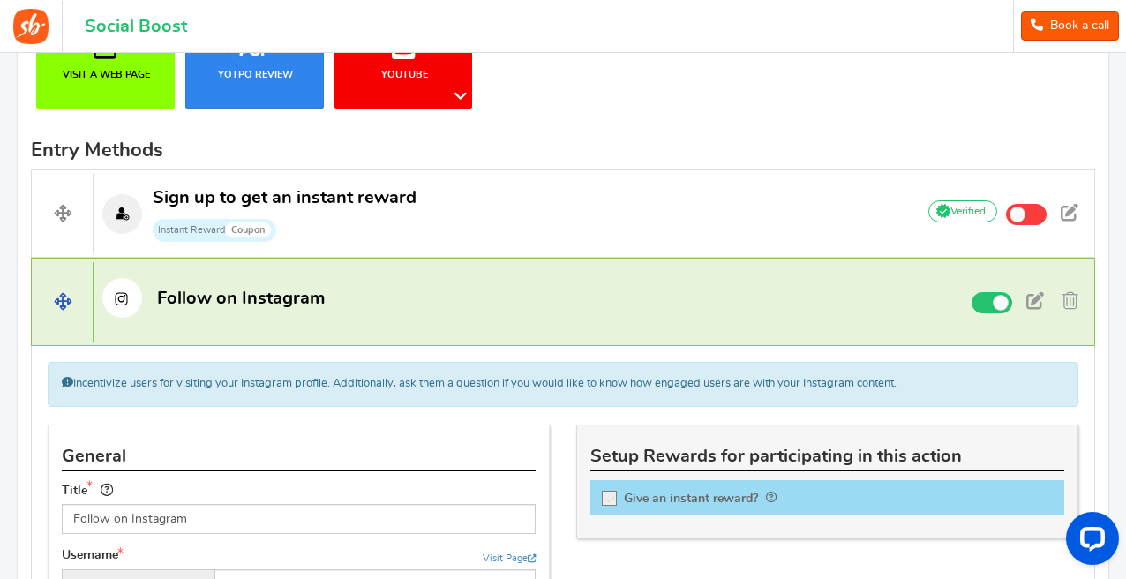
click at [289, 312] on span "Follow on Instagram" at bounding box center [241, 302] width 168 height 30
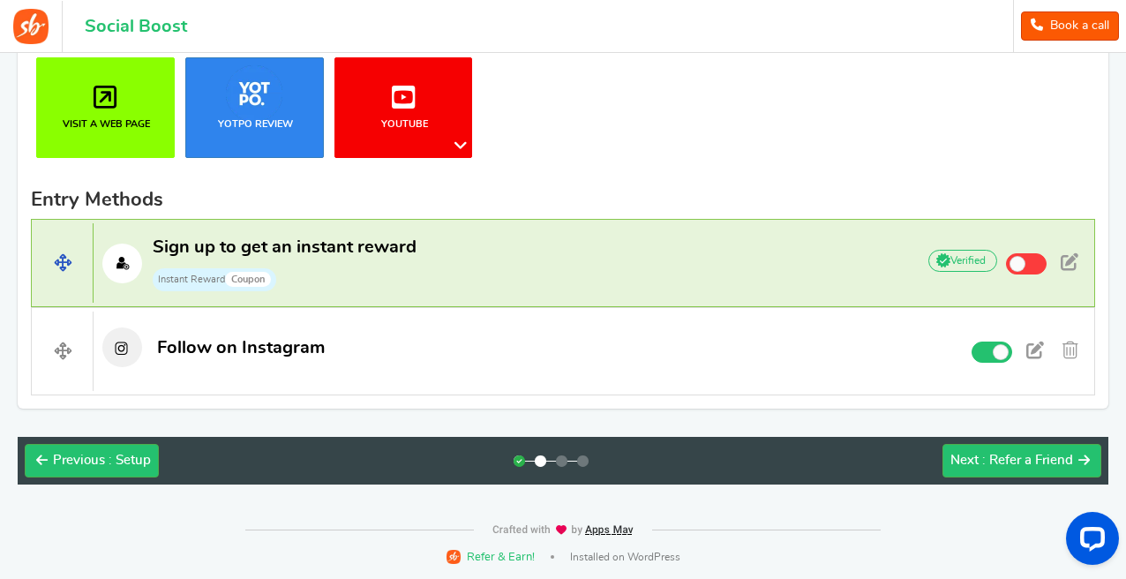
click at [395, 273] on span "Instant Reward Coupon" at bounding box center [285, 279] width 264 height 26
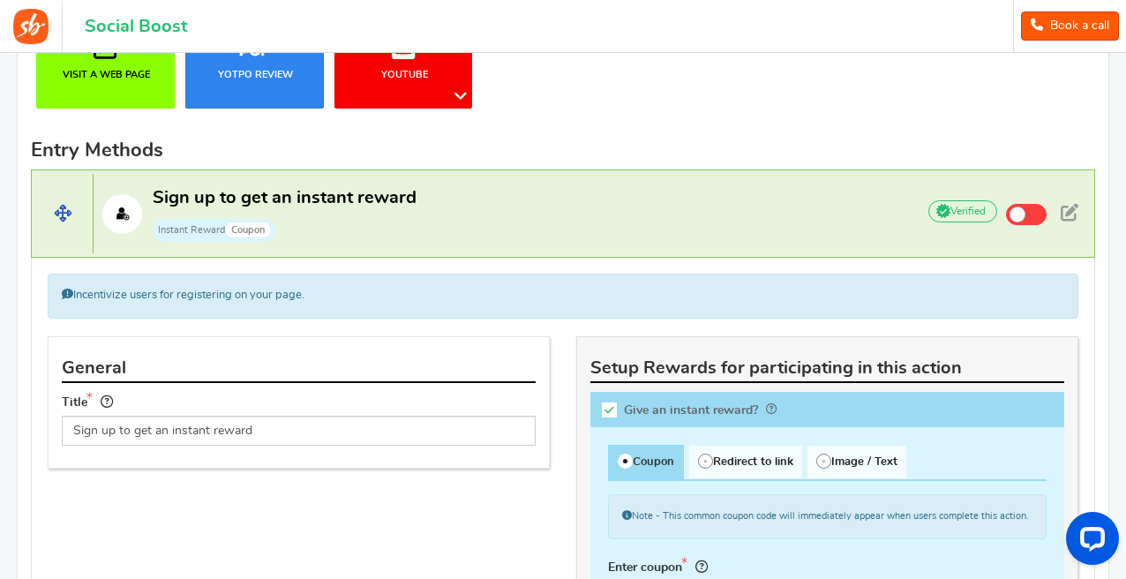
click at [661, 224] on p "Sign up to get an instant reward Instant Reward Coupon" at bounding box center [496, 214] width 804 height 56
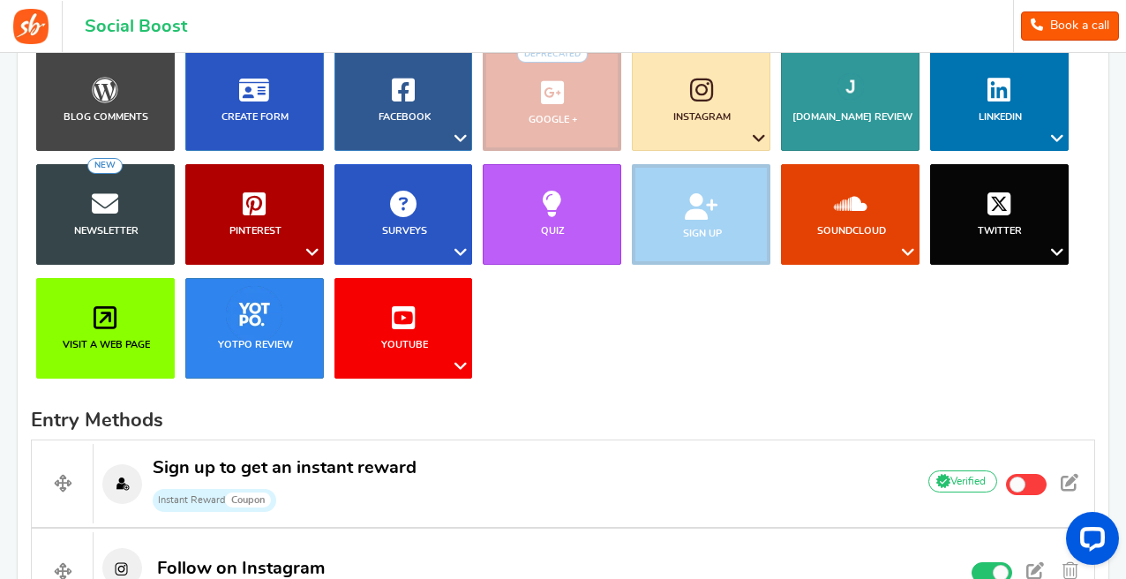
scroll to position [128, 0]
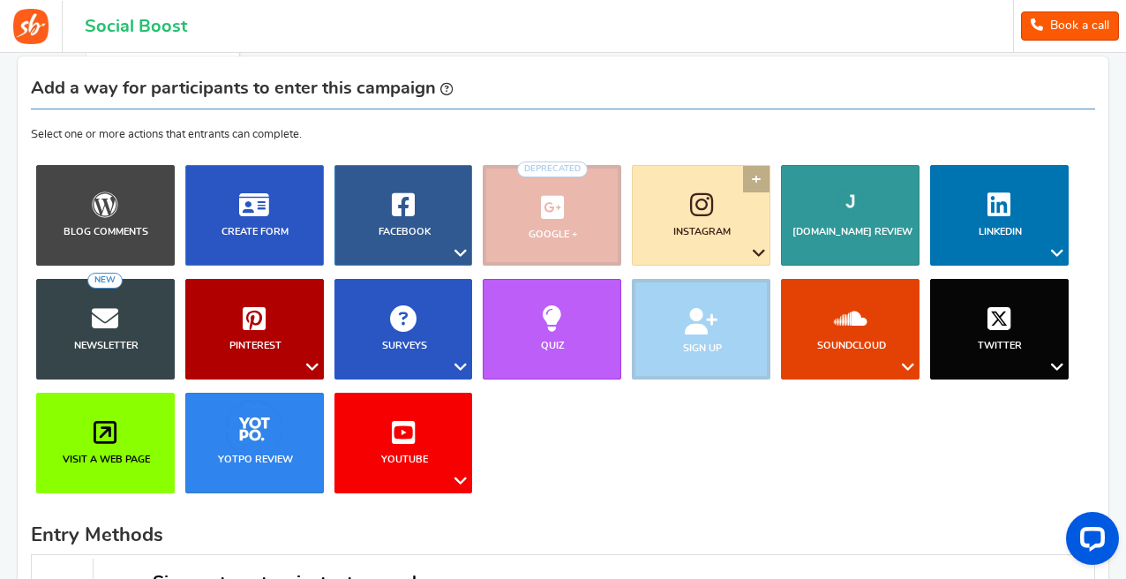
click at [757, 255] on icon at bounding box center [759, 253] width 21 height 23
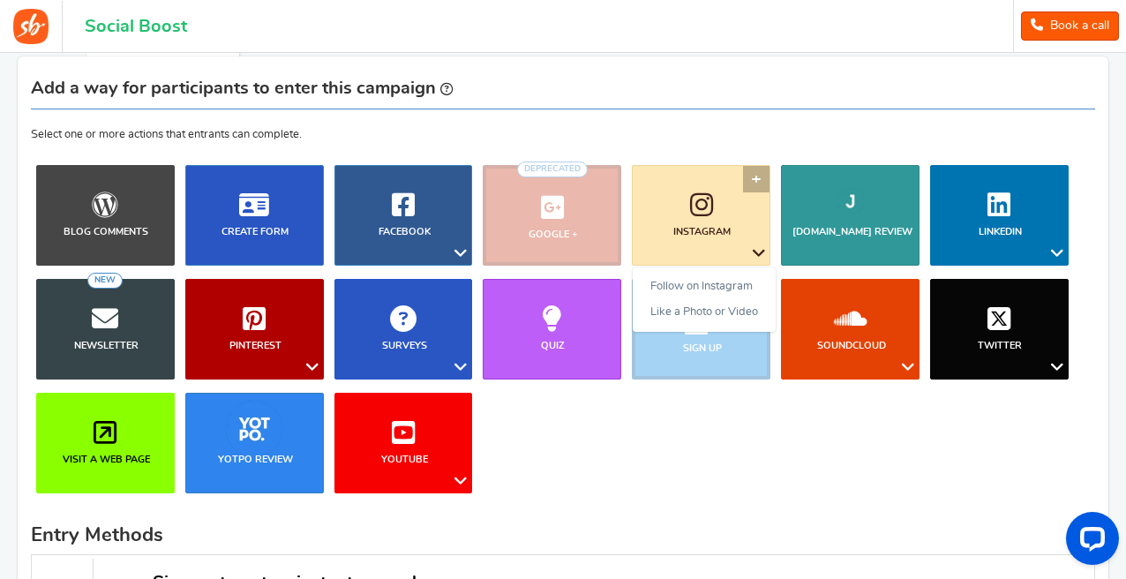
click at [757, 255] on icon at bounding box center [759, 253] width 21 height 23
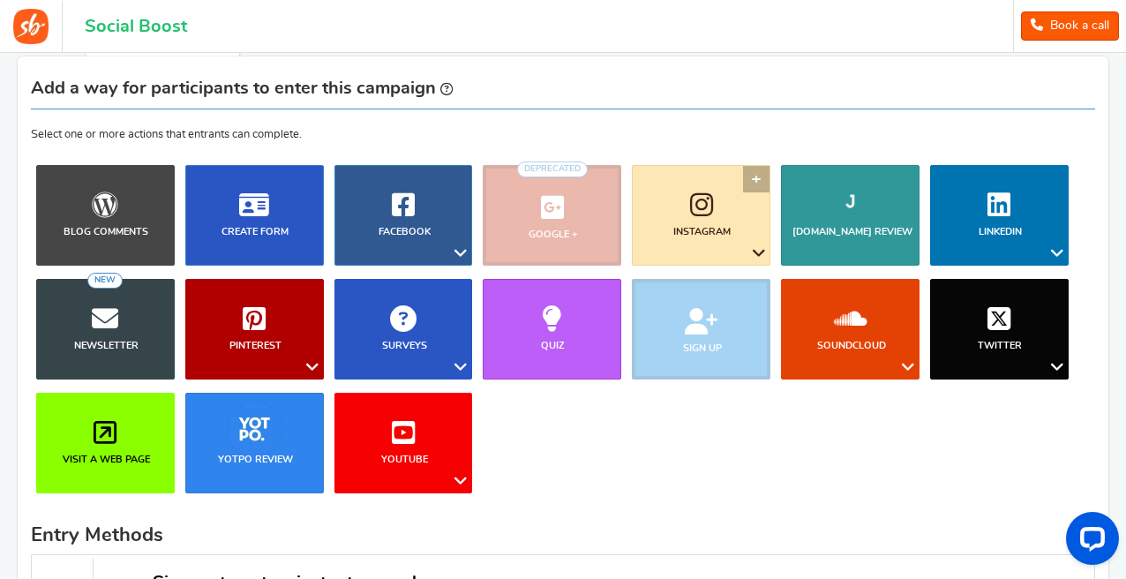
click at [757, 255] on icon at bounding box center [759, 253] width 21 height 23
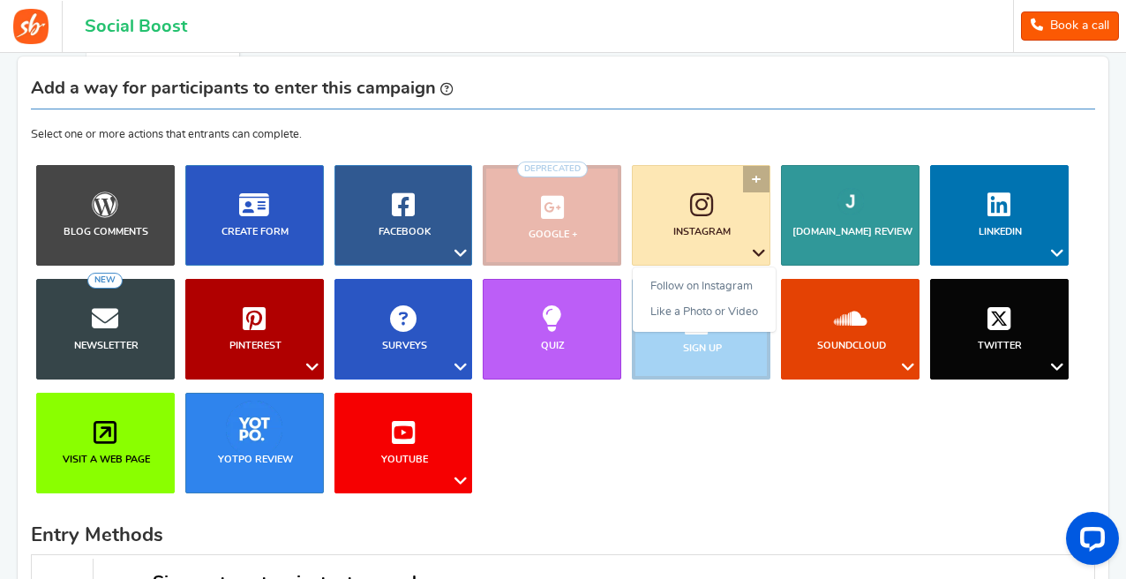
click at [757, 255] on icon at bounding box center [759, 253] width 21 height 23
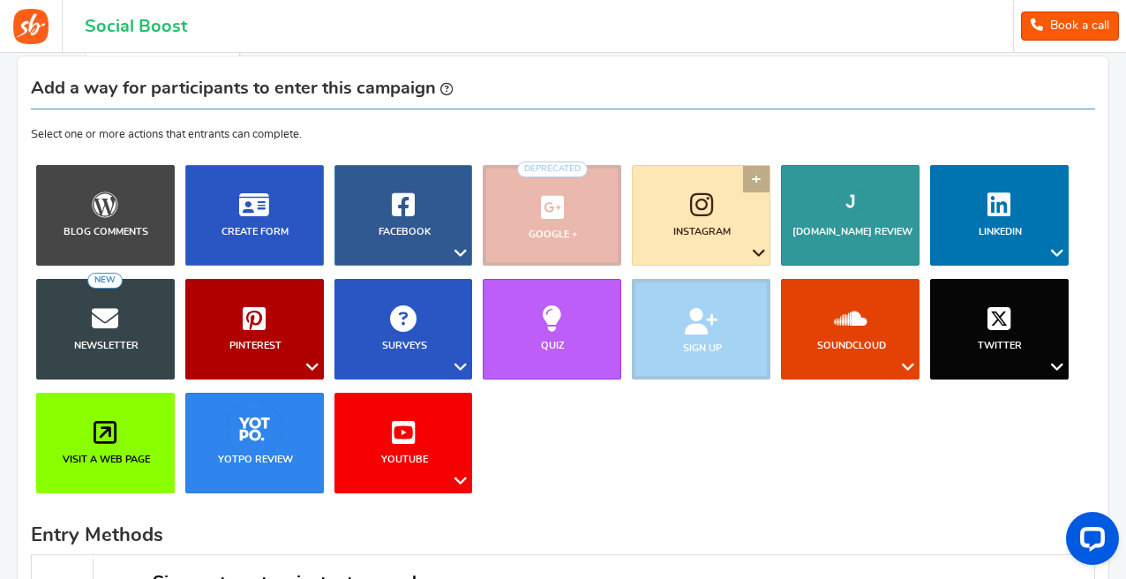
click at [757, 253] on icon at bounding box center [759, 253] width 21 height 23
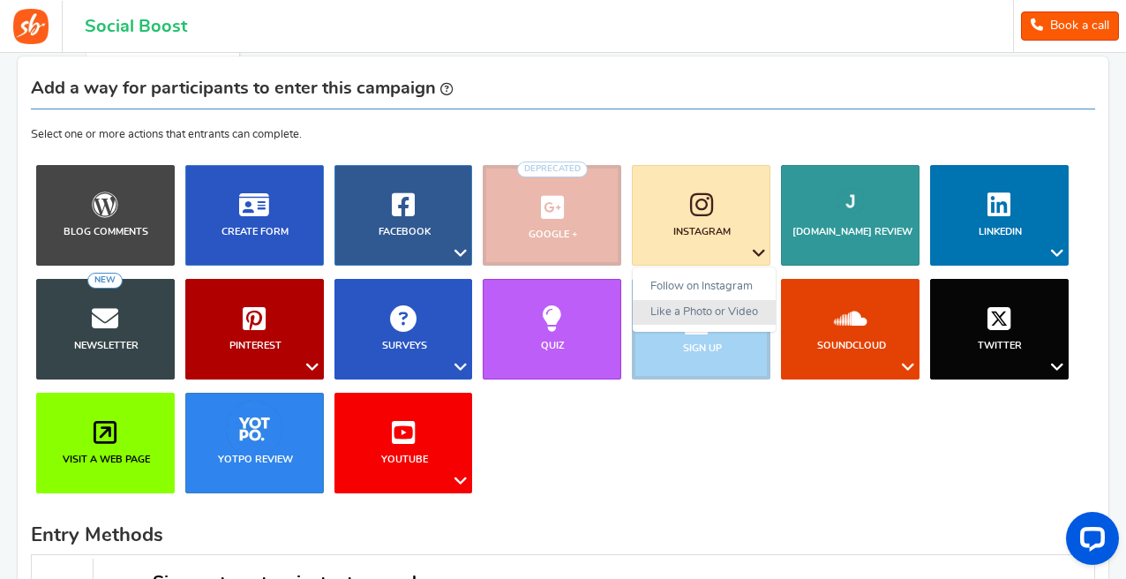
click at [742, 312] on link "Like a Photo or Video" at bounding box center [704, 313] width 143 height 26
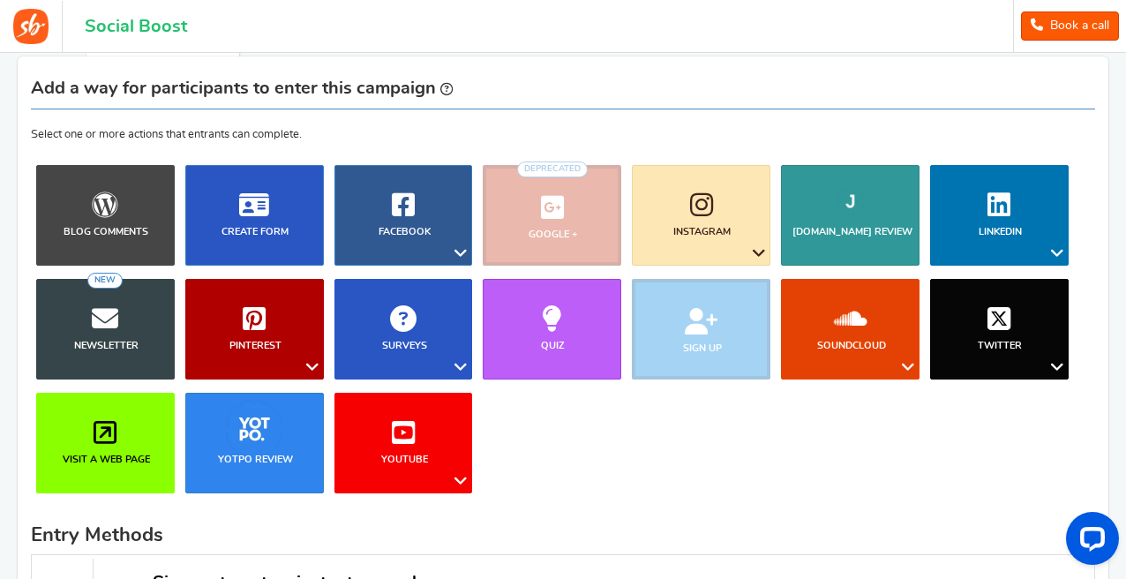
scroll to position [742, 0]
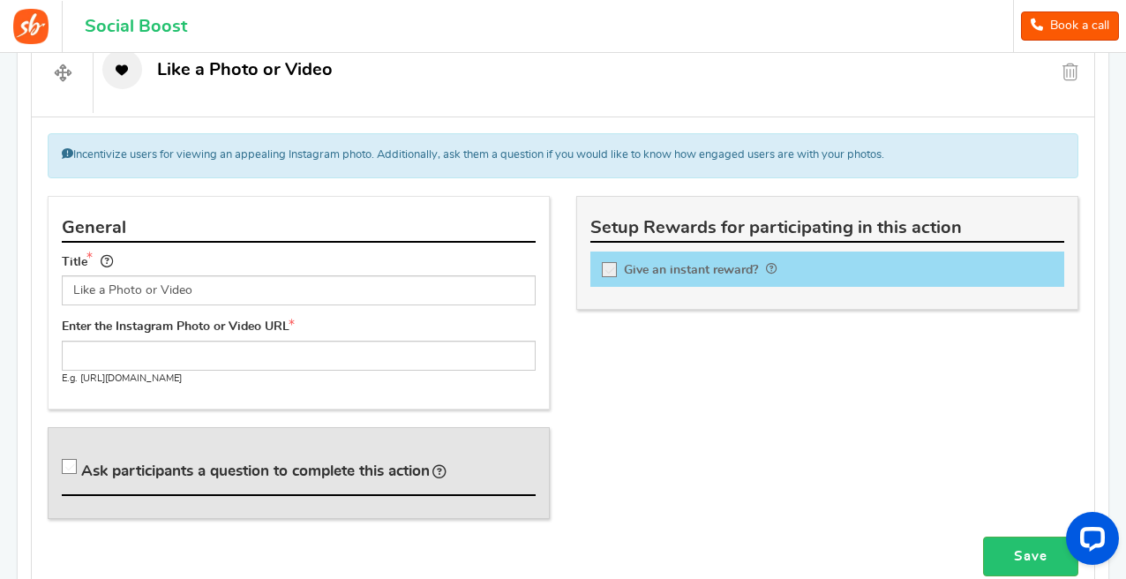
click at [612, 269] on icon at bounding box center [610, 270] width 15 height 15
click at [612, 269] on input "Give an instant reward?" at bounding box center [615, 273] width 18 height 18
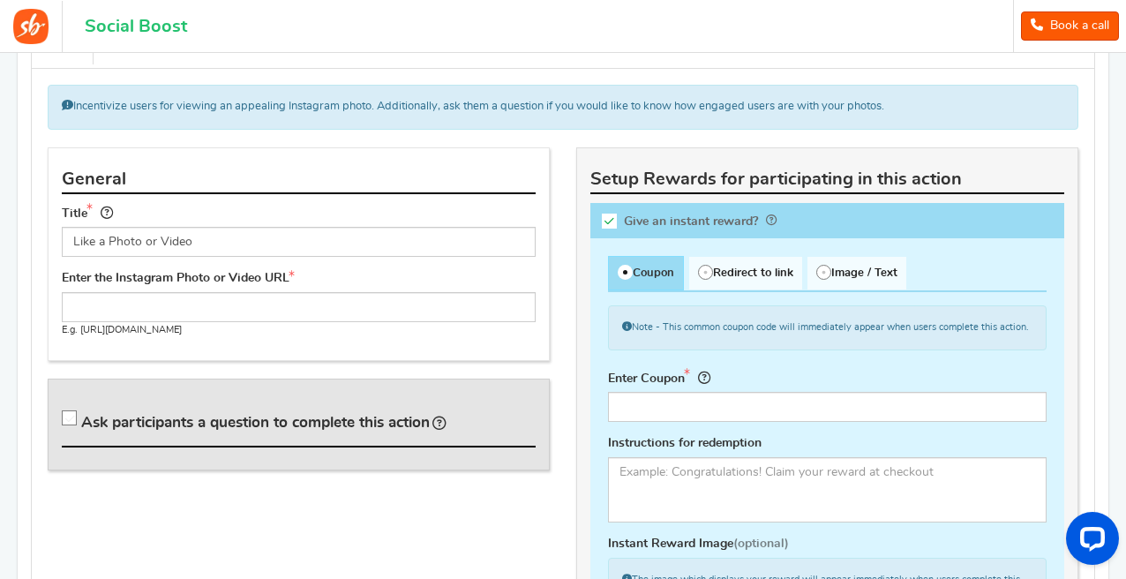
scroll to position [879, 0]
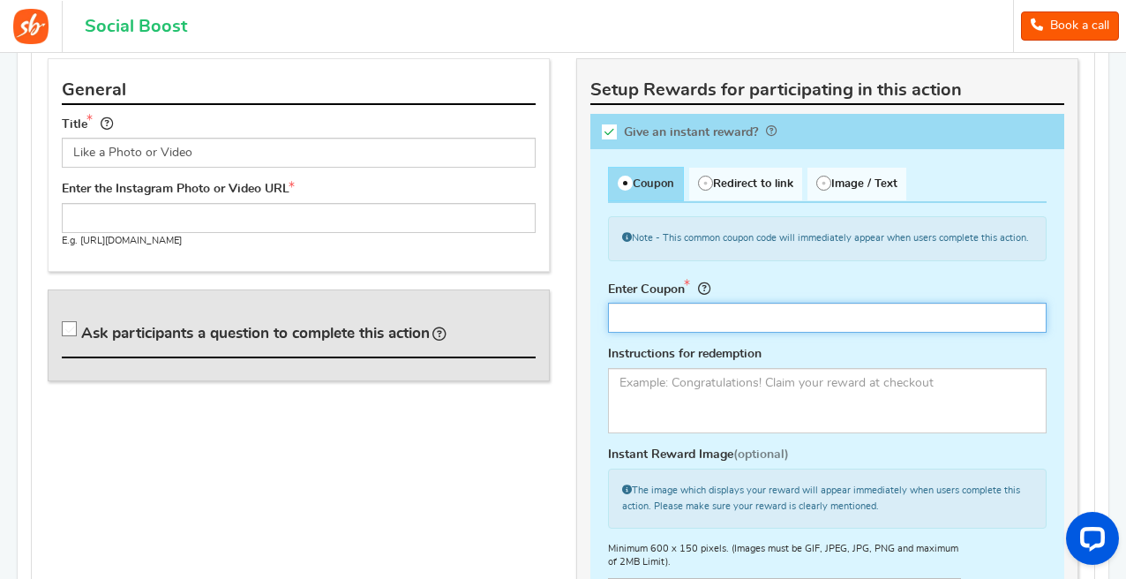
click at [670, 328] on input "text" at bounding box center [827, 318] width 439 height 30
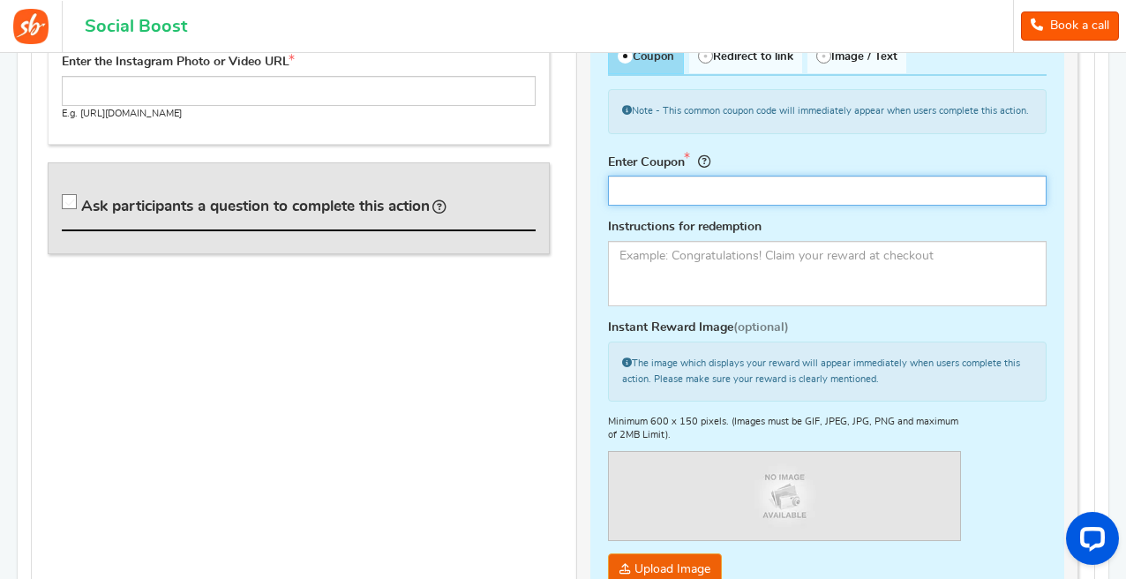
scroll to position [1007, 0]
click at [708, 196] on input "text" at bounding box center [827, 190] width 439 height 30
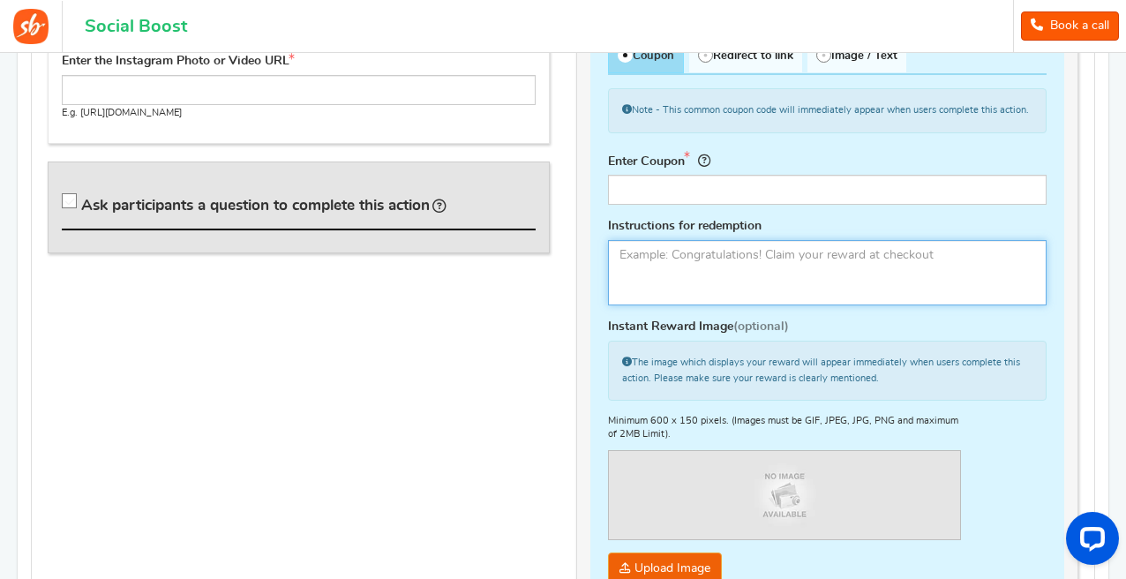
click at [705, 260] on textarea at bounding box center [827, 272] width 439 height 65
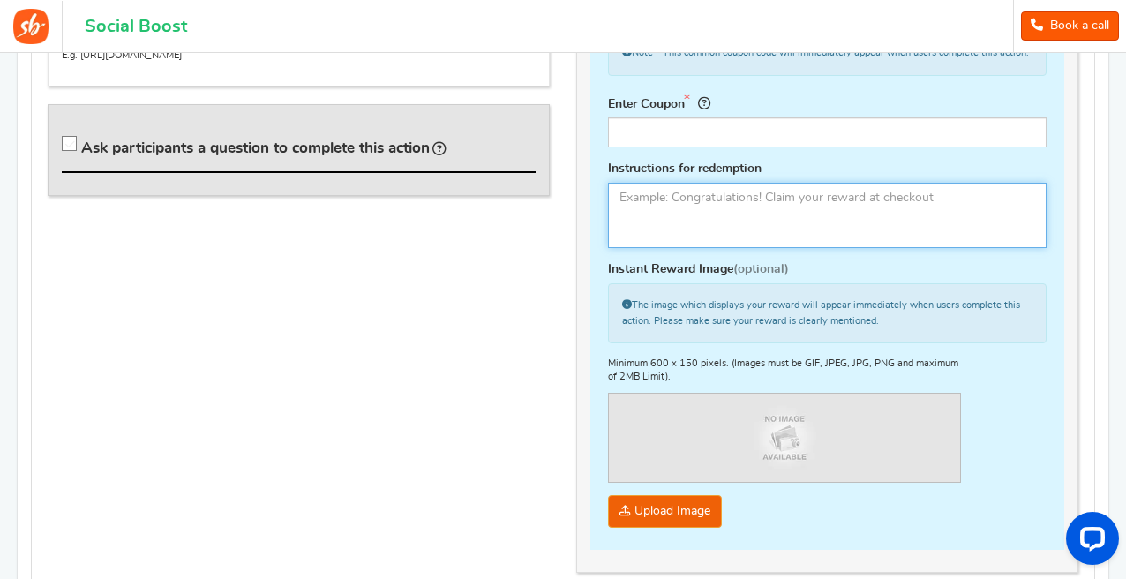
scroll to position [767, 0]
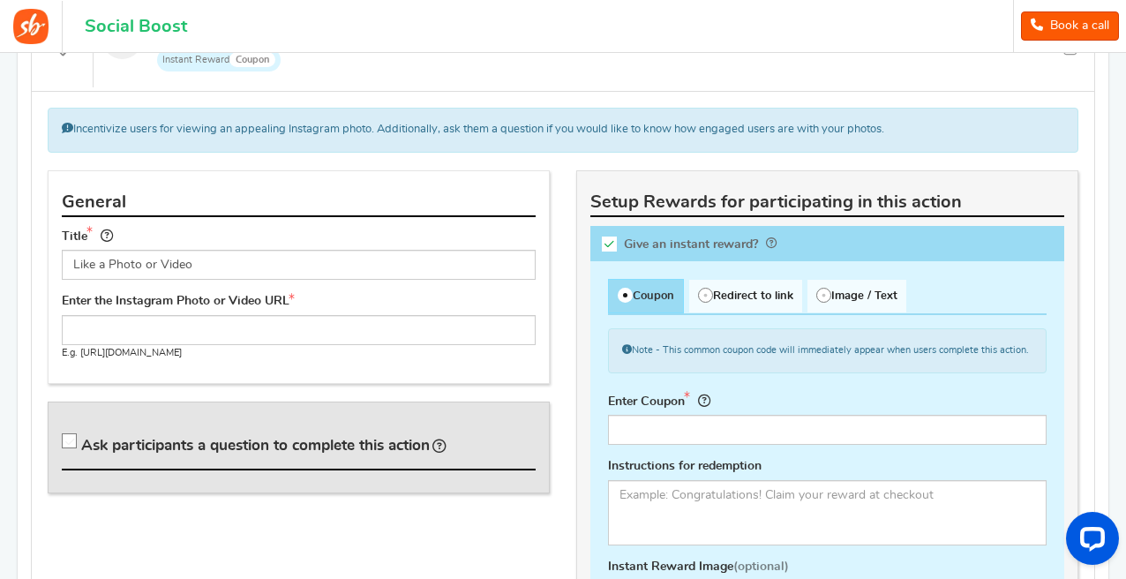
click at [614, 245] on icon at bounding box center [609, 244] width 15 height 15
click at [614, 245] on input "Give an instant reward?" at bounding box center [615, 247] width 18 height 18
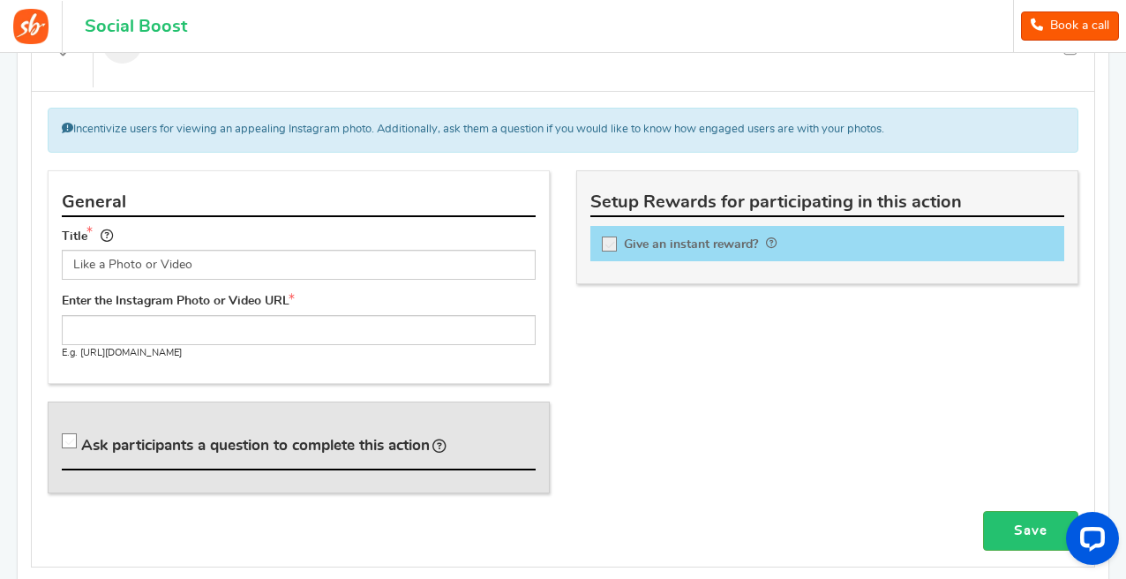
click at [642, 243] on span "Give an instant reward?" at bounding box center [691, 243] width 134 height 12
click at [624, 243] on input "Give an instant reward?" at bounding box center [615, 247] width 18 height 18
checkbox input "true"
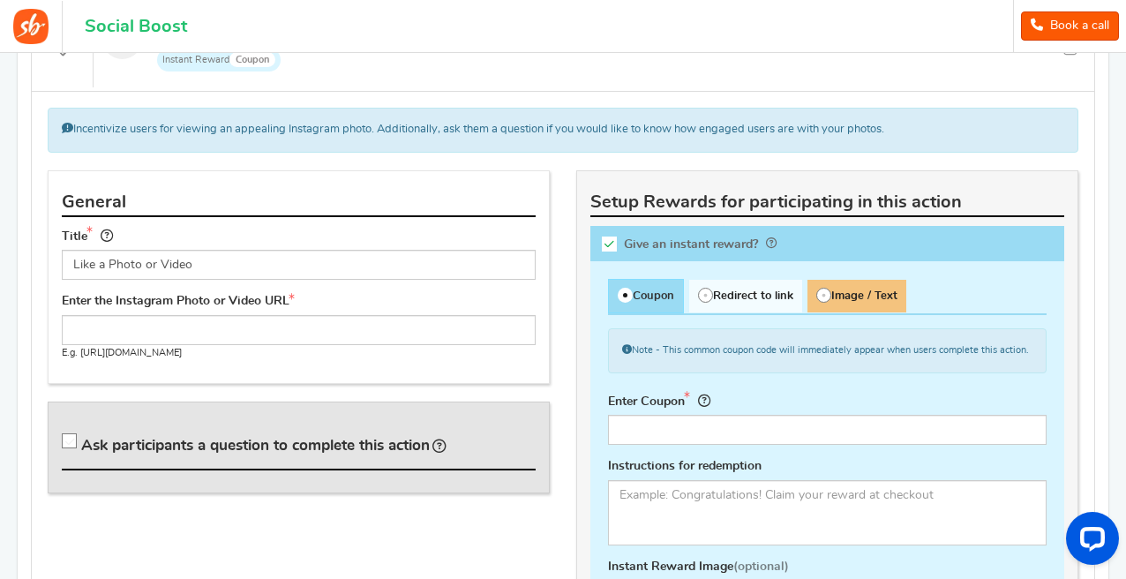
click at [876, 289] on span "Image / Text" at bounding box center [857, 296] width 99 height 33
click at [819, 289] on input "Image / Text" at bounding box center [813, 288] width 11 height 11
radio input "true"
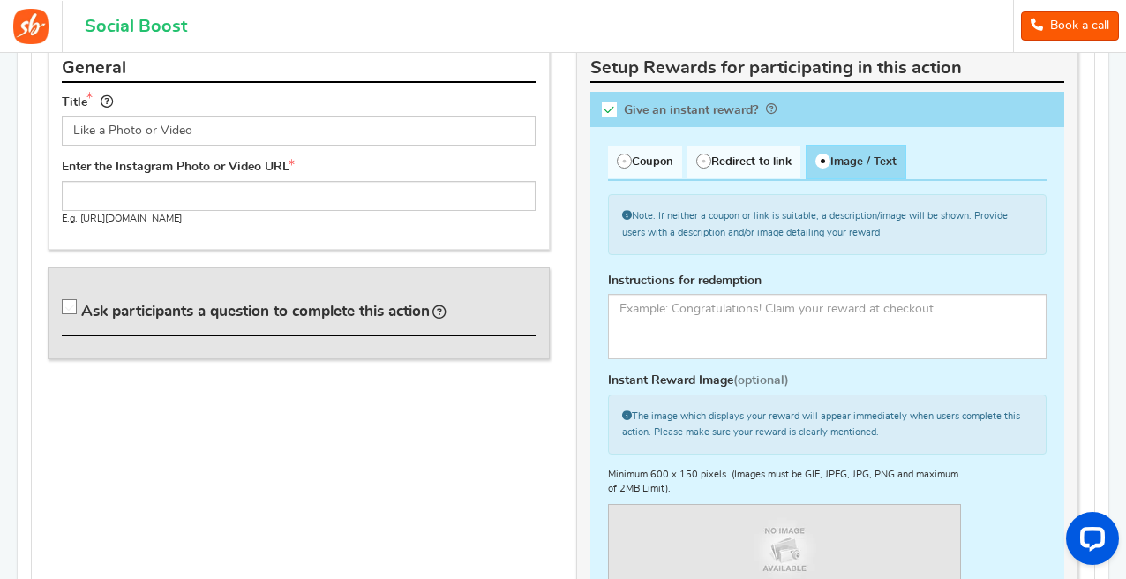
scroll to position [902, 0]
click at [628, 118] on label "Give an instant reward?" at bounding box center [828, 109] width 474 height 36
click at [624, 118] on input "Give an instant reward?" at bounding box center [615, 112] width 18 height 18
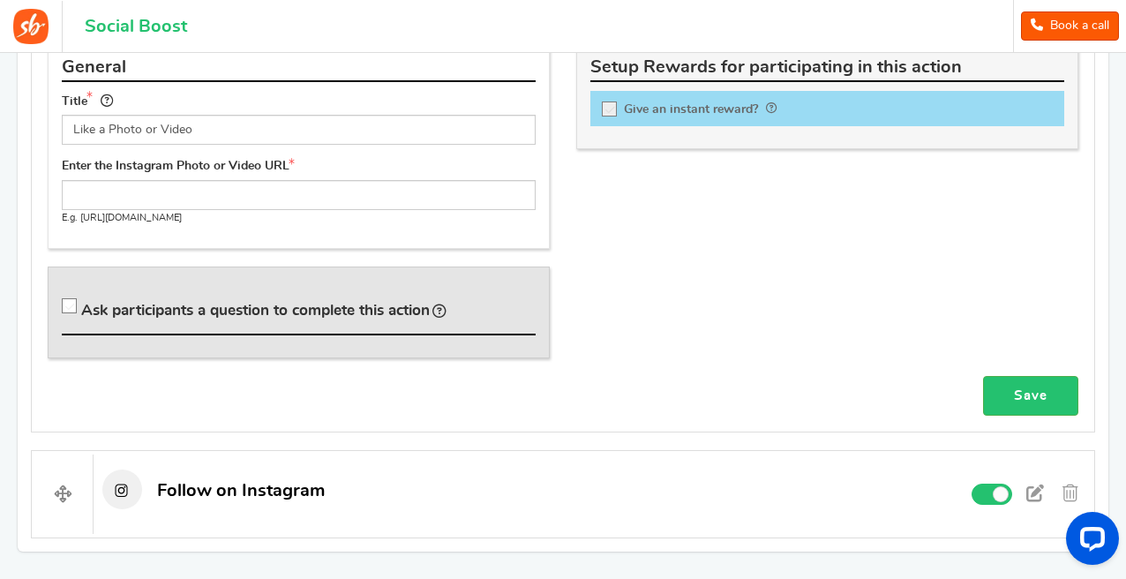
click at [628, 115] on span "Give an instant reward?" at bounding box center [691, 108] width 134 height 12
click at [624, 115] on input "Give an instant reward?" at bounding box center [615, 112] width 18 height 18
checkbox input "true"
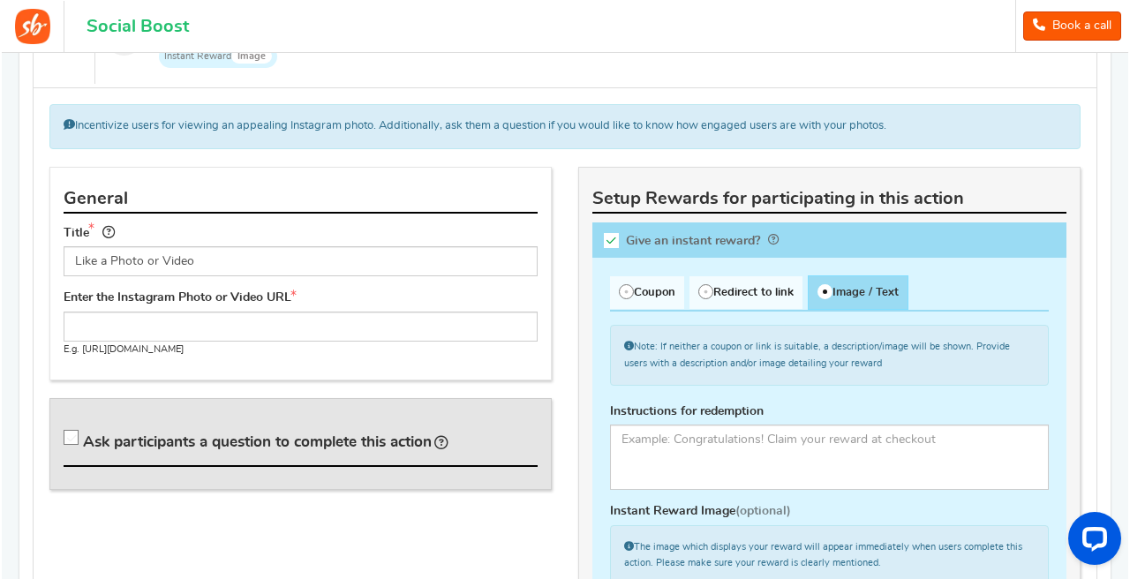
scroll to position [561, 0]
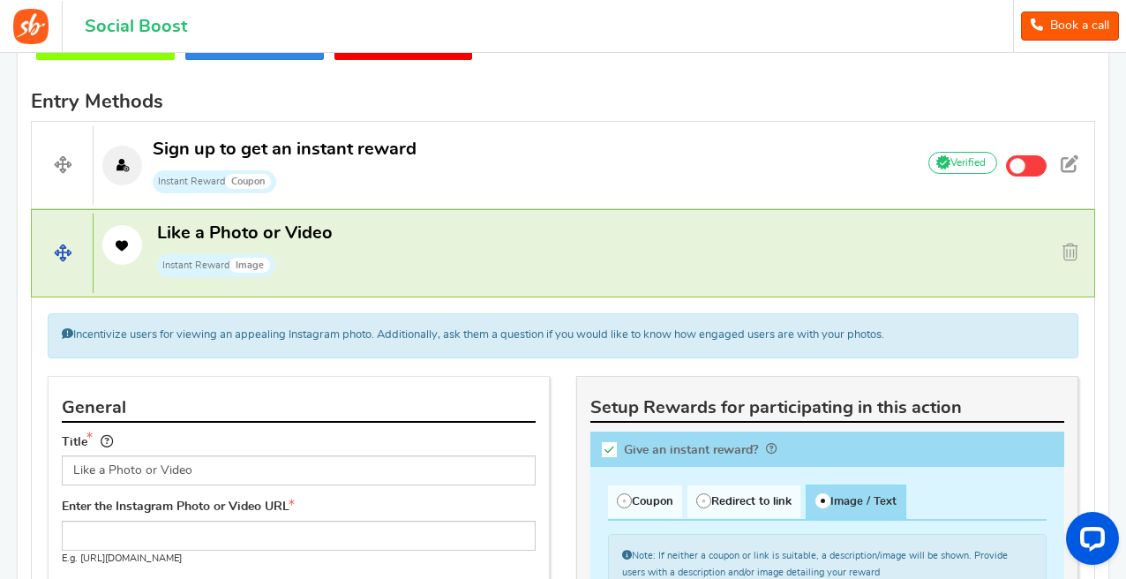
click at [506, 236] on p "Like a Photo or Video Instant Reward Image" at bounding box center [497, 250] width 807 height 56
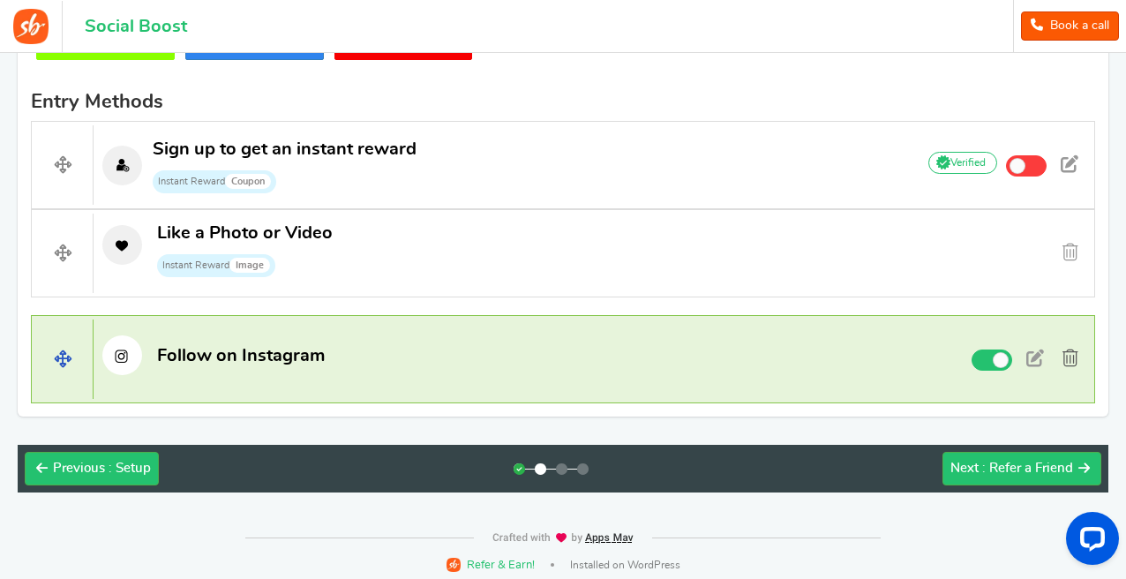
click at [1066, 359] on span at bounding box center [1071, 359] width 16 height 18
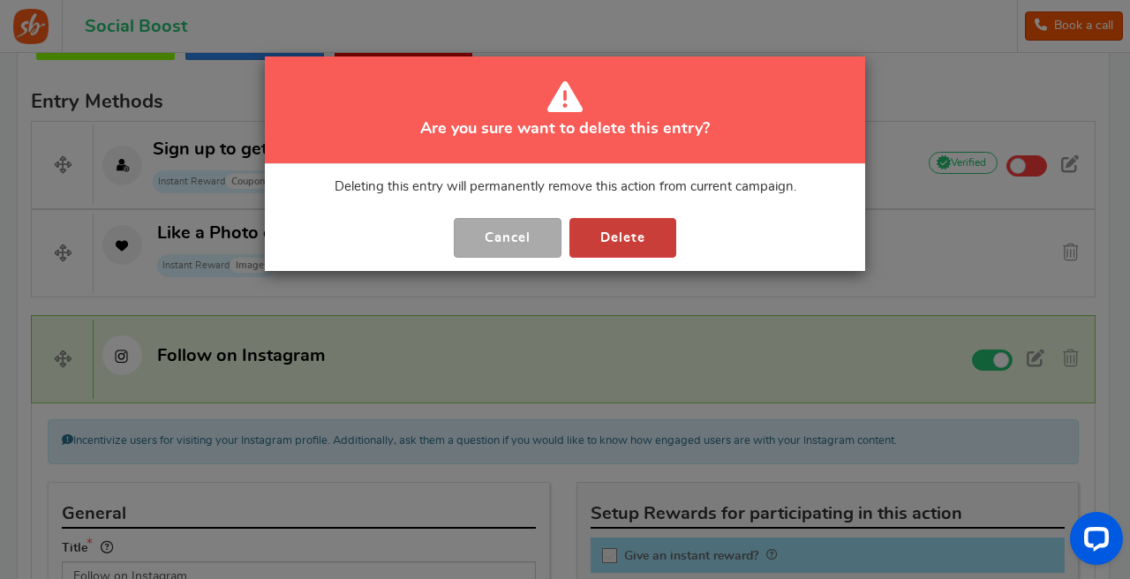
click at [667, 239] on button "Delete" at bounding box center [622, 238] width 107 height 40
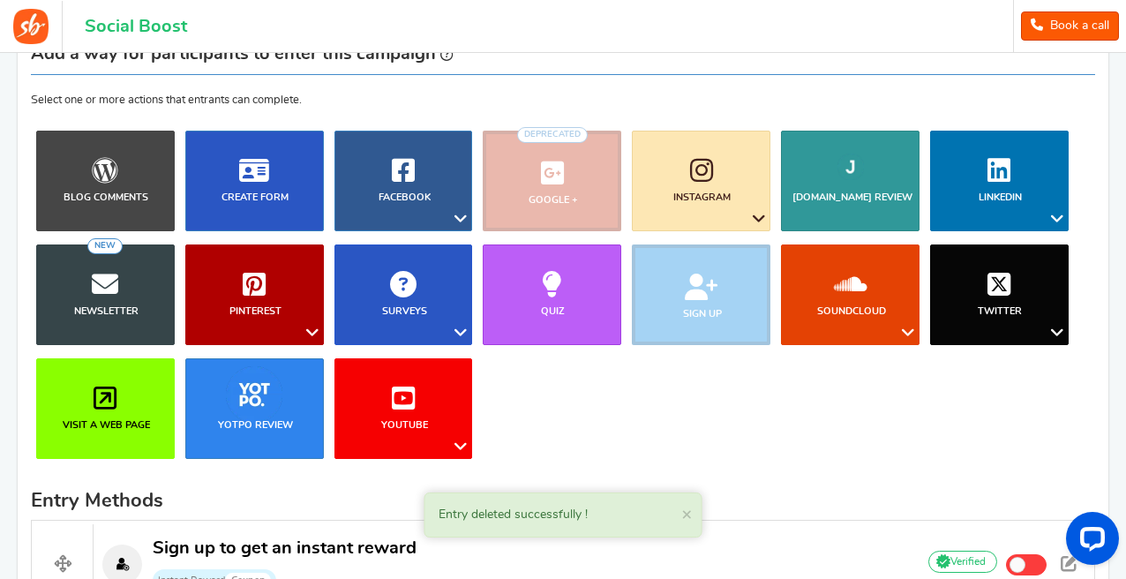
scroll to position [0, 0]
